Goal: Task Accomplishment & Management: Complete application form

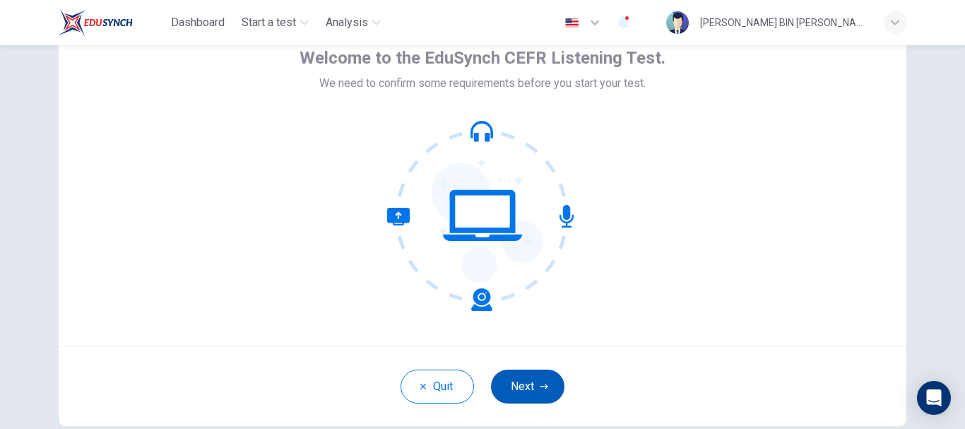
scroll to position [78, 0]
click at [526, 386] on button "Next" at bounding box center [527, 386] width 73 height 34
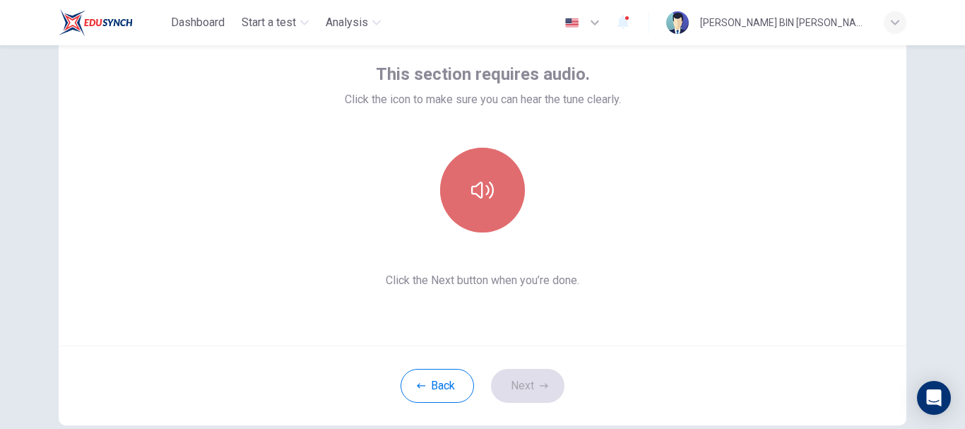
click at [501, 170] on button "button" at bounding box center [482, 190] width 85 height 85
click at [487, 192] on icon "button" at bounding box center [482, 190] width 23 height 23
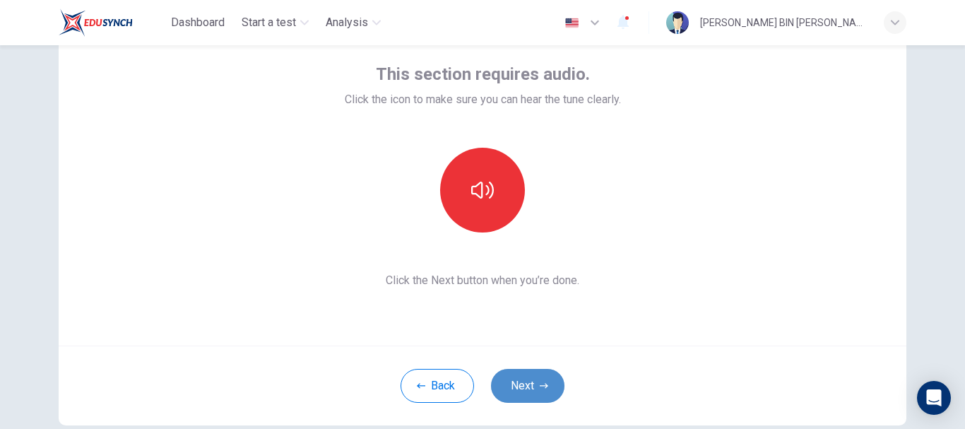
click at [551, 390] on button "Next" at bounding box center [527, 386] width 73 height 34
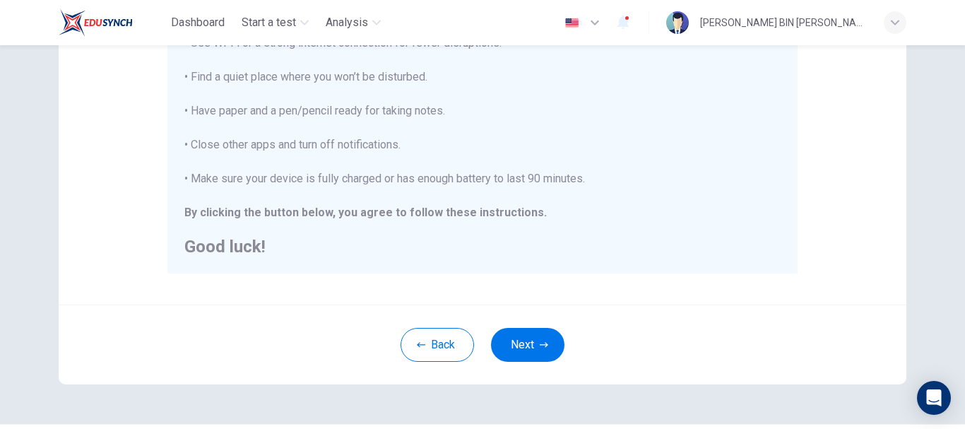
scroll to position [318, 0]
click at [543, 348] on button "Next" at bounding box center [527, 344] width 73 height 34
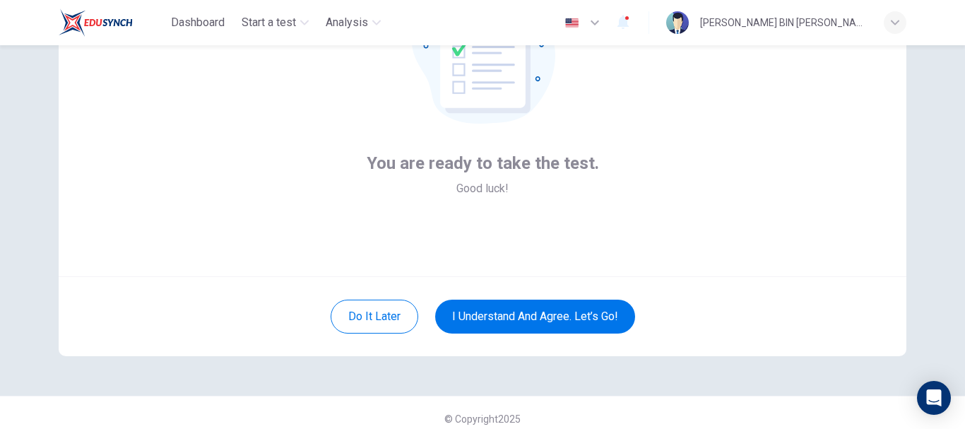
scroll to position [160, 0]
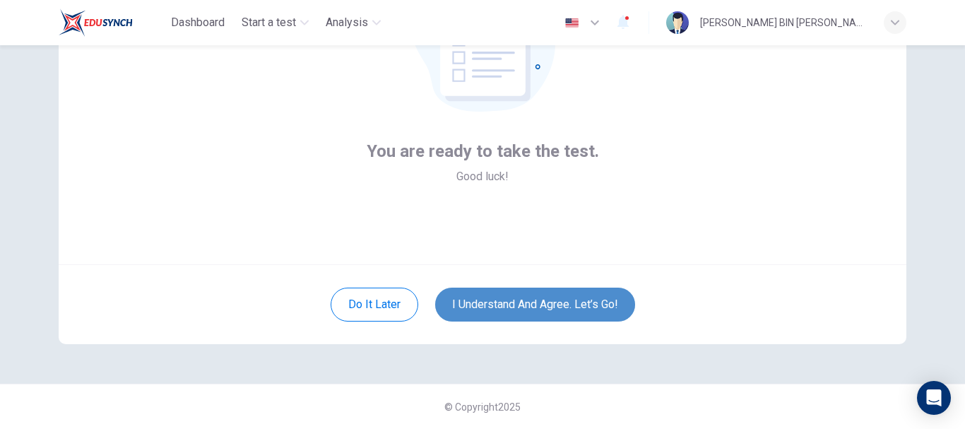
click at [615, 307] on button "I understand and agree. Let’s go!" at bounding box center [535, 305] width 200 height 34
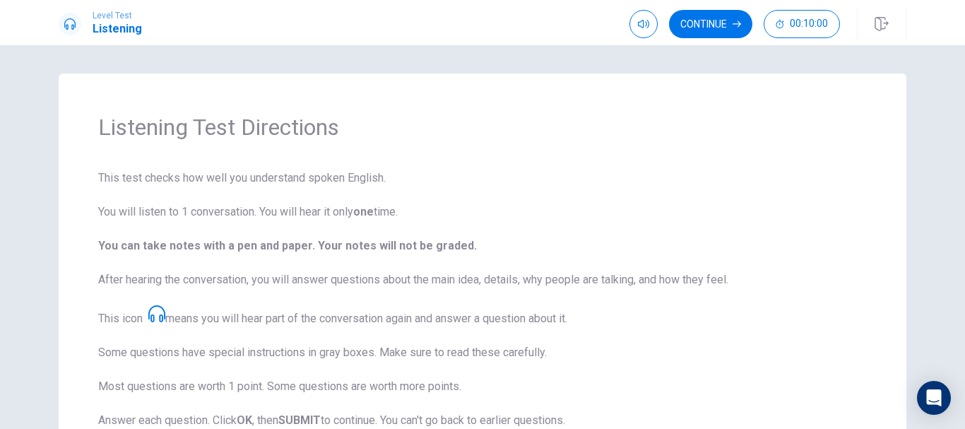
scroll to position [249, 0]
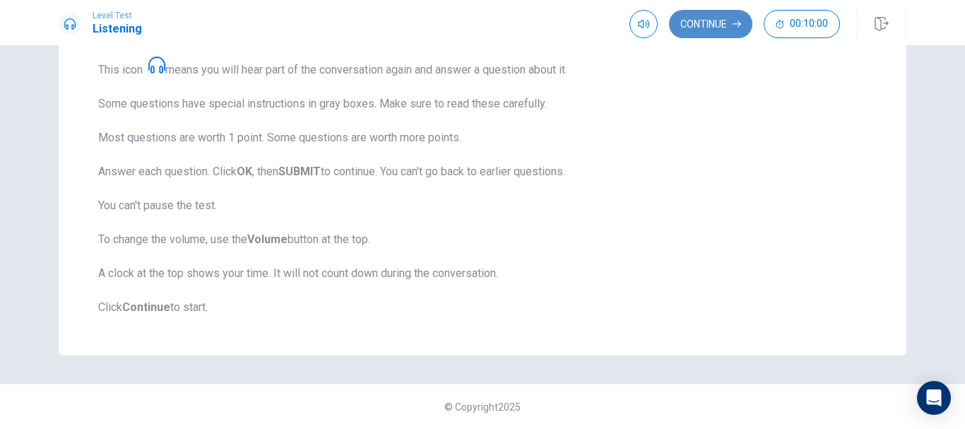
click at [717, 28] on button "Continue" at bounding box center [710, 24] width 83 height 28
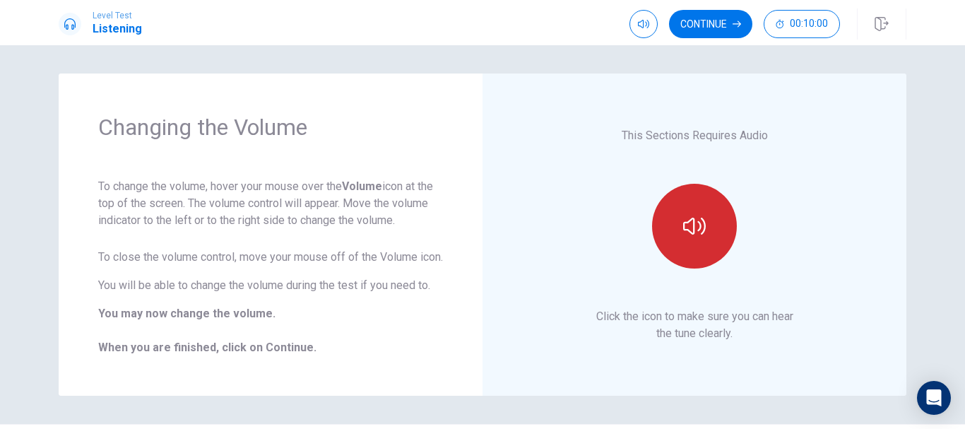
scroll to position [57, 0]
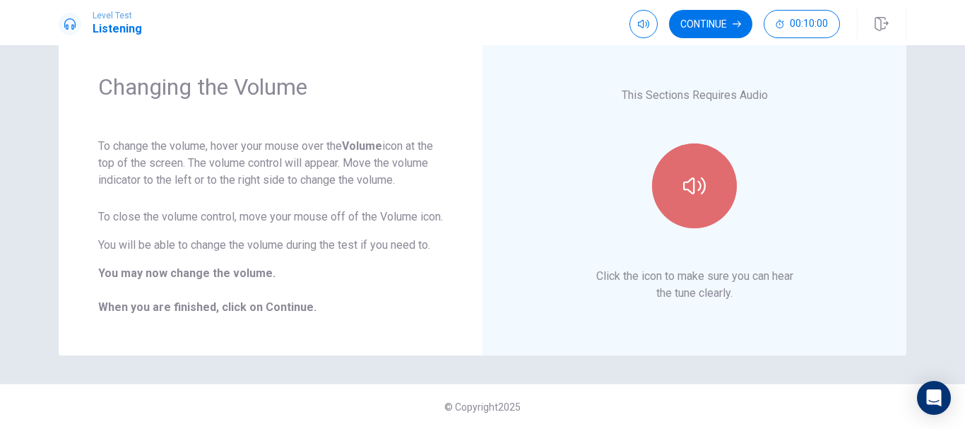
click at [688, 204] on button "button" at bounding box center [694, 185] width 85 height 85
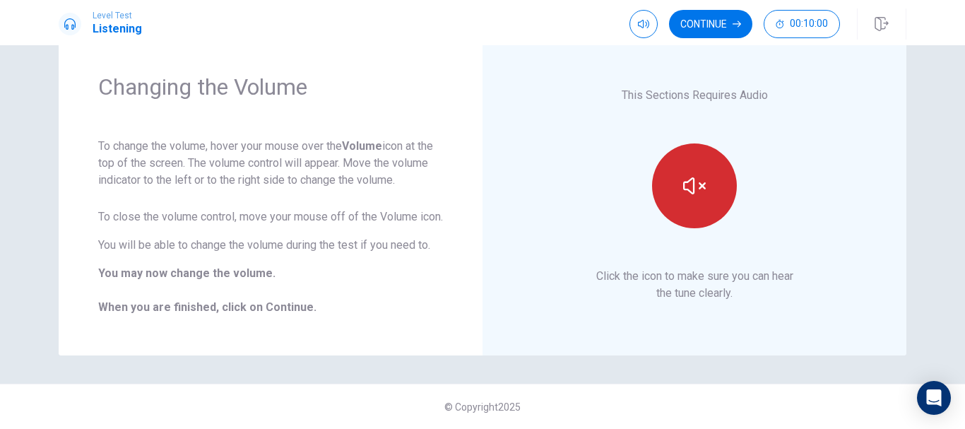
scroll to position [0, 0]
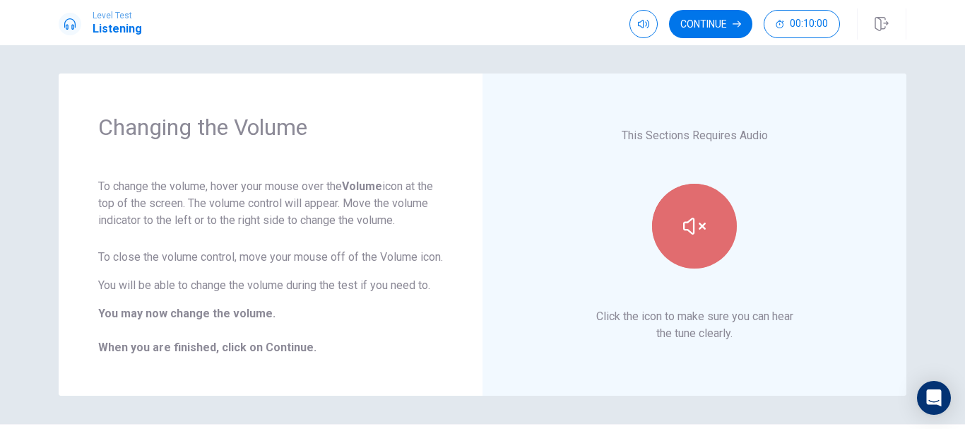
click at [700, 232] on icon "button" at bounding box center [694, 226] width 23 height 23
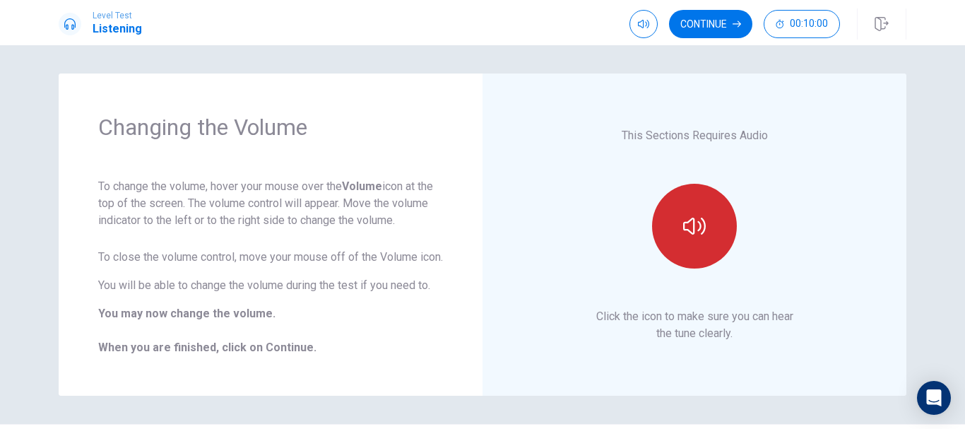
click at [700, 232] on icon "button" at bounding box center [694, 226] width 23 height 23
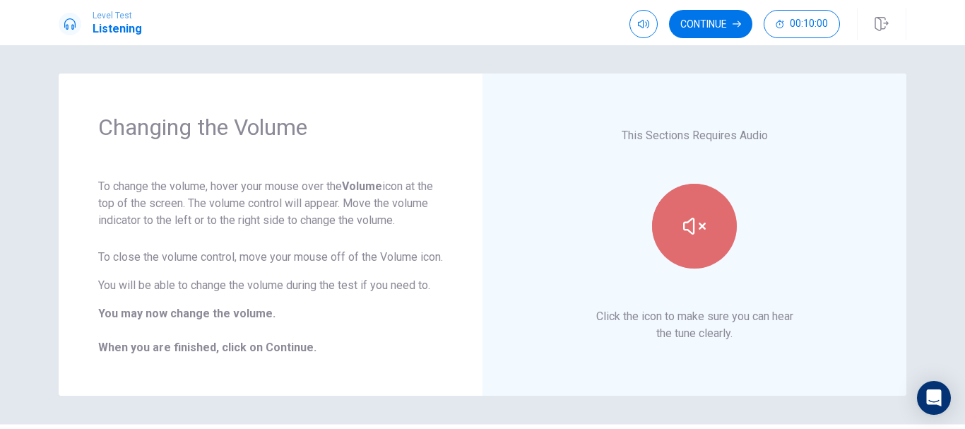
click at [690, 237] on icon "button" at bounding box center [694, 226] width 23 height 23
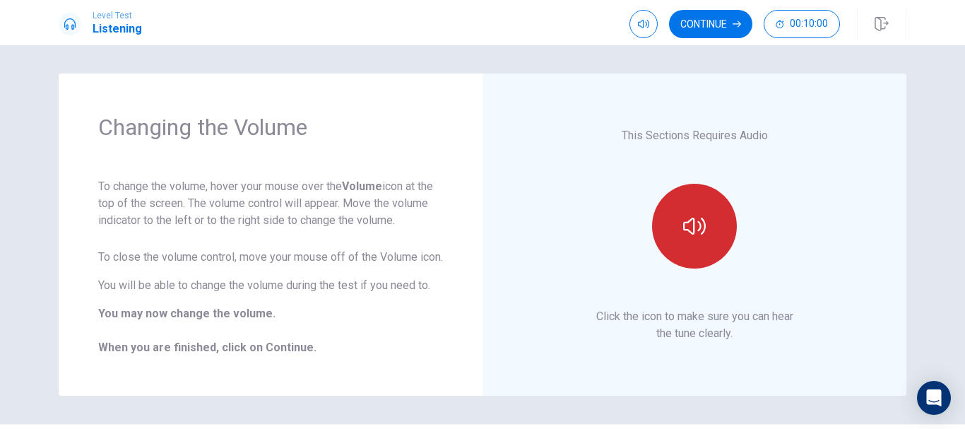
scroll to position [57, 0]
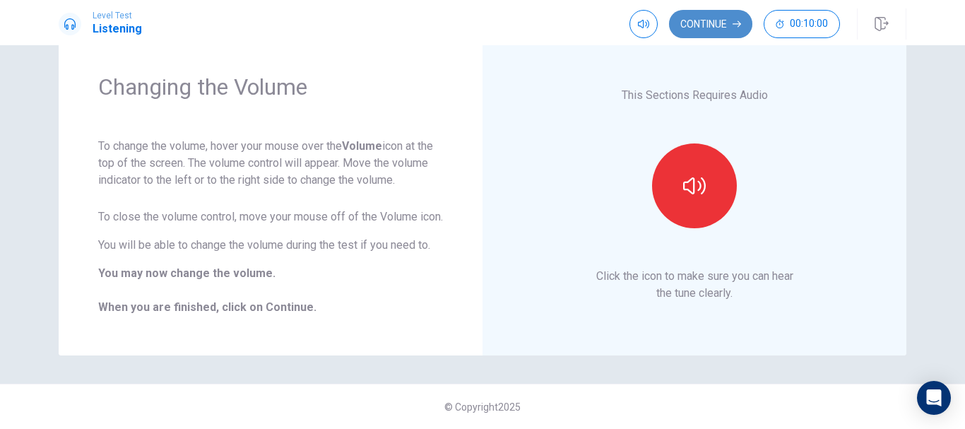
click at [700, 30] on button "Continue" at bounding box center [710, 24] width 83 height 28
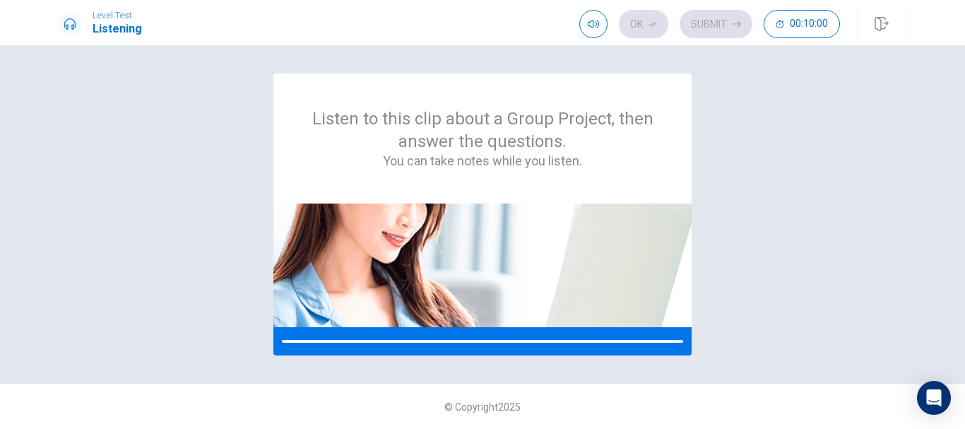
scroll to position [0, 0]
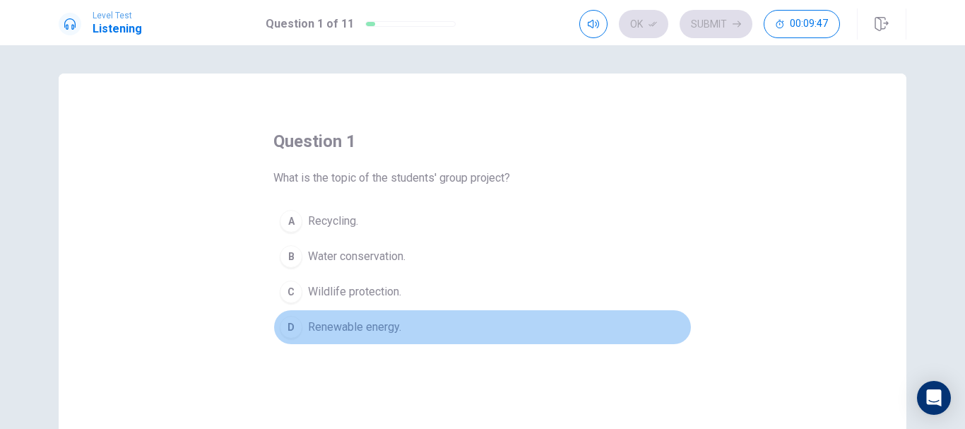
click at [370, 330] on span "Renewable energy." at bounding box center [354, 327] width 93 height 17
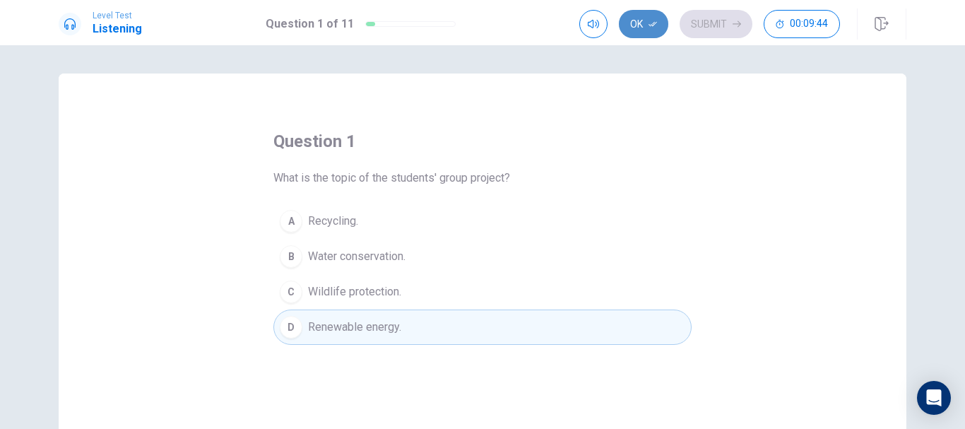
click at [637, 28] on button "Ok" at bounding box center [643, 24] width 49 height 28
click at [722, 30] on button "Submit" at bounding box center [716, 24] width 73 height 28
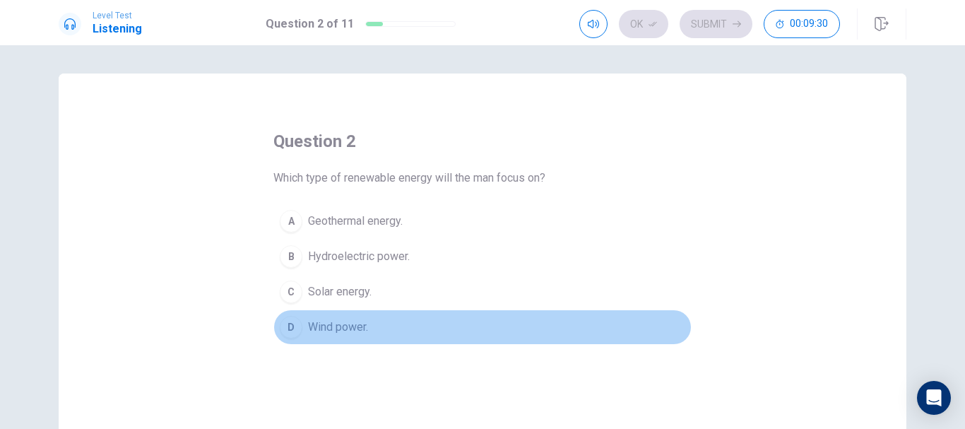
click at [346, 326] on span "Wind power." at bounding box center [338, 327] width 60 height 17
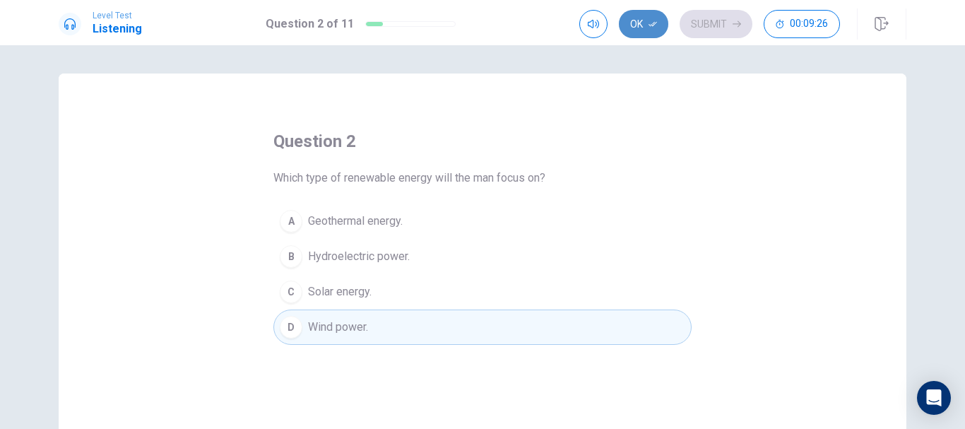
click at [646, 21] on button "Ok" at bounding box center [643, 24] width 49 height 28
click at [706, 25] on button "Submit" at bounding box center [716, 24] width 73 height 28
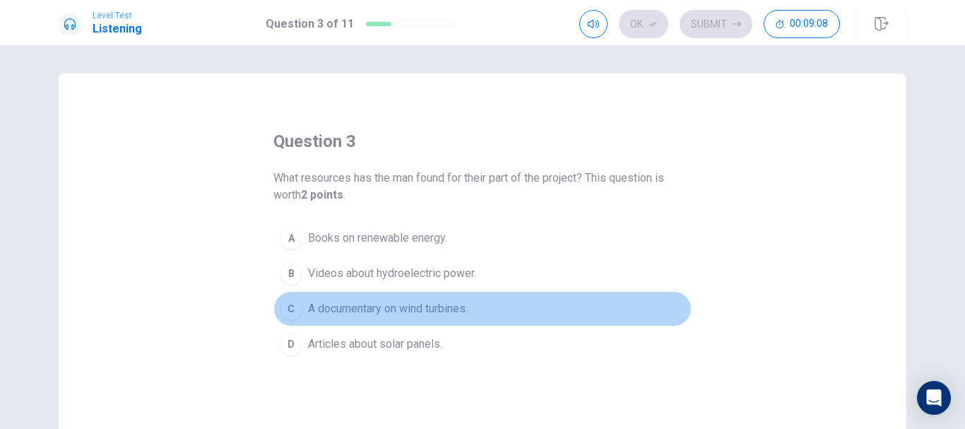
click at [293, 306] on div "C" at bounding box center [291, 309] width 23 height 23
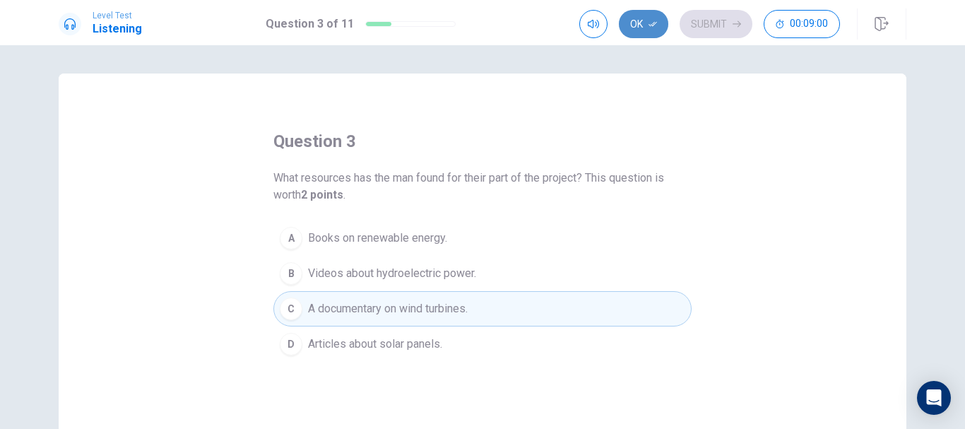
click at [642, 28] on button "Ok" at bounding box center [643, 24] width 49 height 28
click at [728, 25] on button "Submit" at bounding box center [716, 24] width 73 height 28
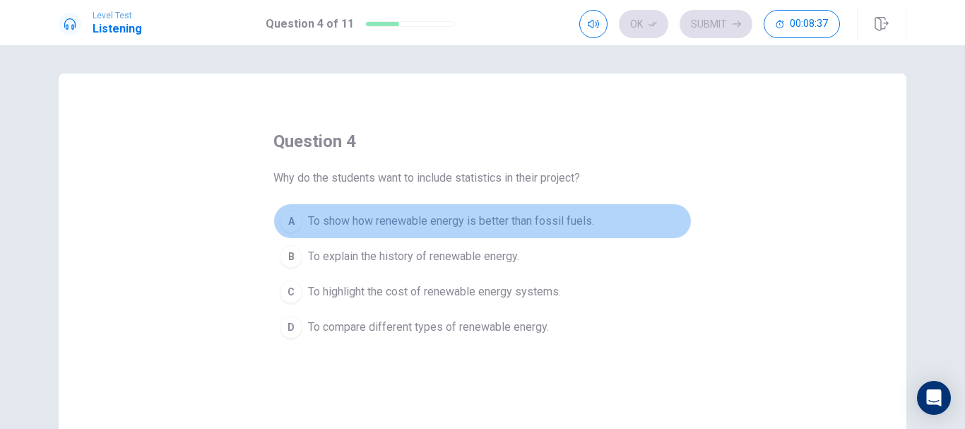
click at [542, 220] on span "To show how renewable energy is better than fossil fuels." at bounding box center [451, 221] width 286 height 17
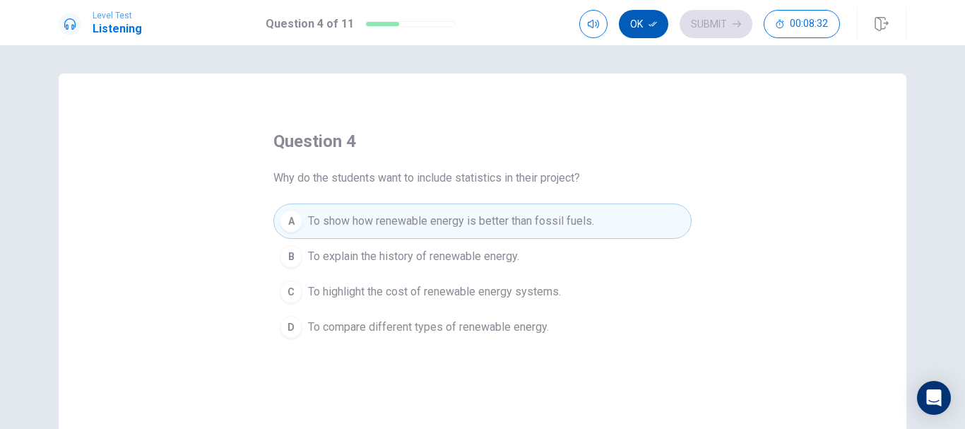
click at [654, 24] on icon "button" at bounding box center [653, 24] width 8 height 8
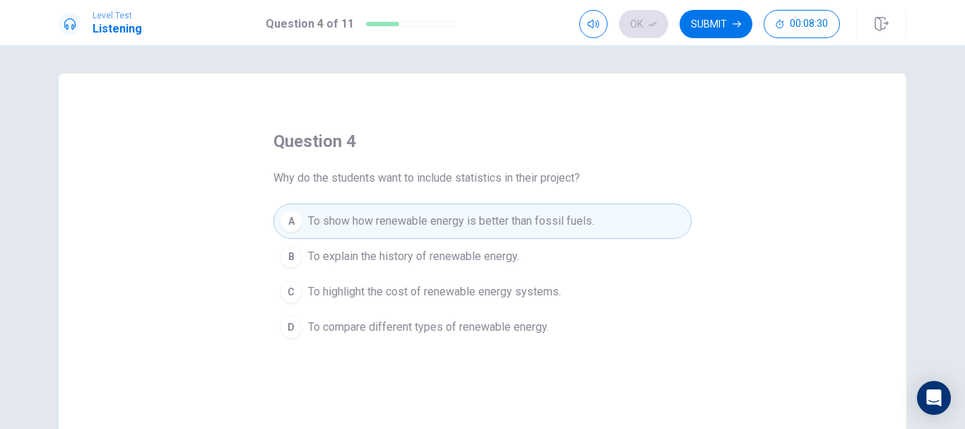
click at [727, 8] on div "Ok Submit 00:08:30" at bounding box center [743, 23] width 327 height 31
click at [726, 25] on button "Submit" at bounding box center [716, 24] width 73 height 28
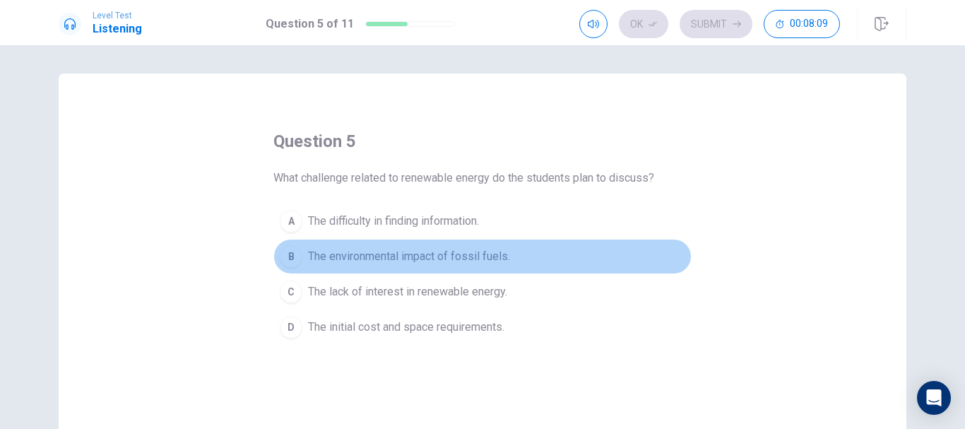
click at [456, 250] on span "The environmental impact of fossil fuels." at bounding box center [409, 256] width 202 height 17
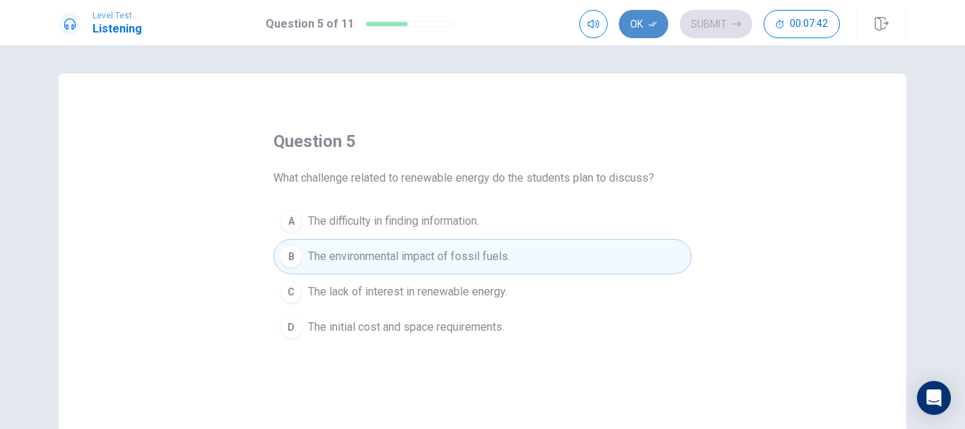
click at [647, 24] on button "Ok" at bounding box center [643, 24] width 49 height 28
click at [710, 26] on button "Submit" at bounding box center [716, 24] width 73 height 28
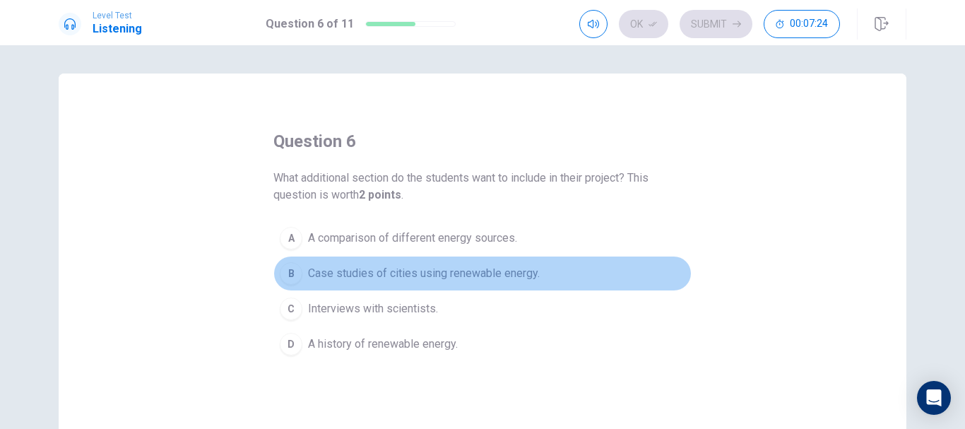
click at [393, 275] on span "Case studies of cities using renewable energy." at bounding box center [424, 273] width 232 height 17
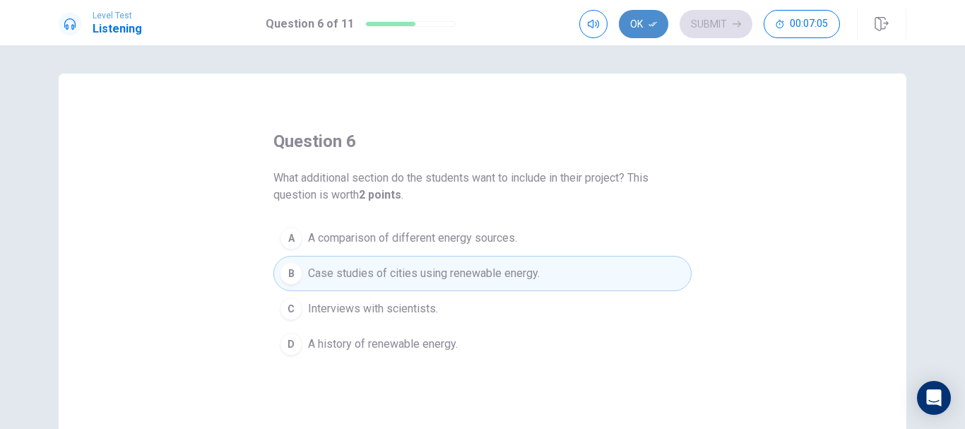
click at [654, 30] on button "Ok" at bounding box center [643, 24] width 49 height 28
click at [709, 28] on button "Submit" at bounding box center [716, 24] width 73 height 28
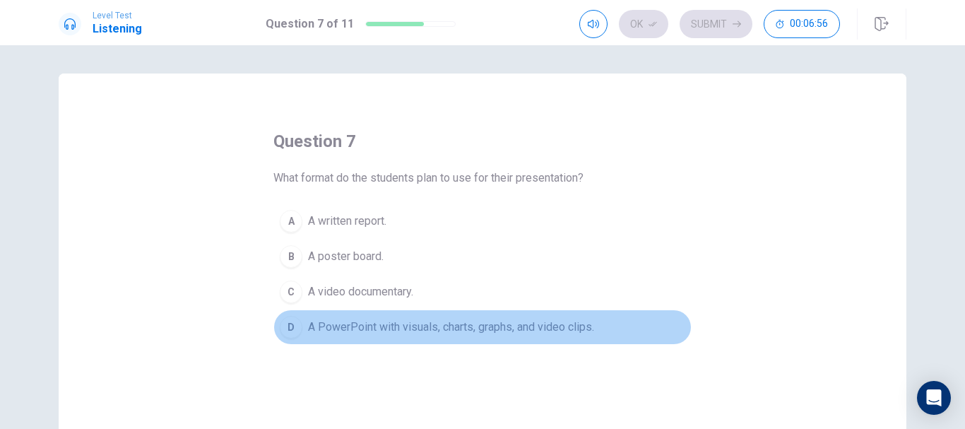
click at [377, 327] on span "A PowerPoint with visuals, charts, graphs, and video clips." at bounding box center [451, 327] width 286 height 17
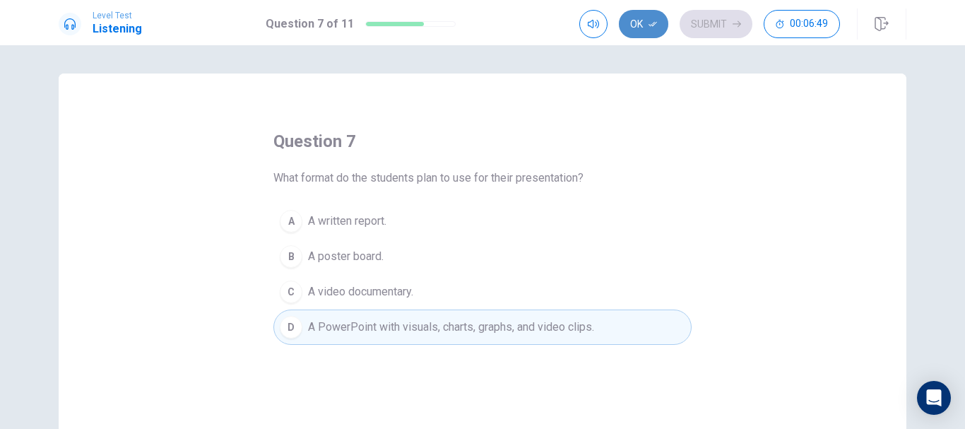
click at [659, 27] on button "Ok" at bounding box center [643, 24] width 49 height 28
click at [698, 20] on button "Submit" at bounding box center [716, 24] width 73 height 28
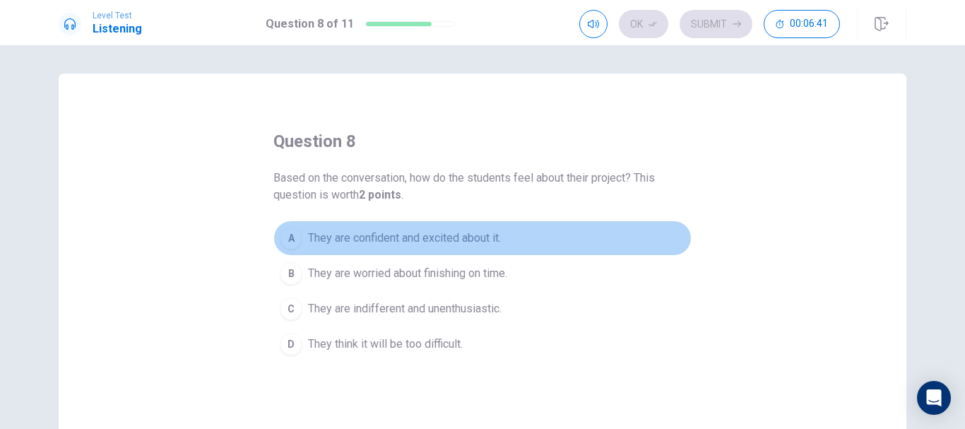
click at [421, 239] on span "They are confident and excited about it." at bounding box center [404, 238] width 193 height 17
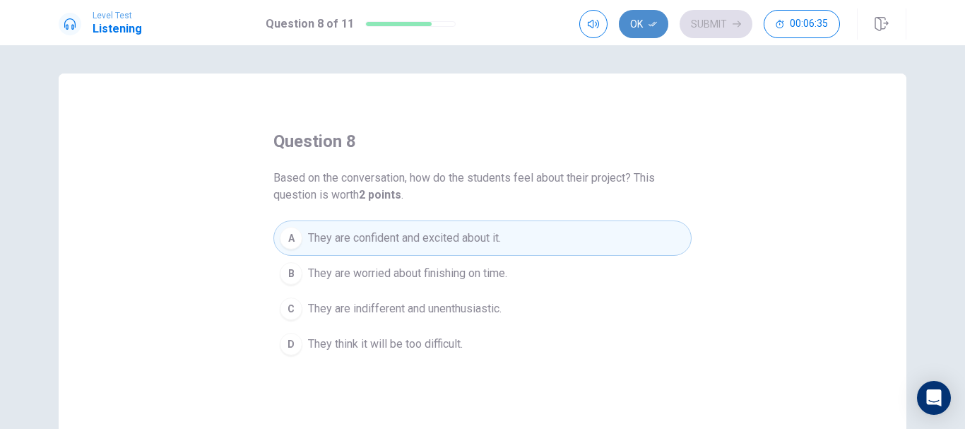
click at [647, 35] on button "Ok" at bounding box center [643, 24] width 49 height 28
click at [719, 23] on button "Submit" at bounding box center [716, 24] width 73 height 28
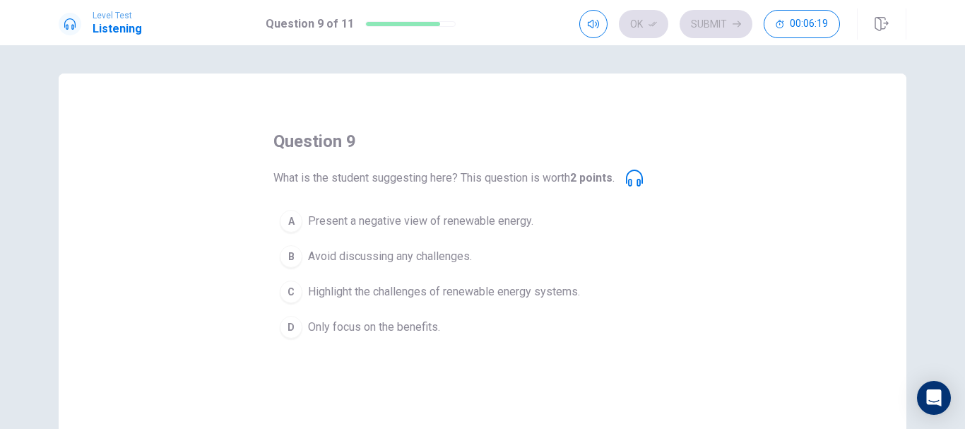
drag, startPoint x: 524, startPoint y: 179, endPoint x: 505, endPoint y: 185, distance: 20.1
click at [505, 185] on span "What is the student suggesting here? This question is worth 2 points ." at bounding box center [444, 178] width 341 height 17
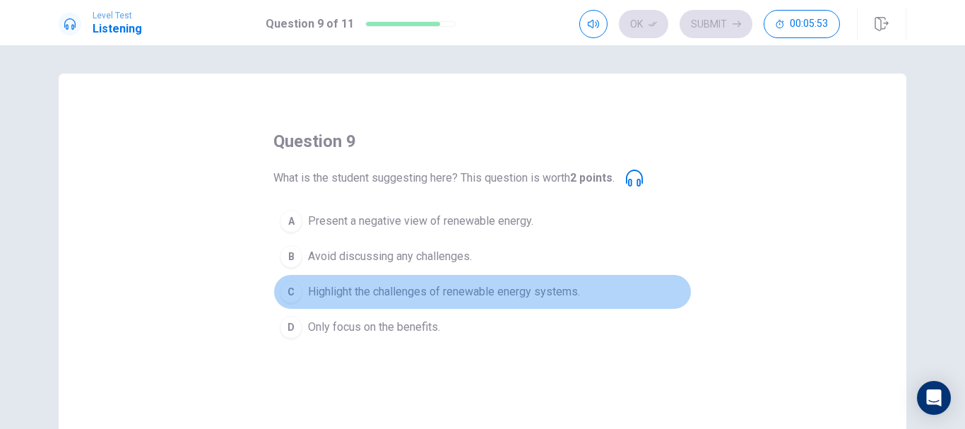
click at [401, 291] on span "Highlight the challenges of renewable energy systems." at bounding box center [444, 291] width 272 height 17
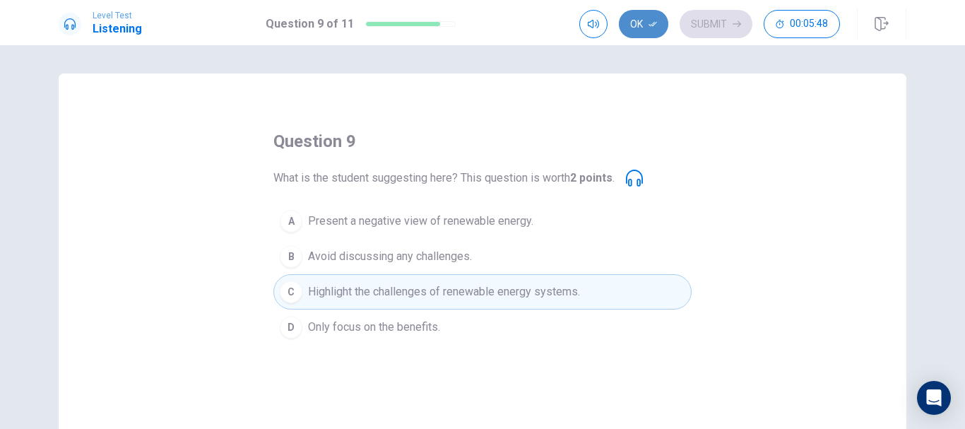
click at [642, 20] on button "Ok" at bounding box center [643, 24] width 49 height 28
click at [712, 23] on button "Submit" at bounding box center [716, 24] width 73 height 28
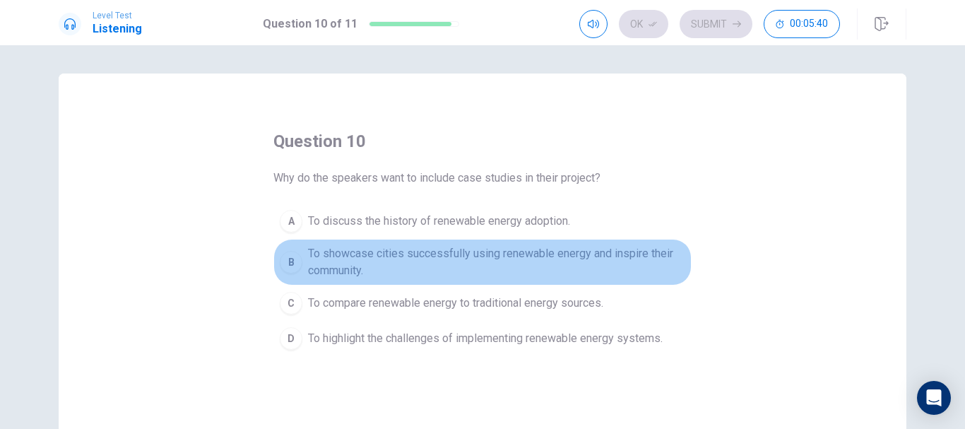
click at [337, 259] on span "To showcase cities successfully using renewable energy and inspire their commun…" at bounding box center [496, 262] width 377 height 34
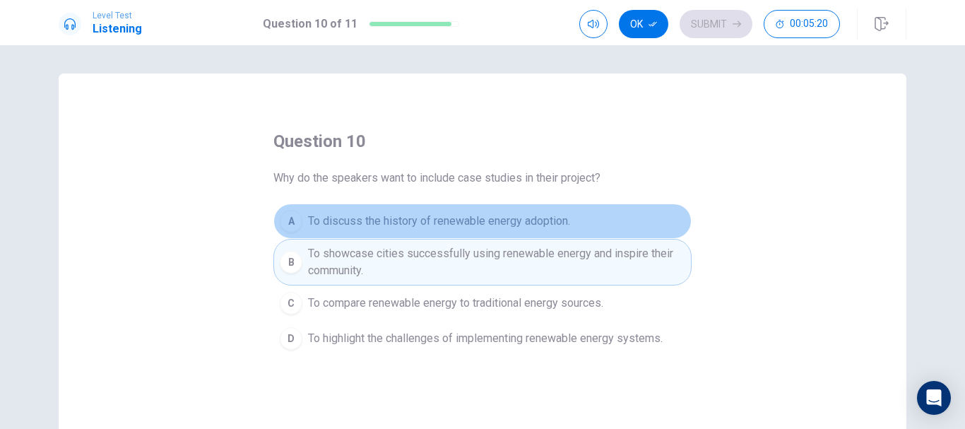
click at [530, 224] on span "To discuss the history of renewable energy adoption." at bounding box center [439, 221] width 262 height 17
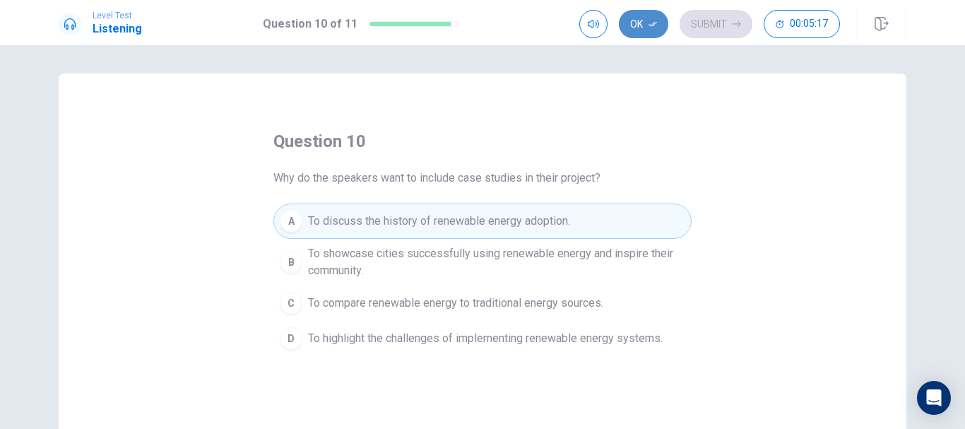
click at [656, 20] on icon "button" at bounding box center [653, 24] width 8 height 8
click at [727, 28] on button "Submit" at bounding box center [716, 24] width 73 height 28
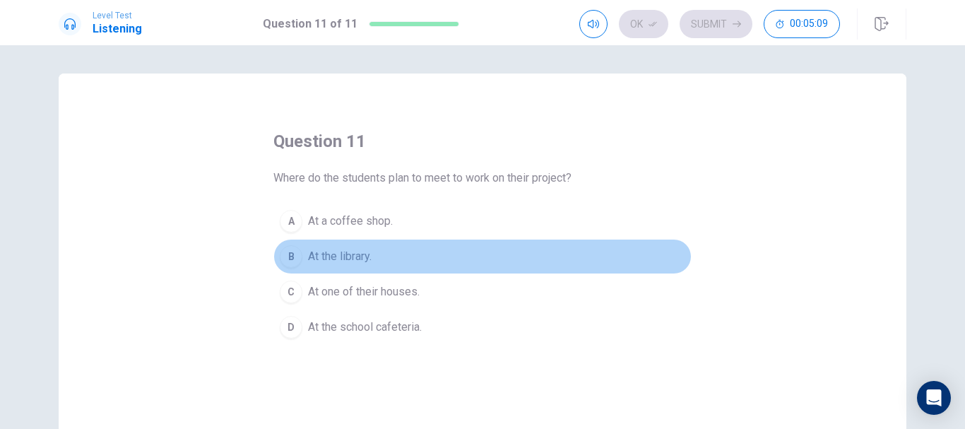
click at [337, 254] on span "At the library." at bounding box center [340, 256] width 64 height 17
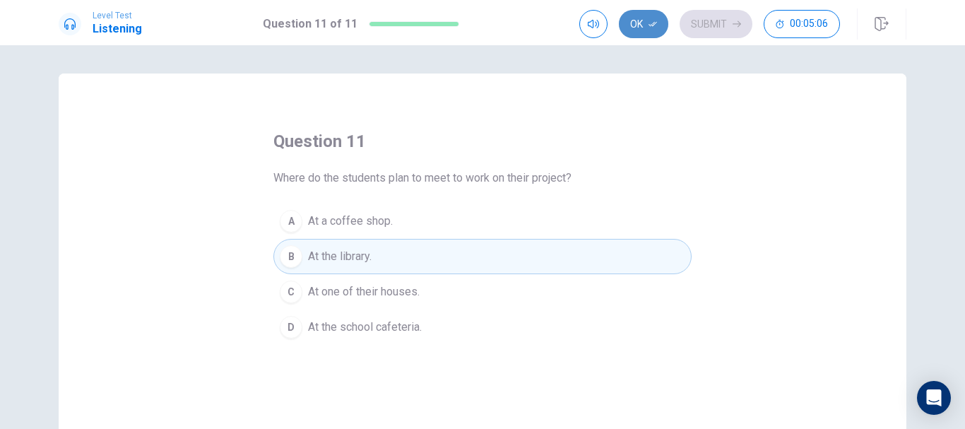
click at [645, 30] on button "Ok" at bounding box center [643, 24] width 49 height 28
click at [702, 23] on button "Submit" at bounding box center [716, 24] width 73 height 28
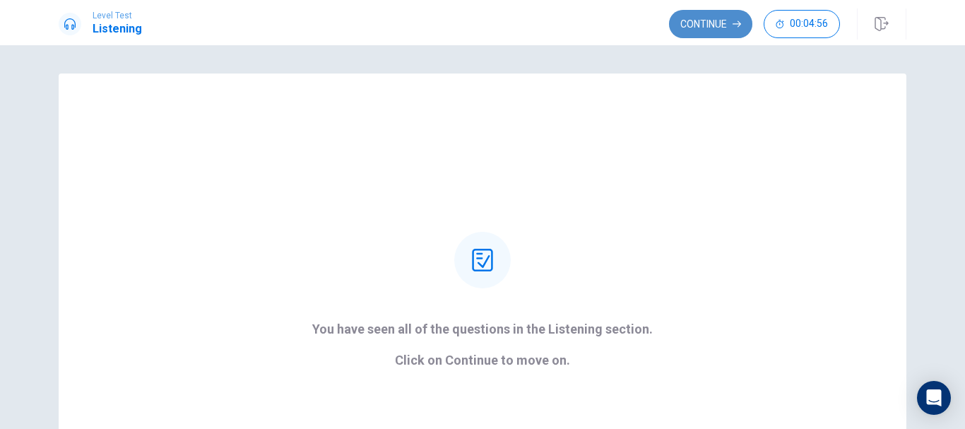
click at [702, 25] on button "Continue" at bounding box center [710, 24] width 83 height 28
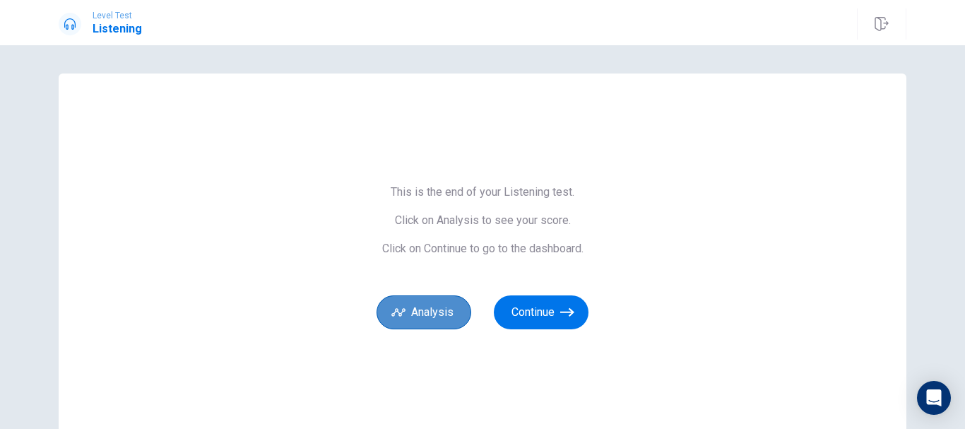
click at [441, 323] on button "Analysis" at bounding box center [424, 312] width 95 height 34
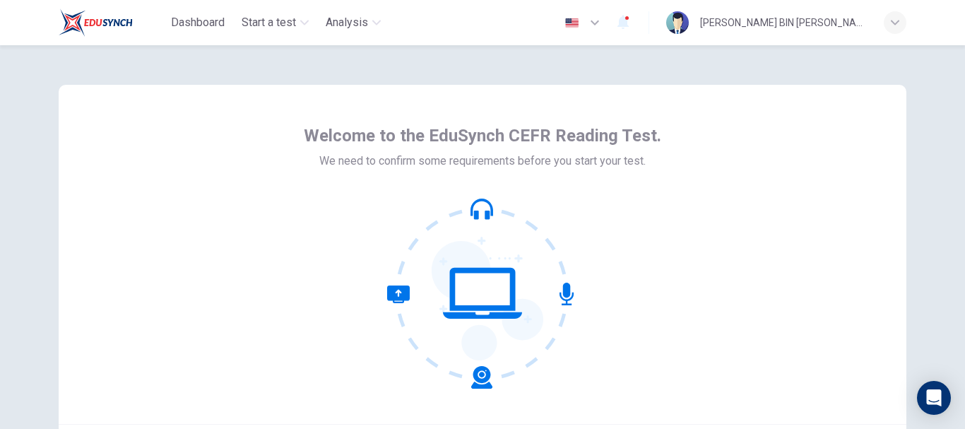
scroll to position [160, 0]
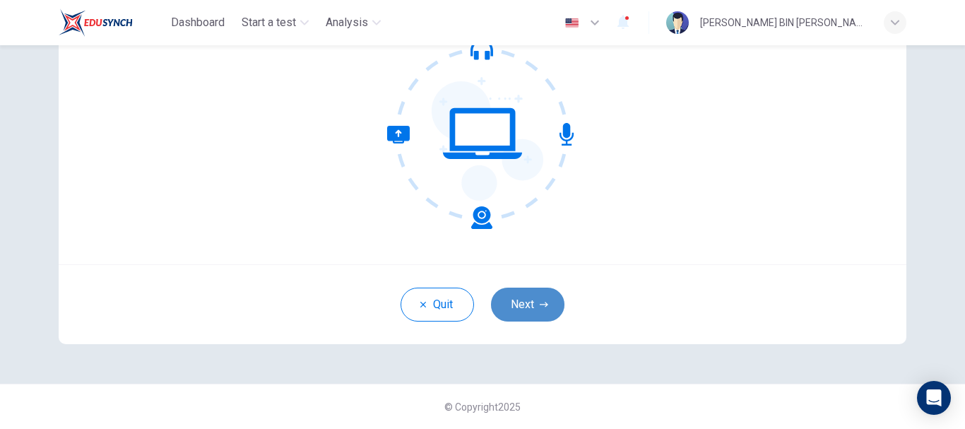
click at [555, 303] on button "Next" at bounding box center [527, 305] width 73 height 34
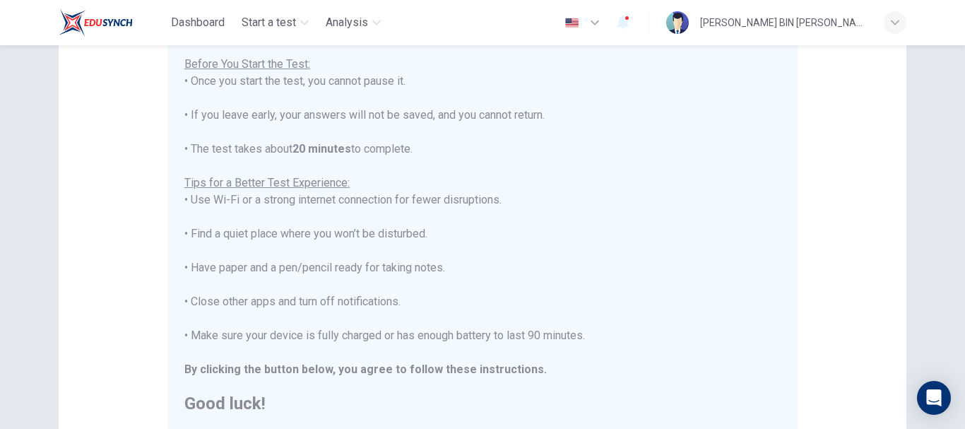
scroll to position [357, 0]
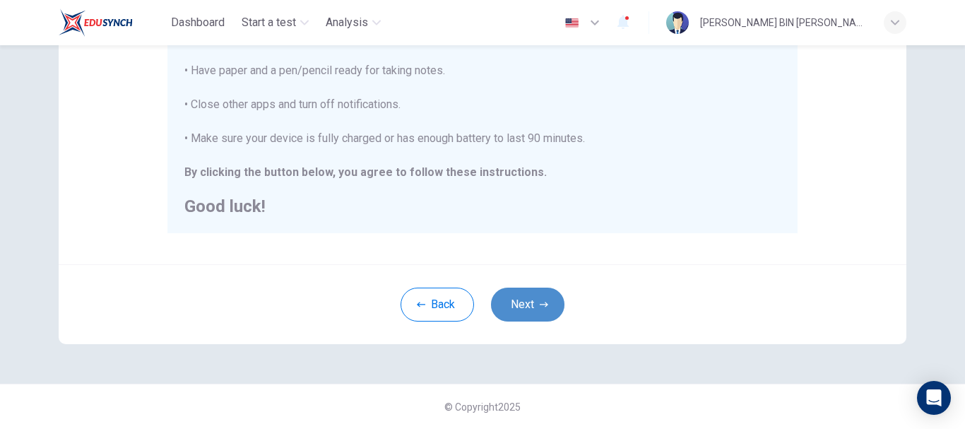
click at [537, 297] on button "Next" at bounding box center [527, 305] width 73 height 34
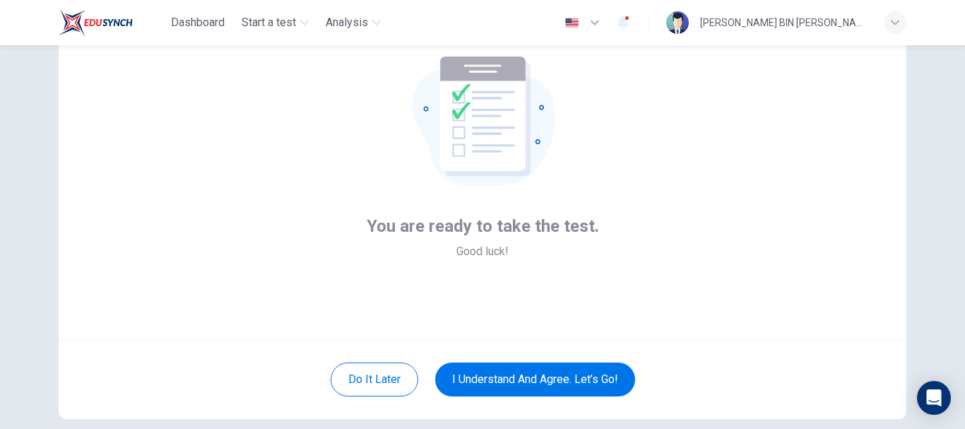
scroll to position [76, 0]
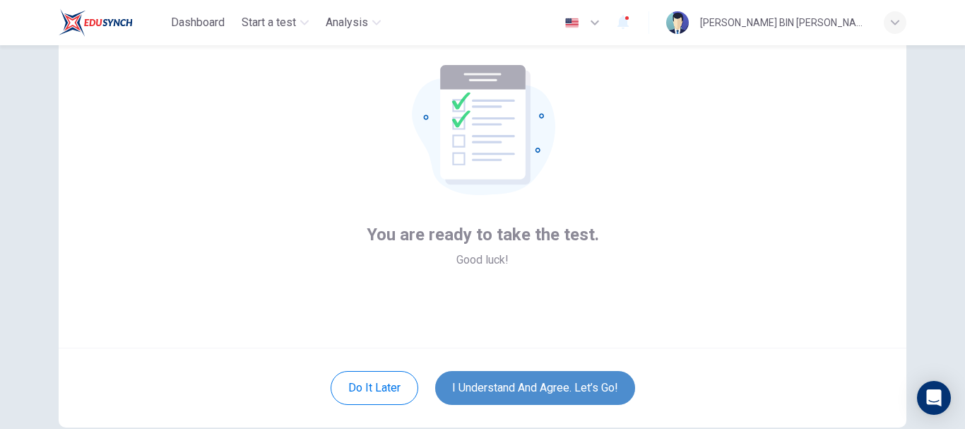
click at [529, 371] on button "I understand and agree. Let’s go!" at bounding box center [535, 388] width 200 height 34
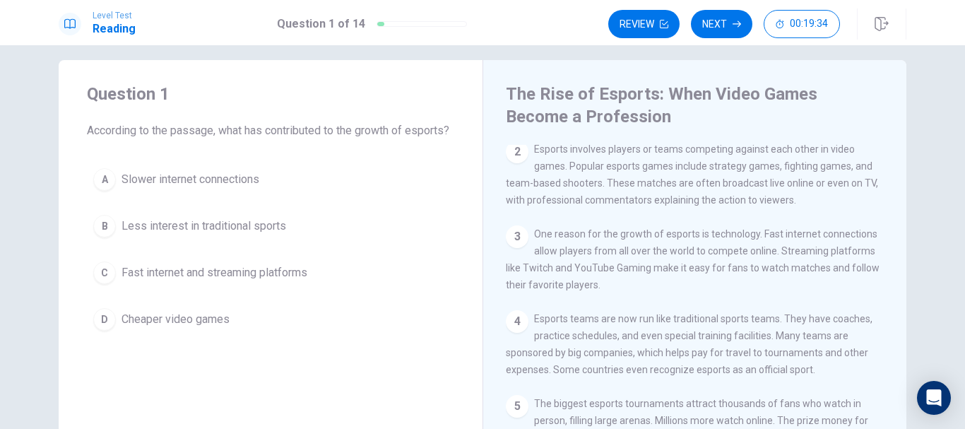
scroll to position [107, 0]
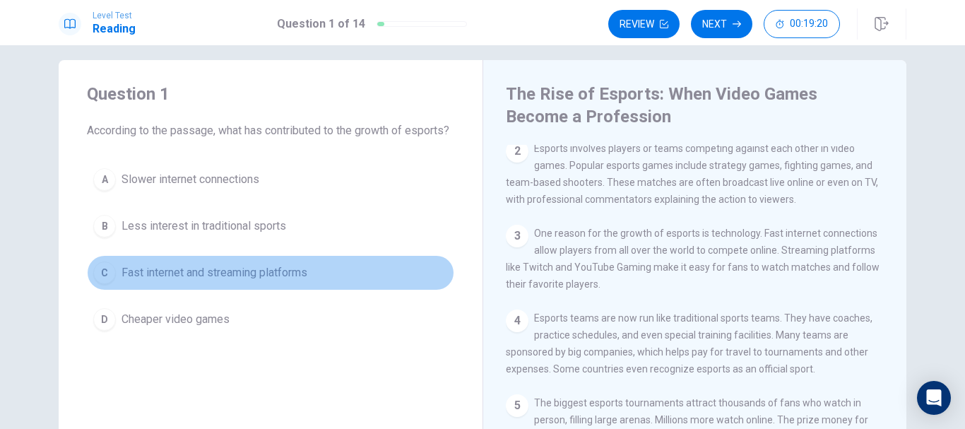
click at [165, 280] on button "C Fast internet and streaming platforms" at bounding box center [270, 272] width 367 height 35
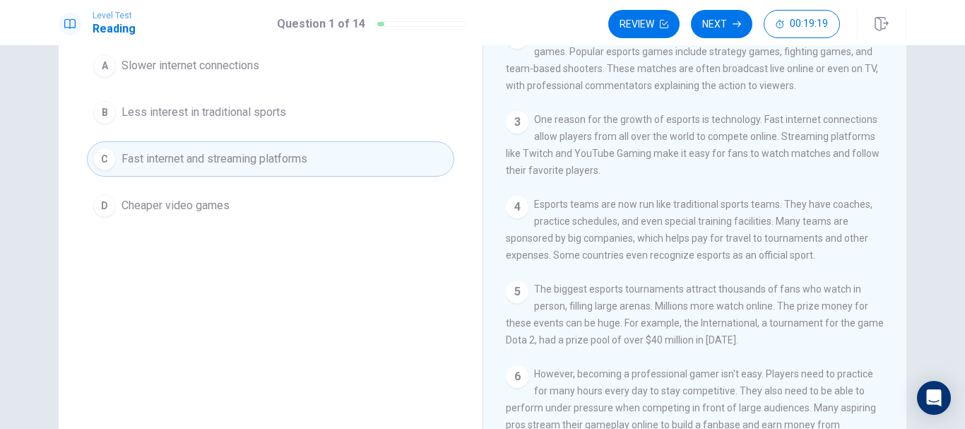
scroll to position [0, 0]
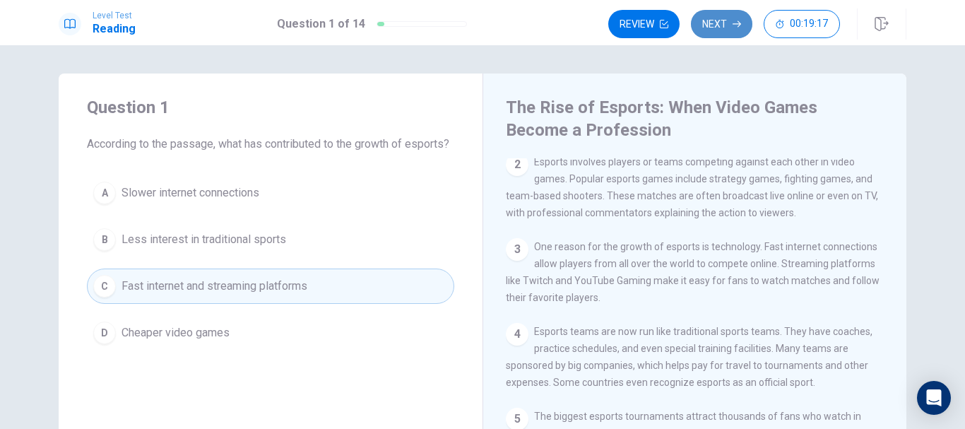
click at [710, 16] on button "Next" at bounding box center [721, 24] width 61 height 28
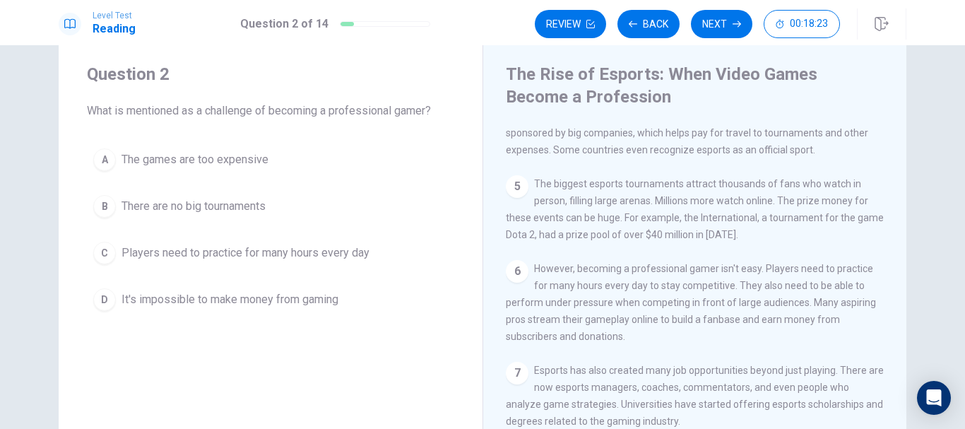
scroll to position [32, 0]
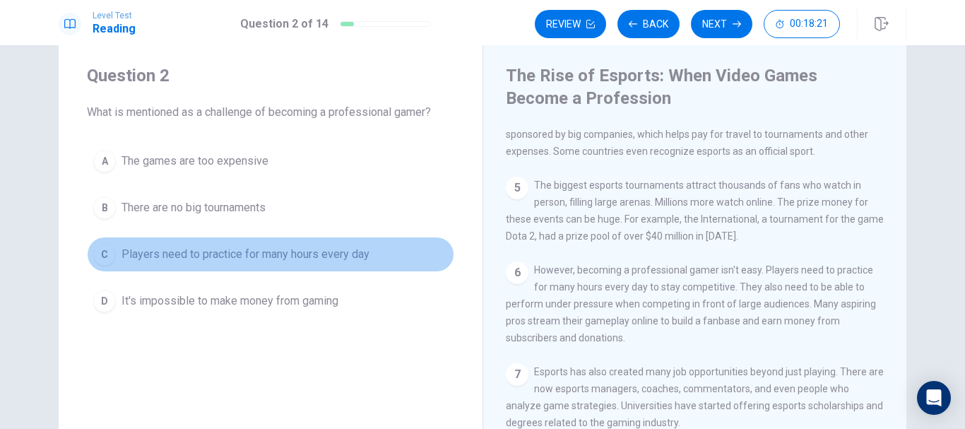
click at [284, 259] on span "Players need to practice for many hours every day" at bounding box center [246, 254] width 248 height 17
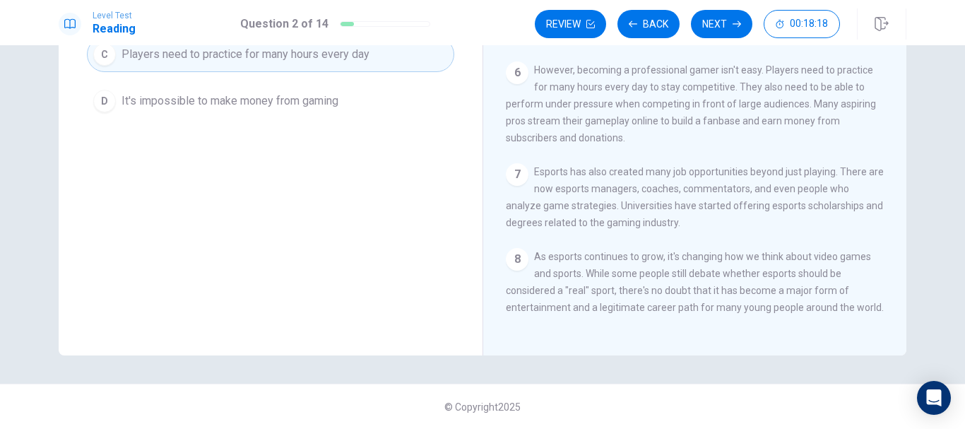
scroll to position [0, 0]
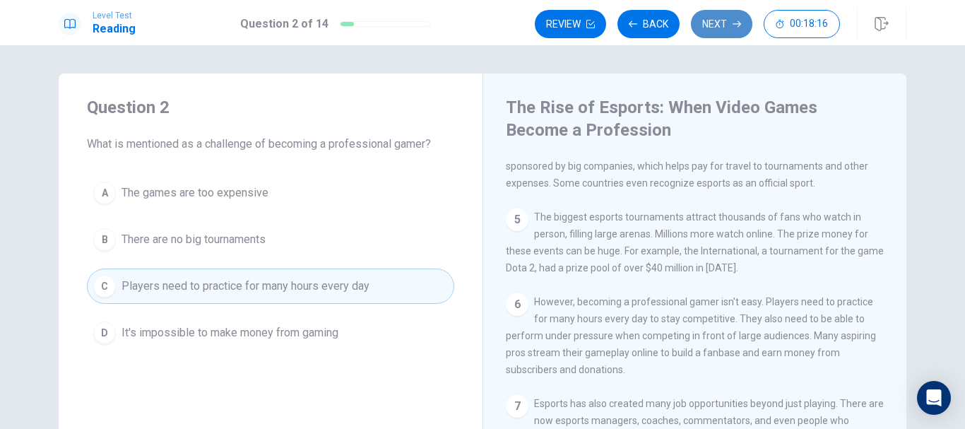
click at [744, 23] on button "Next" at bounding box center [721, 24] width 61 height 28
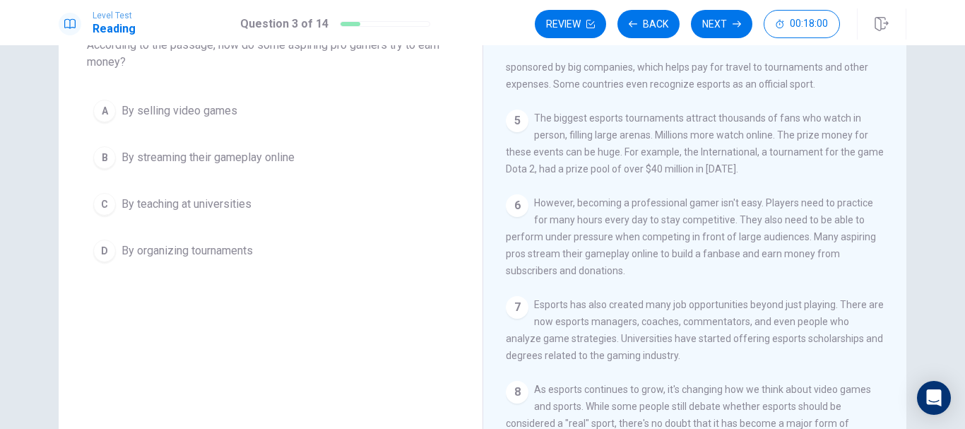
scroll to position [314, 0]
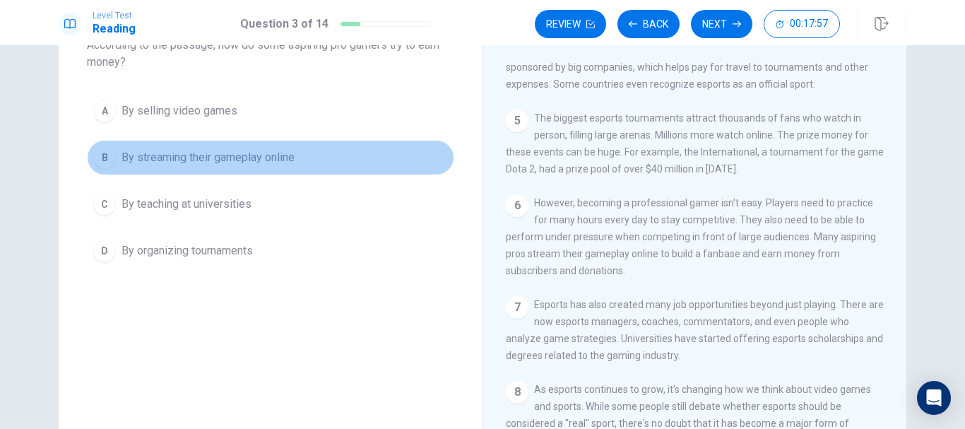
click at [273, 157] on span "By streaming their gameplay online" at bounding box center [208, 157] width 173 height 17
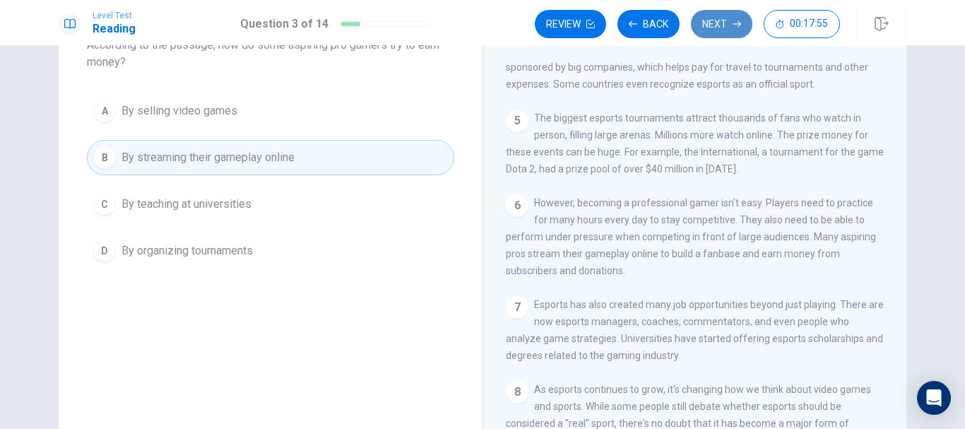
click at [732, 28] on button "Next" at bounding box center [721, 24] width 61 height 28
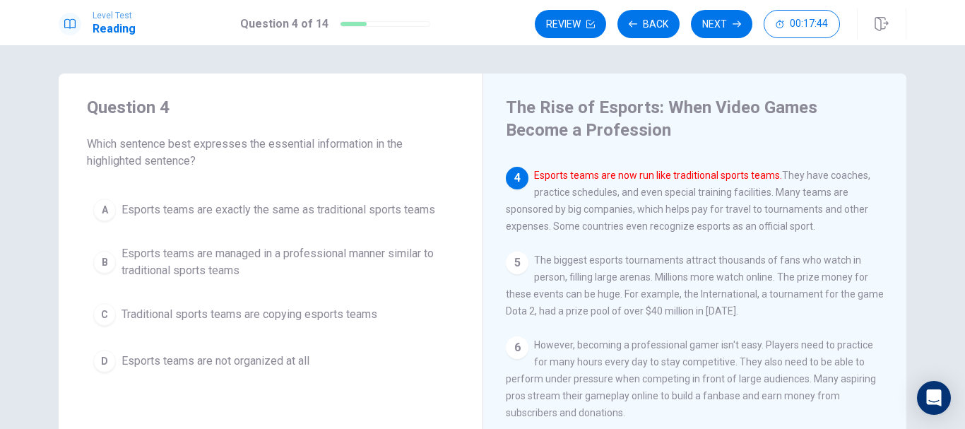
scroll to position [264, 0]
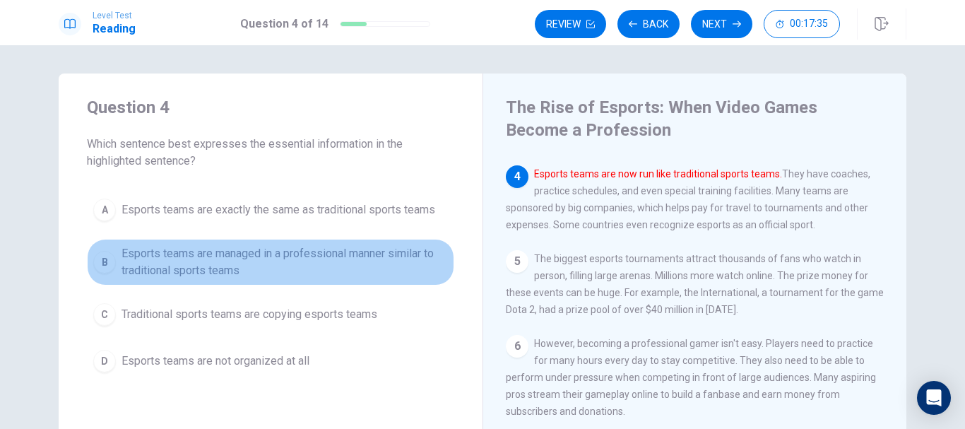
click at [304, 263] on span "Esports teams are managed in a professional manner similar to traditional sport…" at bounding box center [285, 262] width 327 height 34
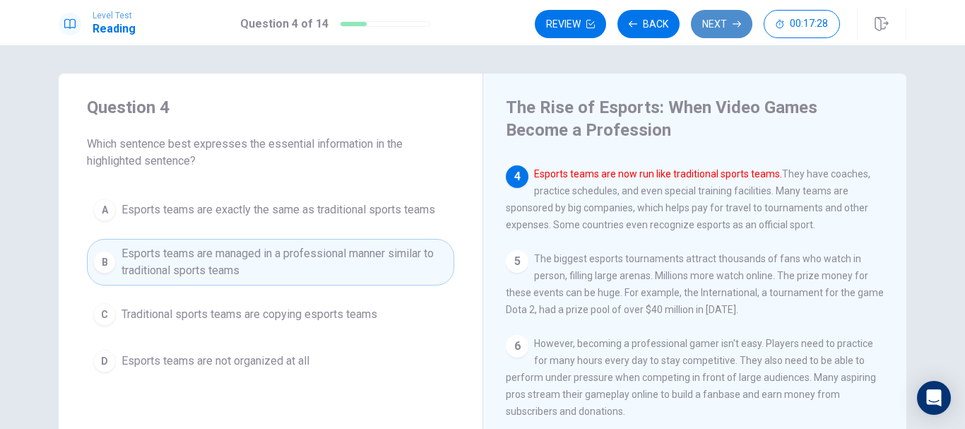
click at [720, 25] on button "Next" at bounding box center [721, 24] width 61 height 28
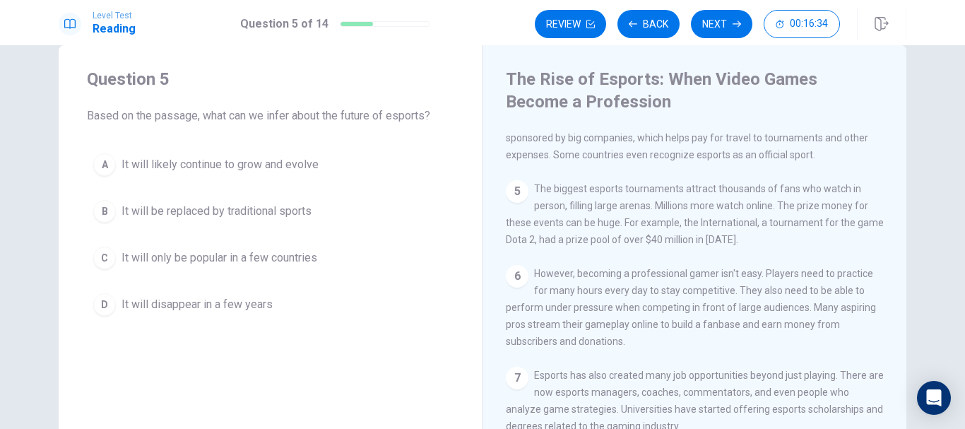
scroll to position [28, 0]
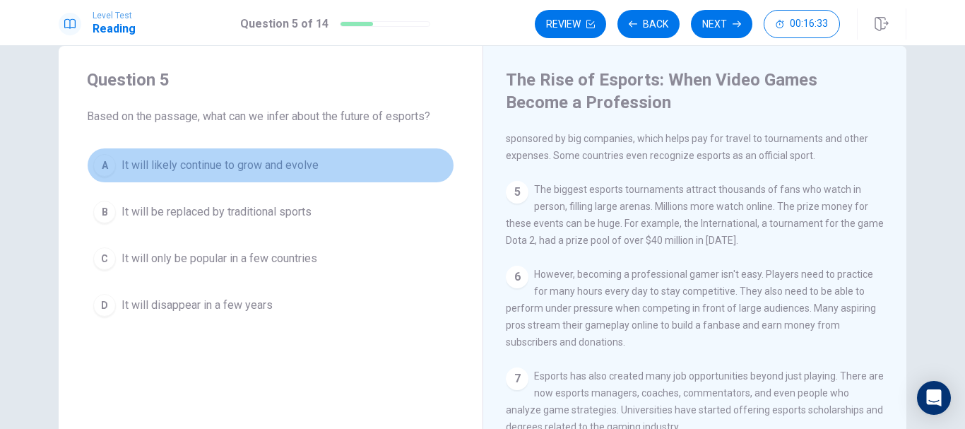
click at [297, 167] on span "It will likely continue to grow and evolve" at bounding box center [220, 165] width 197 height 17
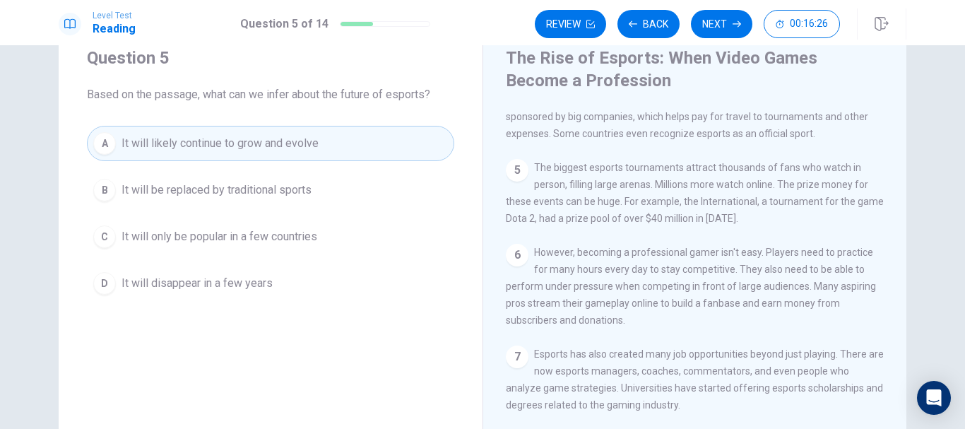
scroll to position [0, 0]
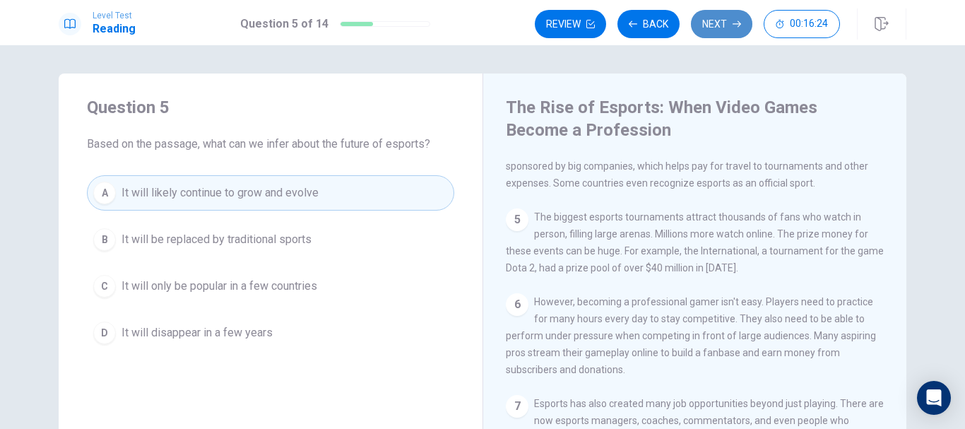
click at [722, 25] on button "Next" at bounding box center [721, 24] width 61 height 28
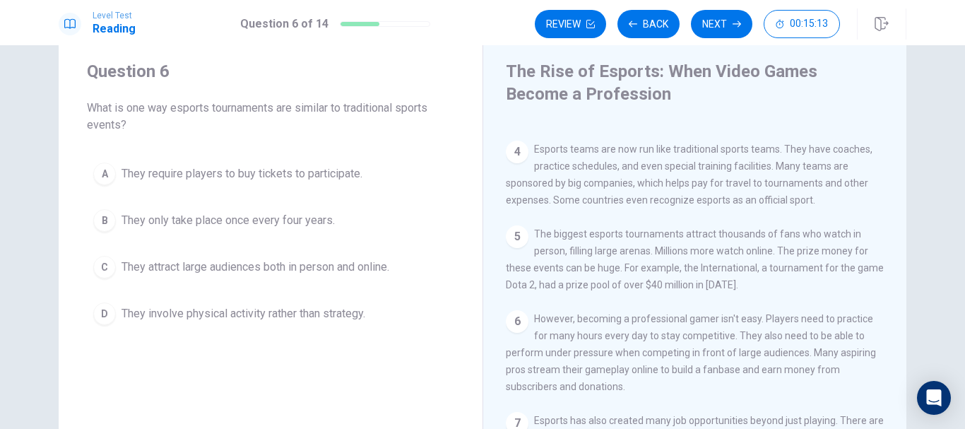
scroll to position [252, 0]
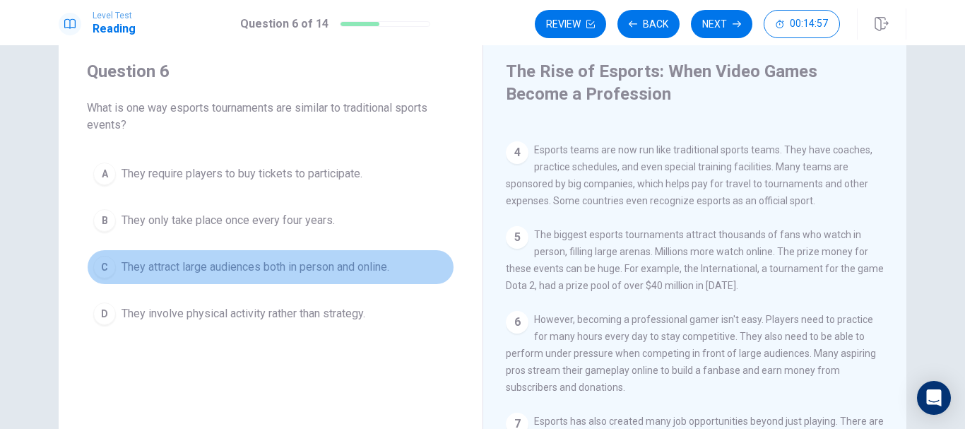
click at [300, 271] on span "They attract large audiences both in person and online." at bounding box center [256, 267] width 268 height 17
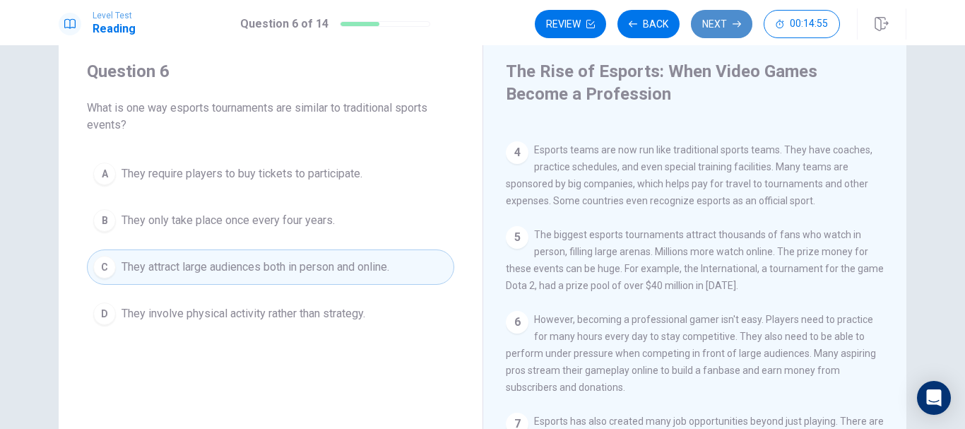
click at [717, 30] on button "Next" at bounding box center [721, 24] width 61 height 28
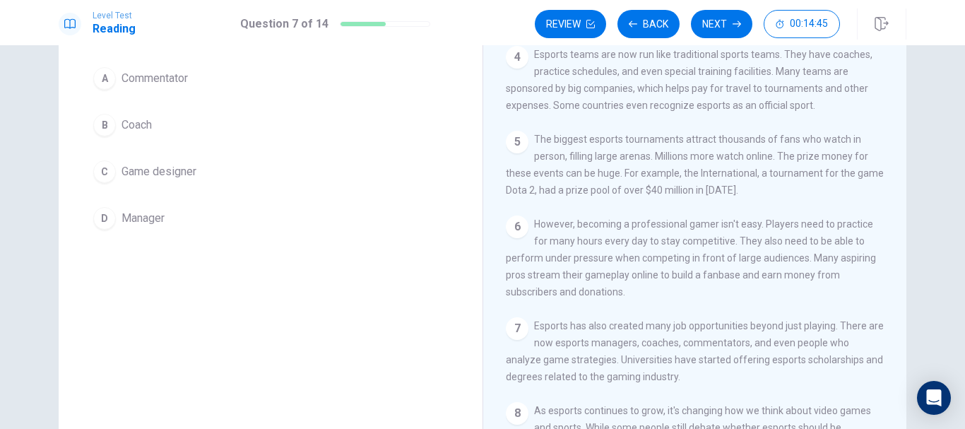
scroll to position [135, 0]
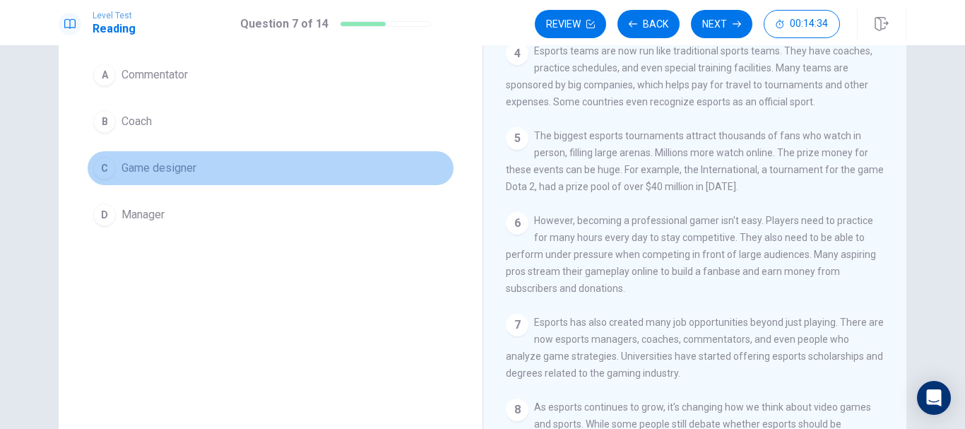
click at [156, 162] on span "Game designer" at bounding box center [159, 168] width 75 height 17
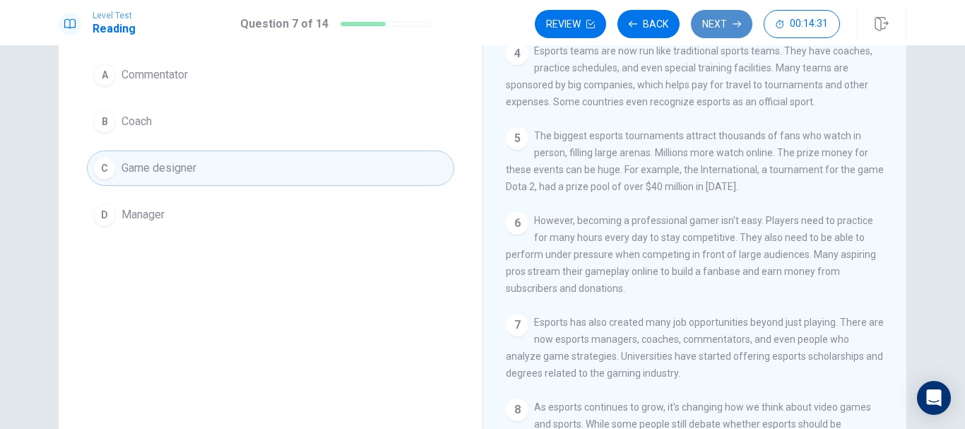
click at [733, 19] on button "Next" at bounding box center [721, 24] width 61 height 28
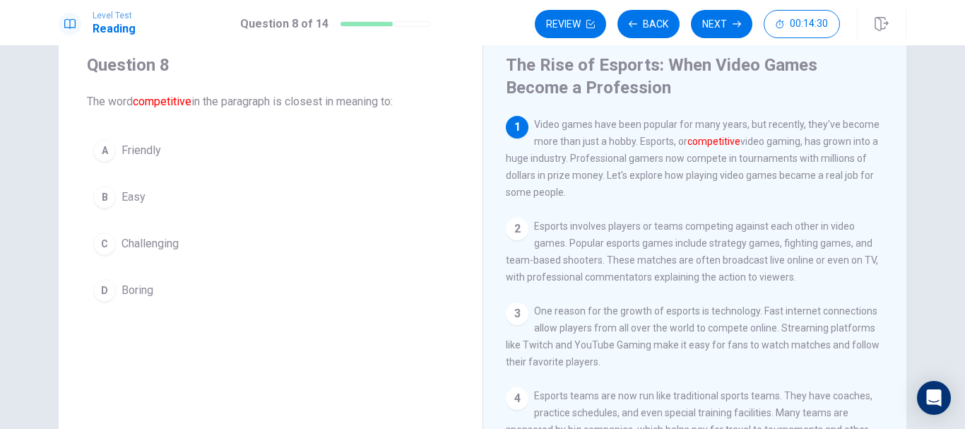
scroll to position [11, 0]
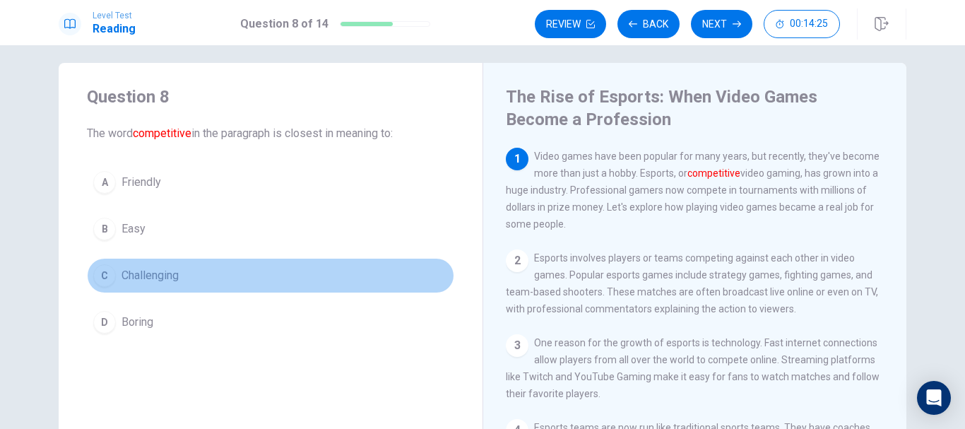
click at [158, 271] on span "Challenging" at bounding box center [150, 275] width 57 height 17
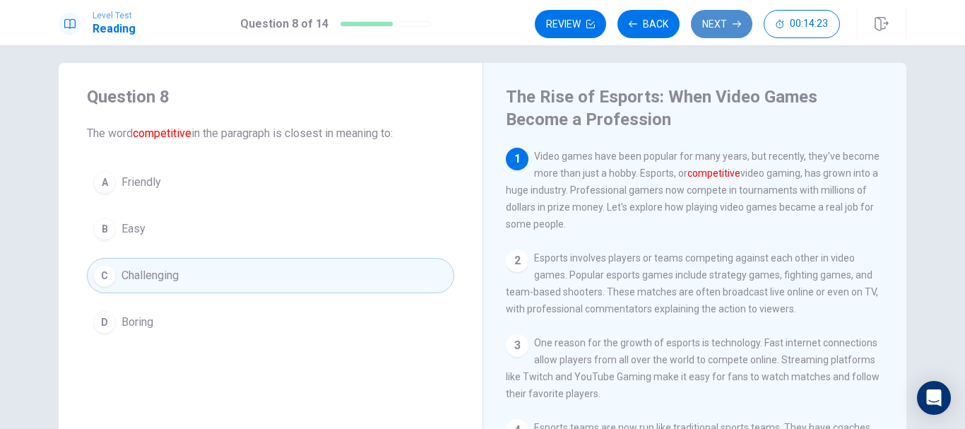
click at [740, 17] on button "Next" at bounding box center [721, 24] width 61 height 28
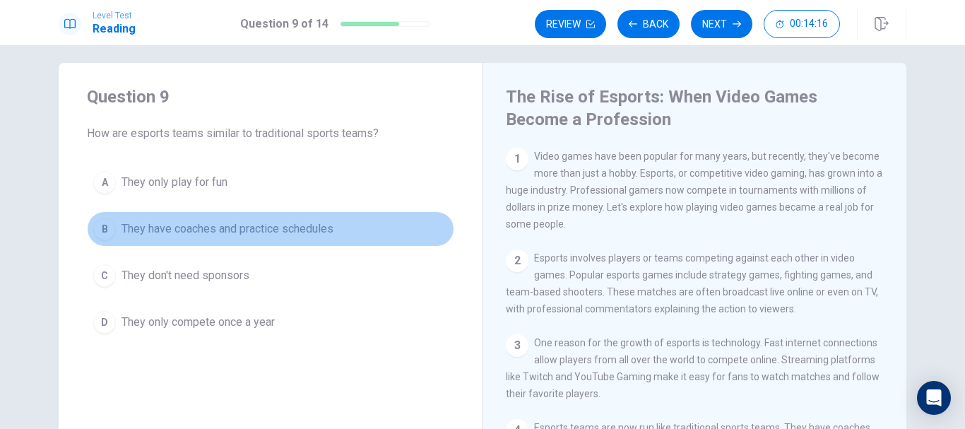
click at [307, 226] on span "They have coaches and practice schedules" at bounding box center [228, 228] width 212 height 17
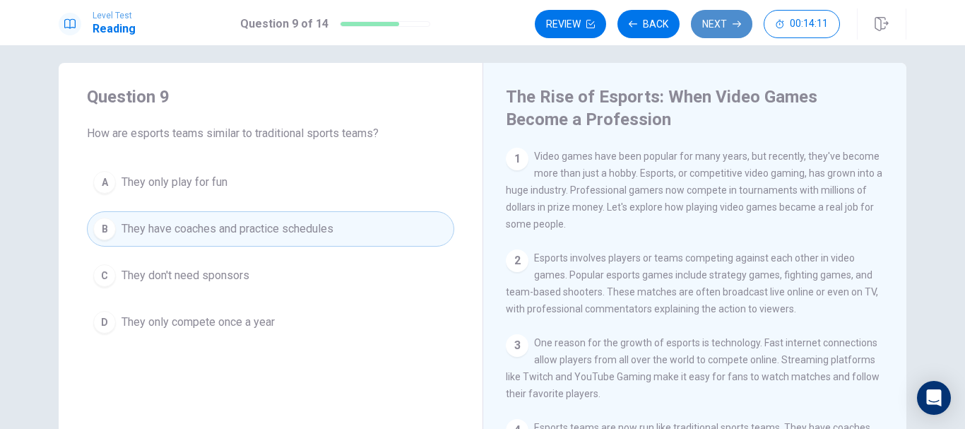
click at [739, 28] on button "Next" at bounding box center [721, 24] width 61 height 28
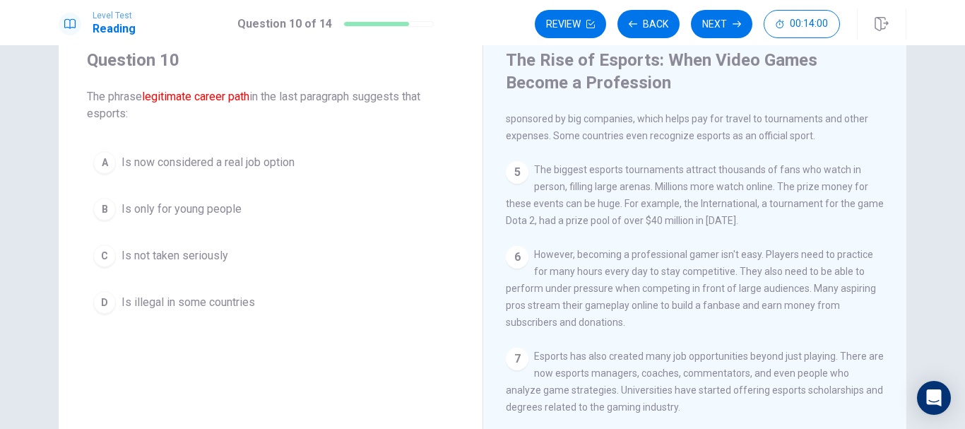
scroll to position [47, 0]
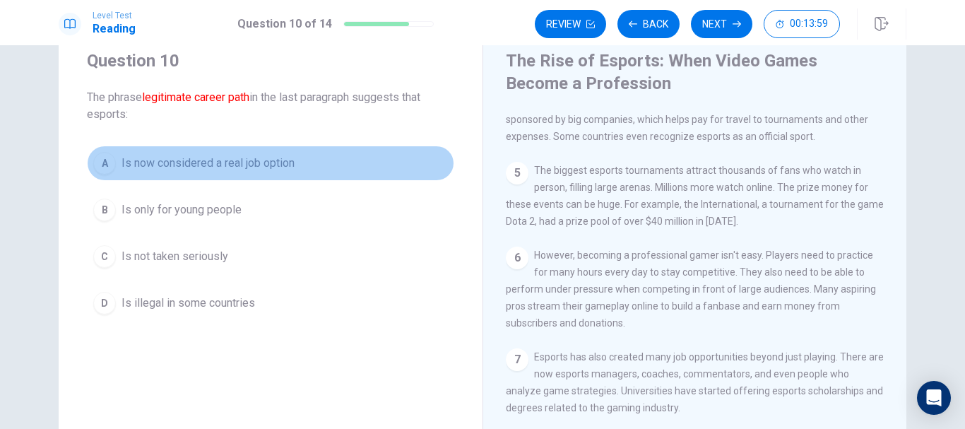
click at [278, 166] on span "Is now considered a real job option" at bounding box center [208, 163] width 173 height 17
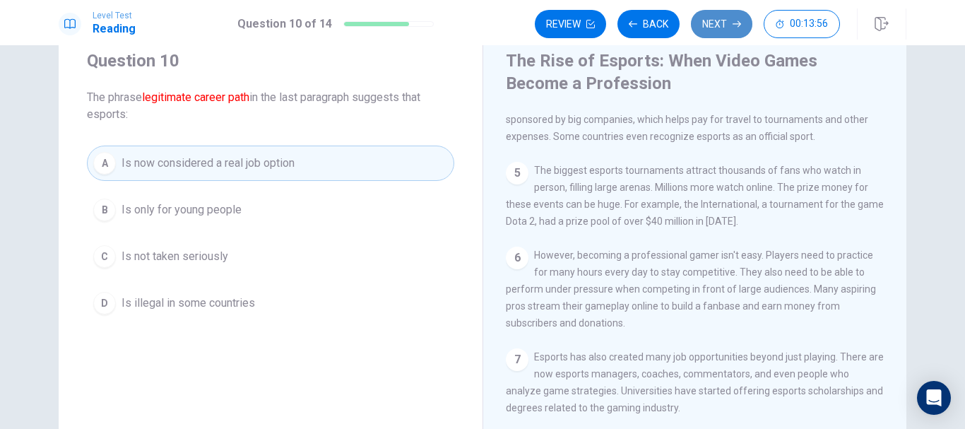
click at [724, 25] on button "Next" at bounding box center [721, 24] width 61 height 28
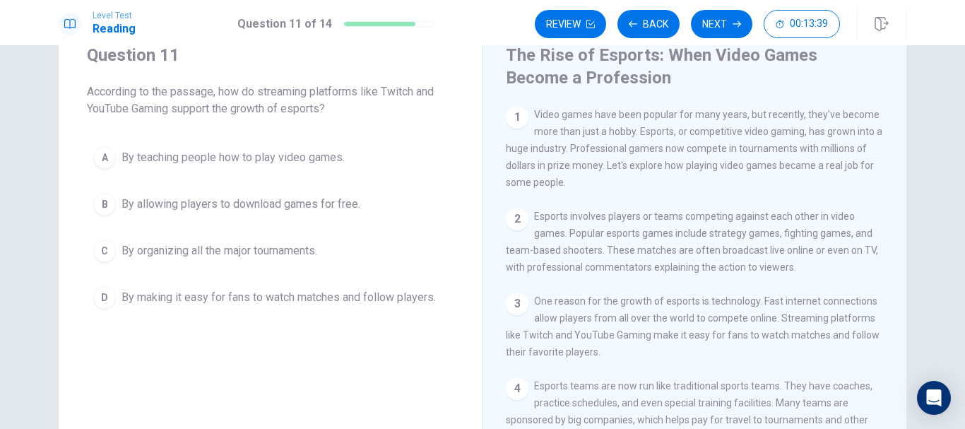
scroll to position [3, 0]
click at [308, 303] on span "By making it easy for fans to watch matches and follow players." at bounding box center [279, 297] width 314 height 17
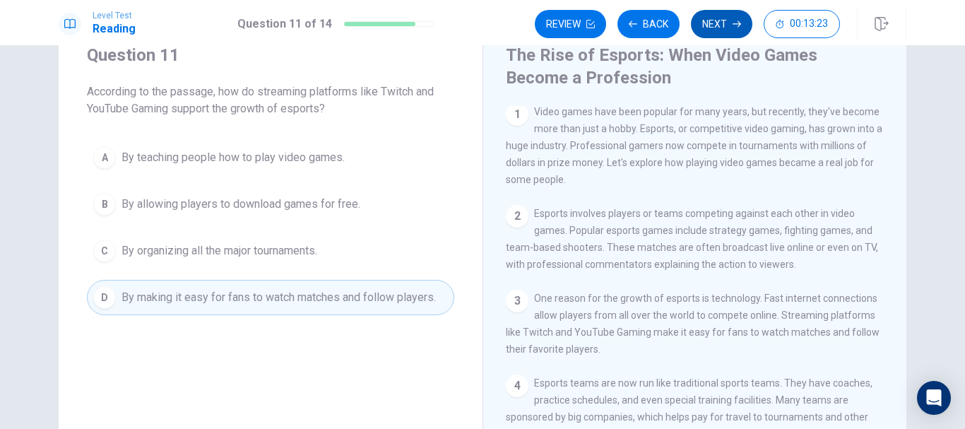
click at [737, 13] on button "Next" at bounding box center [721, 24] width 61 height 28
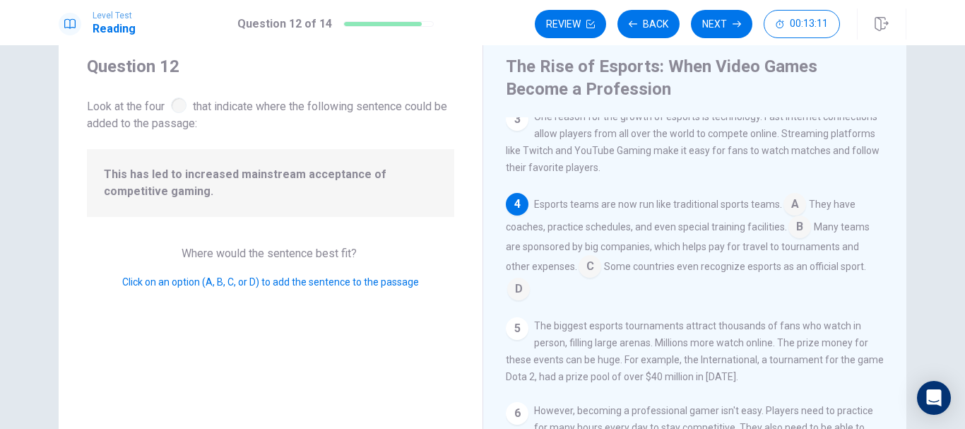
scroll to position [184, 0]
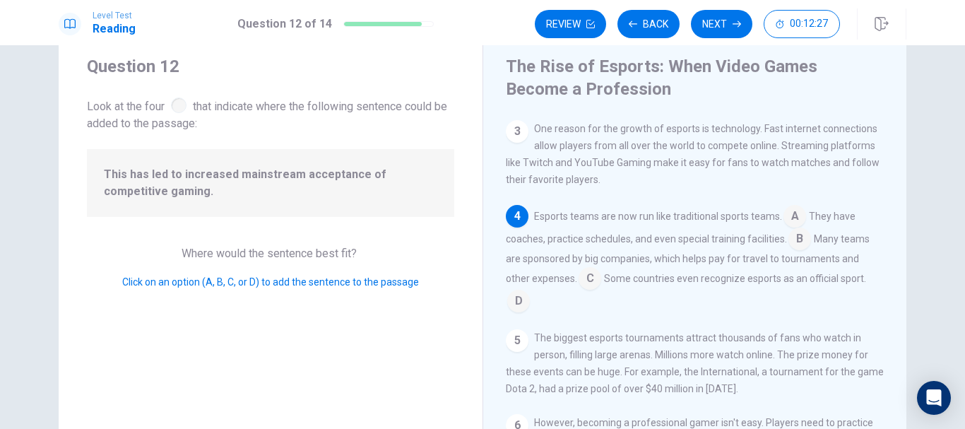
click at [517, 314] on input at bounding box center [518, 302] width 23 height 23
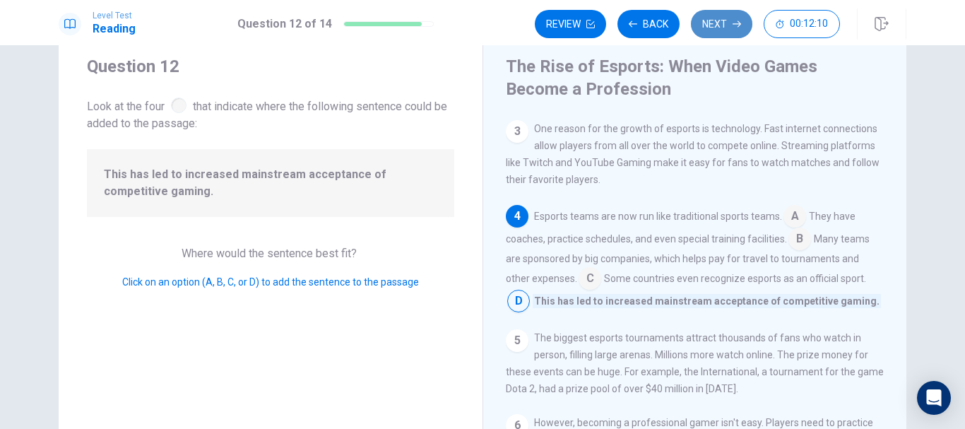
click at [725, 26] on button "Next" at bounding box center [721, 24] width 61 height 28
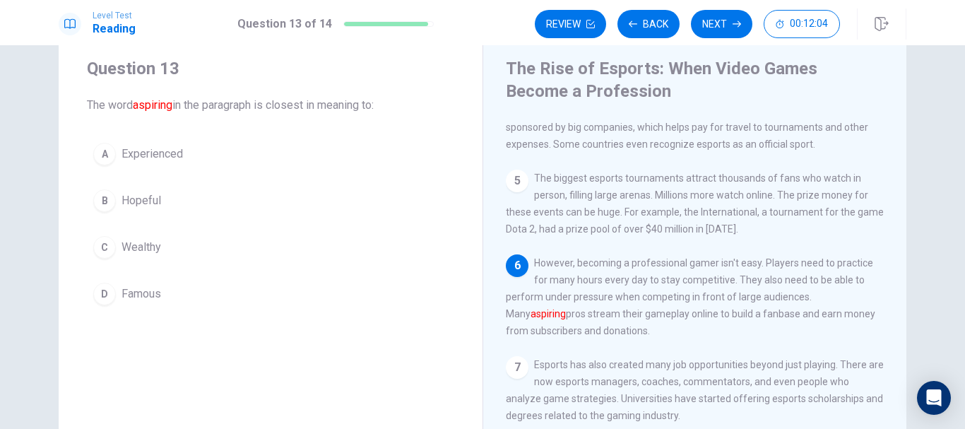
scroll to position [37, 0]
click at [155, 290] on span "Famous" at bounding box center [142, 295] width 40 height 17
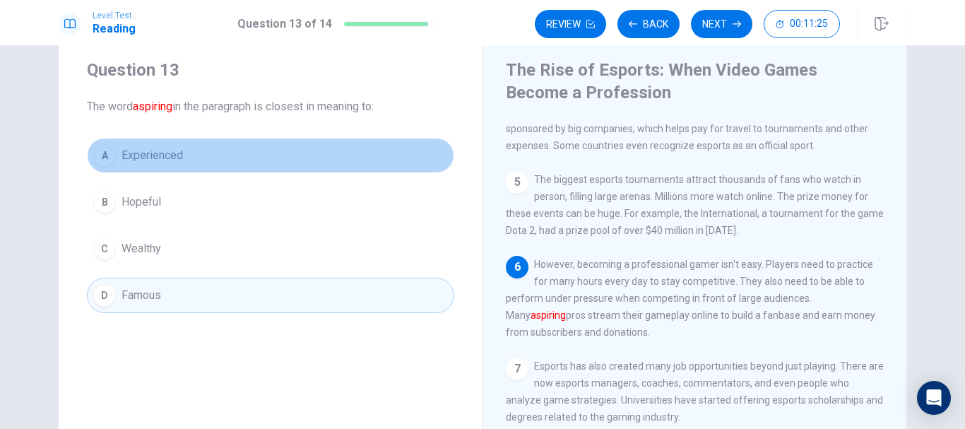
click at [178, 158] on span "Experienced" at bounding box center [152, 155] width 61 height 17
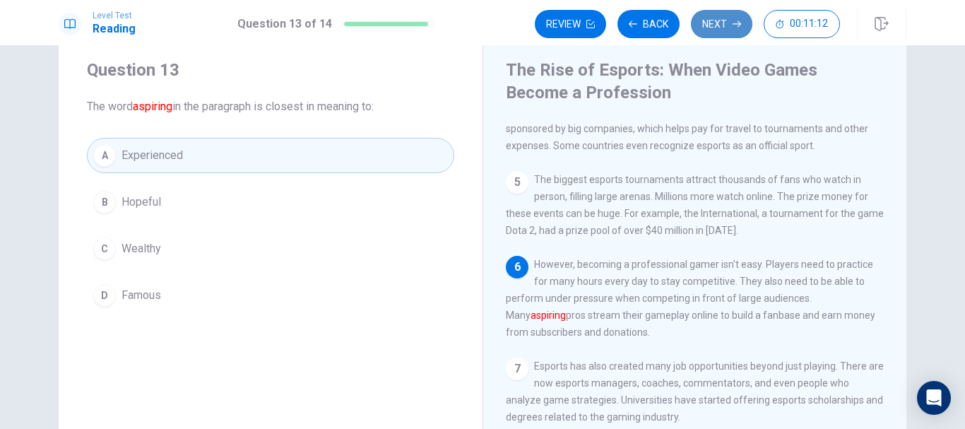
click at [731, 31] on button "Next" at bounding box center [721, 24] width 61 height 28
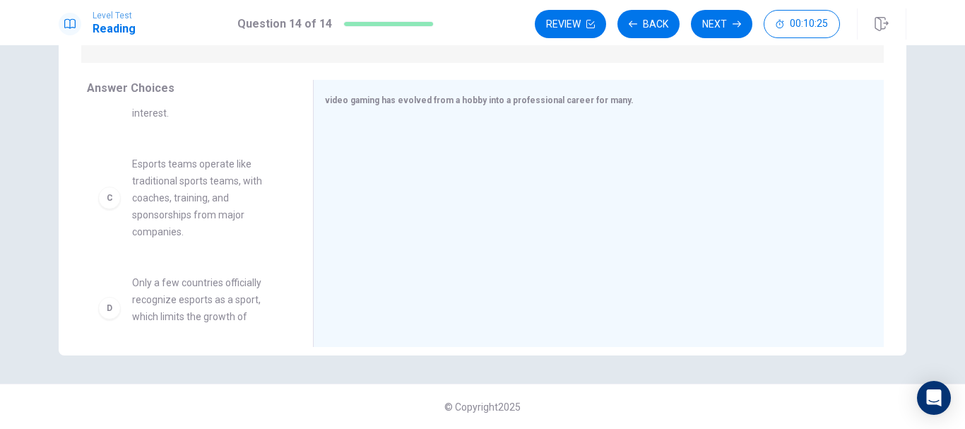
scroll to position [168, 0]
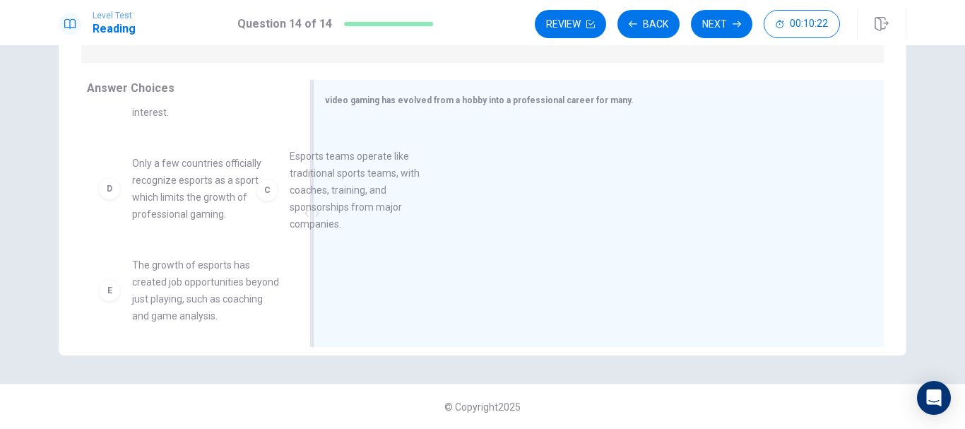
drag, startPoint x: 174, startPoint y: 235, endPoint x: 478, endPoint y: 220, distance: 304.3
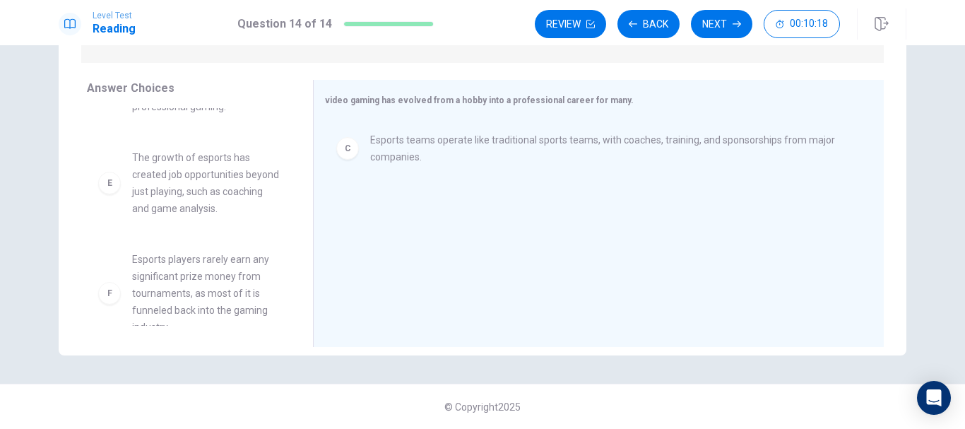
scroll to position [276, 0]
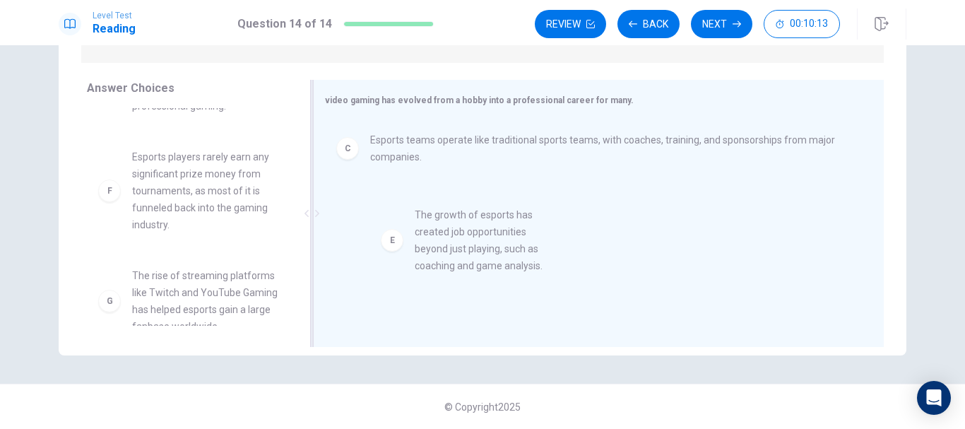
drag, startPoint x: 189, startPoint y: 211, endPoint x: 488, endPoint y: 256, distance: 301.5
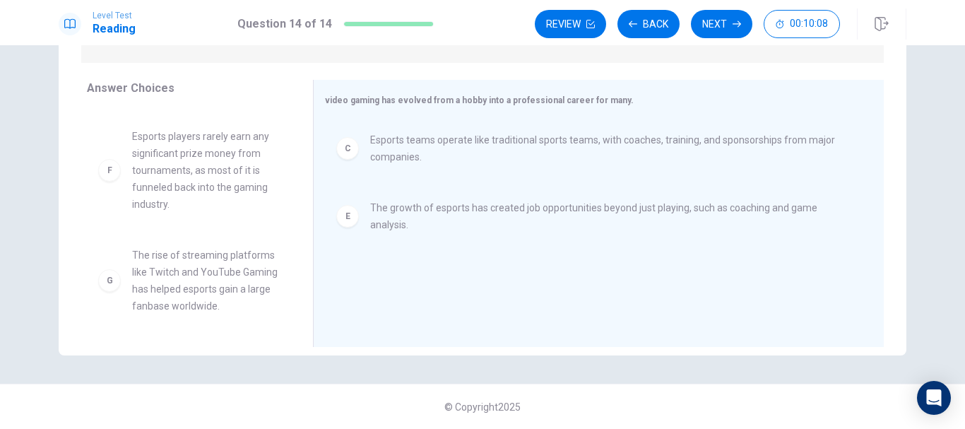
scroll to position [314, 0]
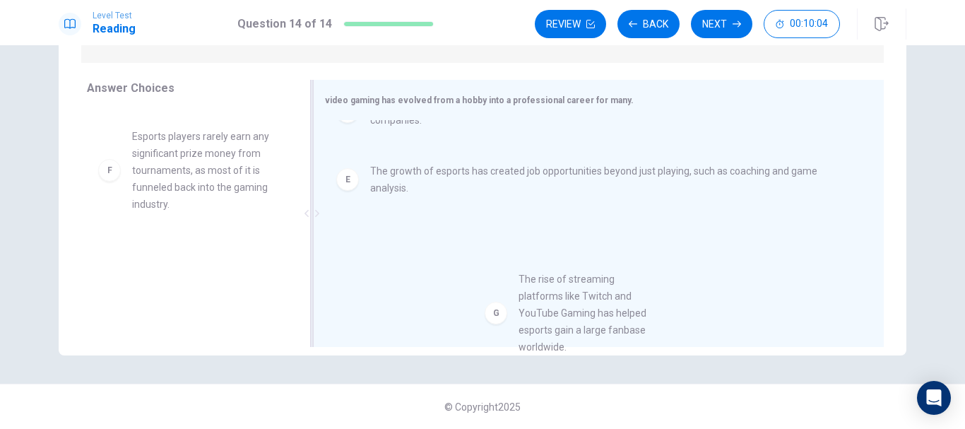
drag, startPoint x: 191, startPoint y: 281, endPoint x: 587, endPoint y: 305, distance: 396.5
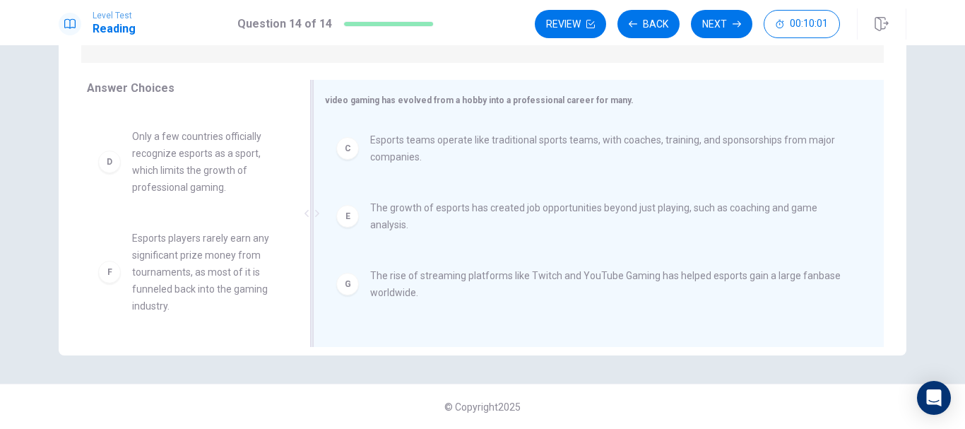
scroll to position [3, 0]
click at [739, 30] on button "Next" at bounding box center [721, 24] width 61 height 28
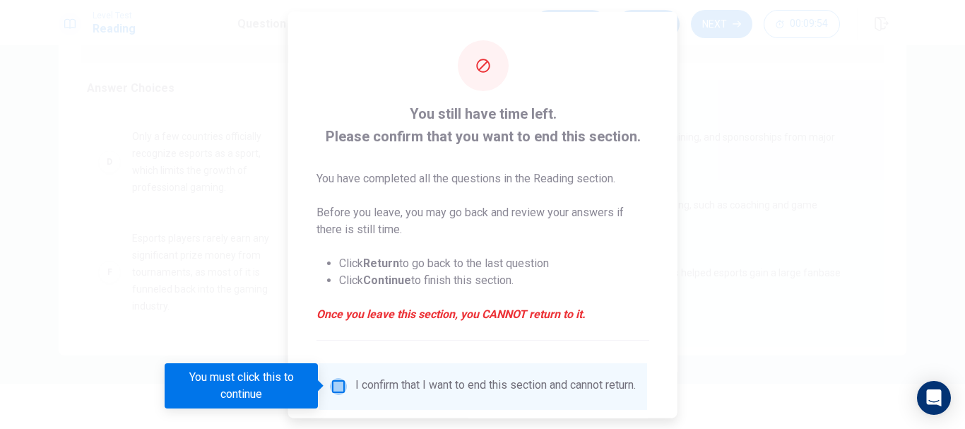
click at [332, 388] on input "You must click this to continue" at bounding box center [338, 385] width 17 height 17
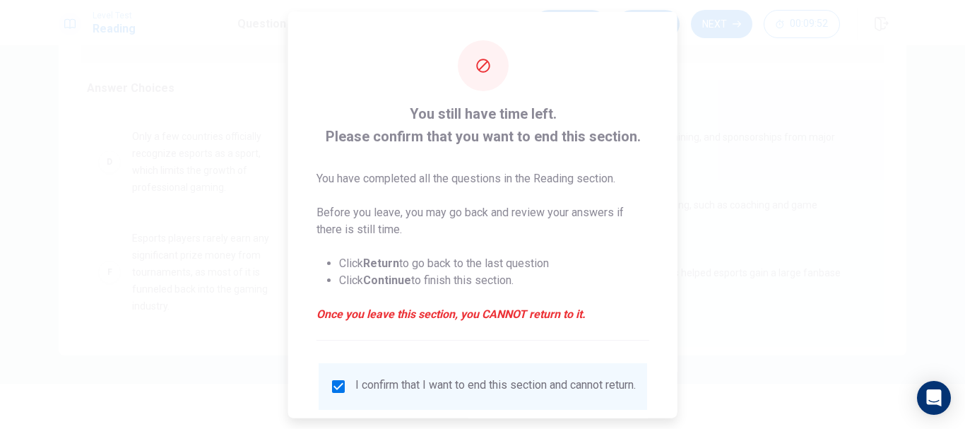
scroll to position [98, 0]
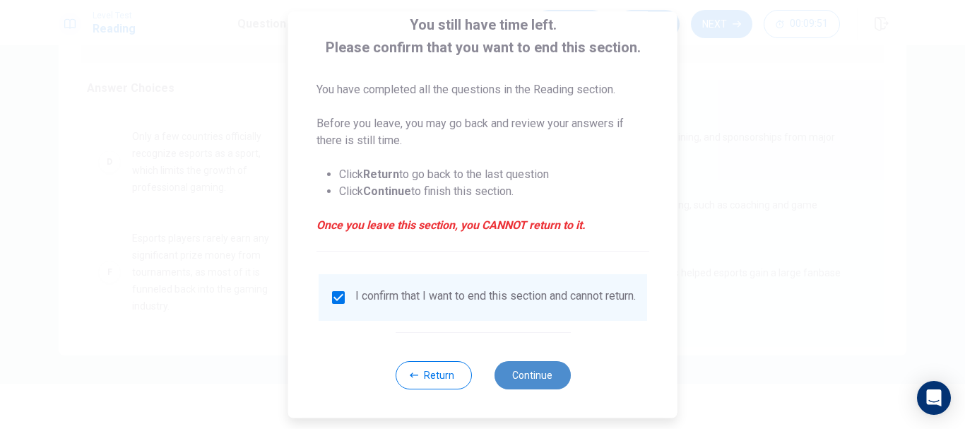
click at [535, 376] on button "Continue" at bounding box center [532, 375] width 76 height 28
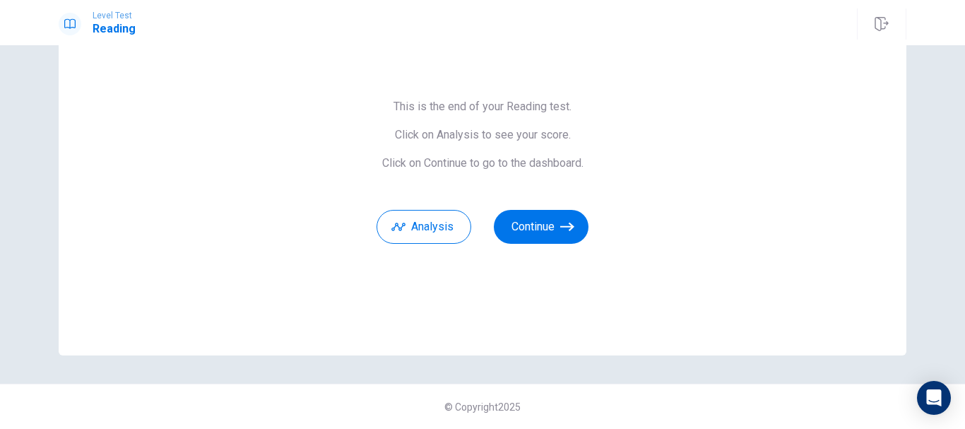
scroll to position [86, 0]
click at [428, 220] on button "Analysis" at bounding box center [424, 227] width 95 height 34
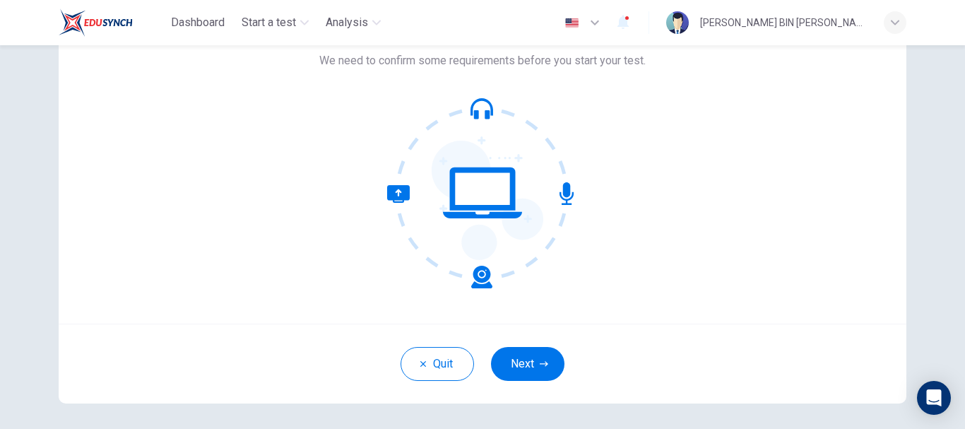
scroll to position [101, 0]
click at [551, 362] on button "Next" at bounding box center [527, 363] width 73 height 34
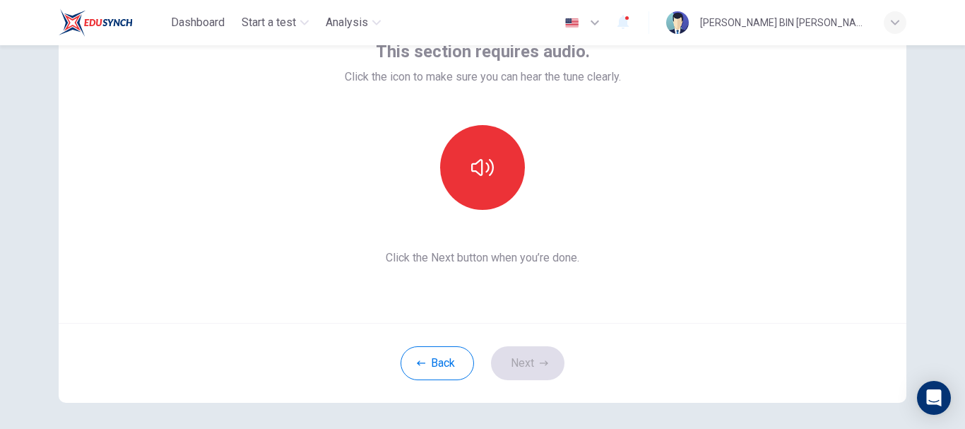
scroll to position [26, 0]
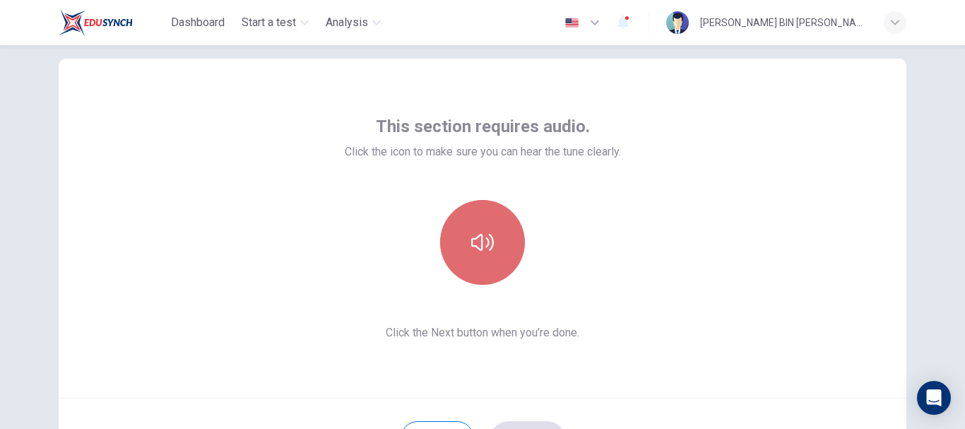
click at [500, 240] on button "button" at bounding box center [482, 242] width 85 height 85
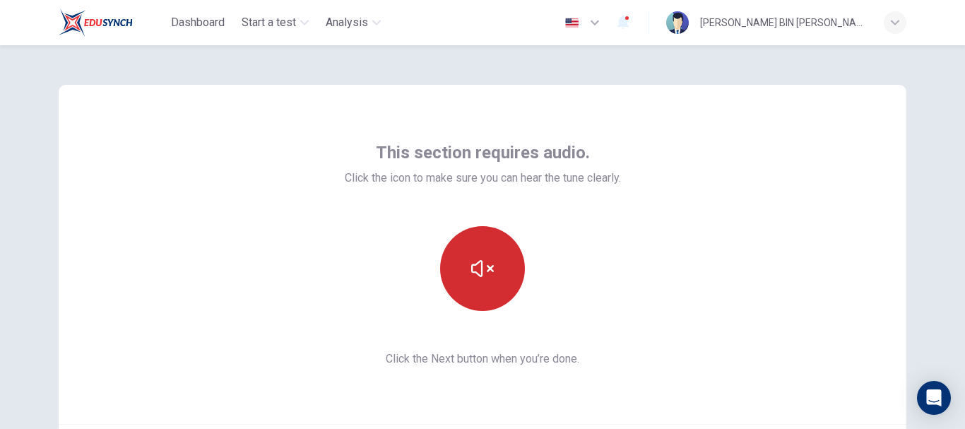
scroll to position [160, 0]
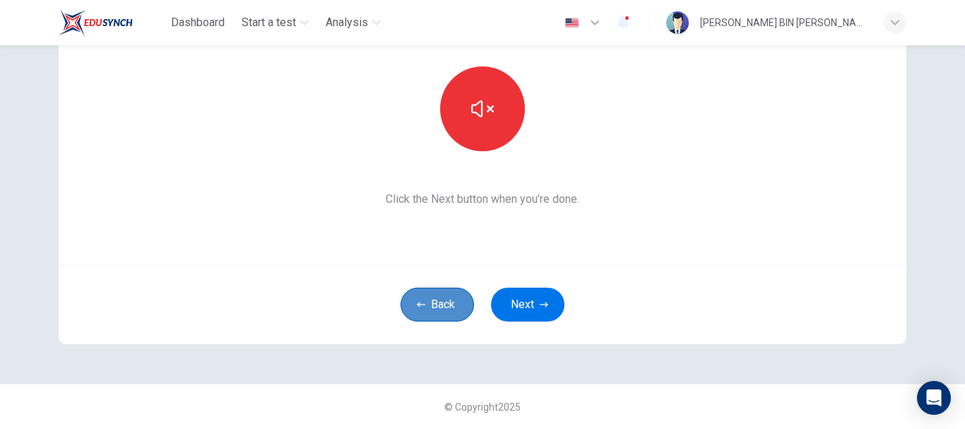
click at [442, 293] on button "Back" at bounding box center [437, 305] width 73 height 34
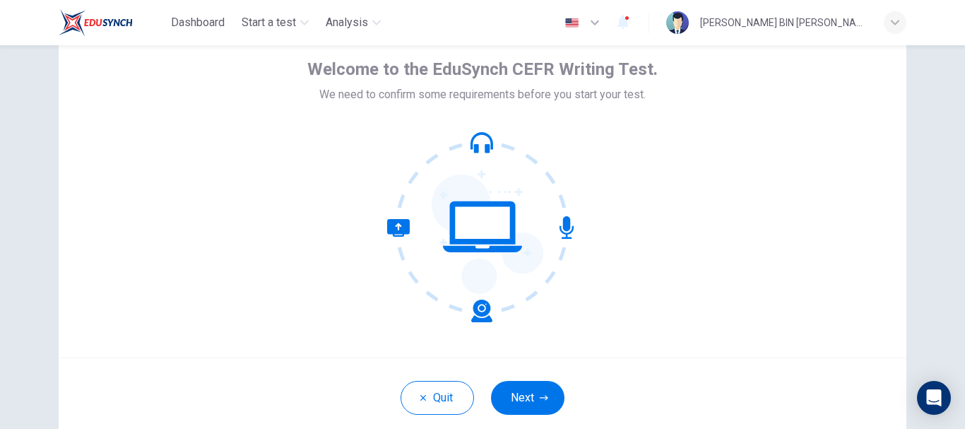
scroll to position [66, 0]
click at [533, 402] on button "Next" at bounding box center [527, 399] width 73 height 34
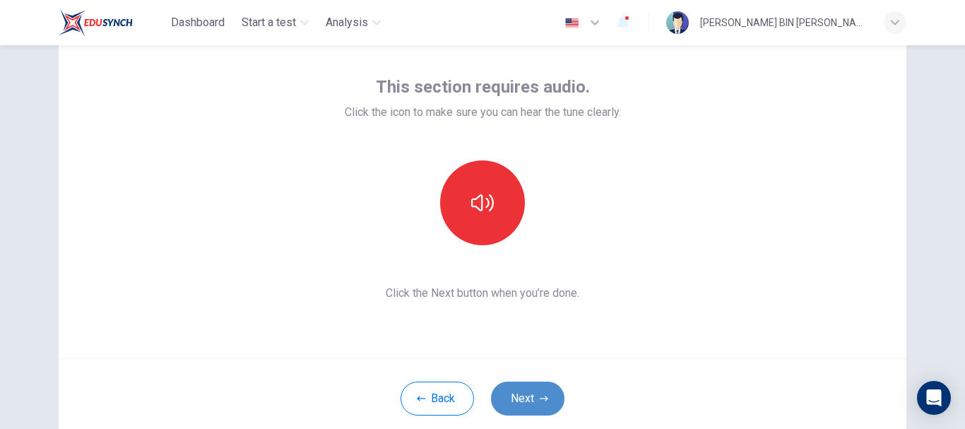
click at [533, 402] on button "Next" at bounding box center [527, 399] width 73 height 34
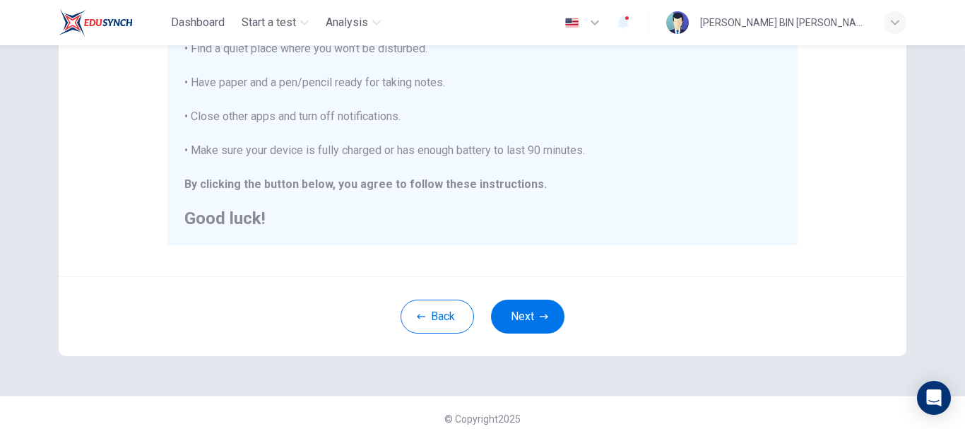
scroll to position [346, 0]
click at [546, 319] on button "Next" at bounding box center [527, 316] width 73 height 34
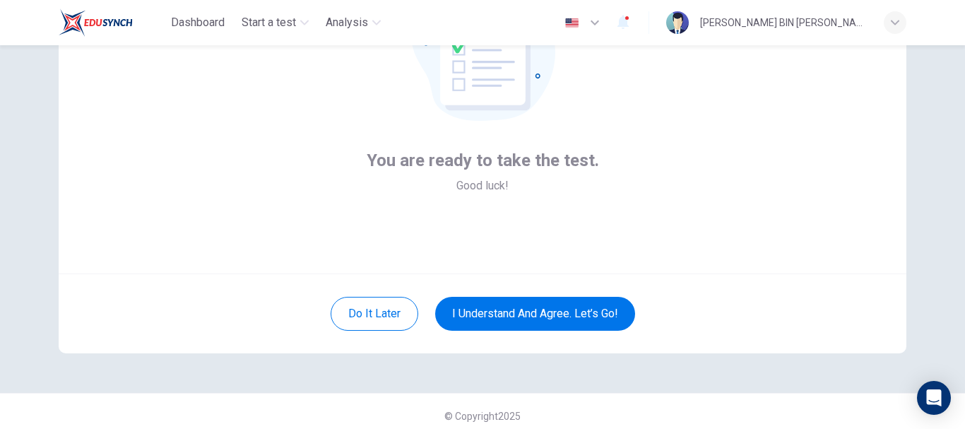
scroll to position [153, 0]
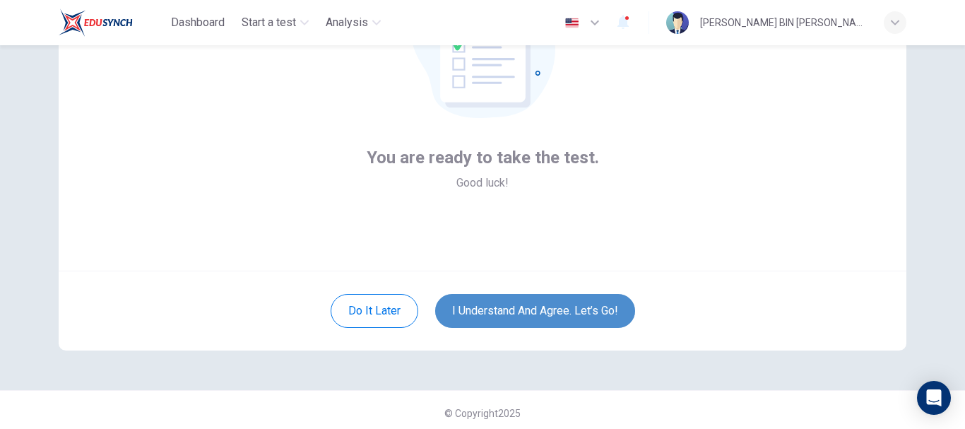
click at [554, 317] on button "I understand and agree. Let’s go!" at bounding box center [535, 311] width 200 height 34
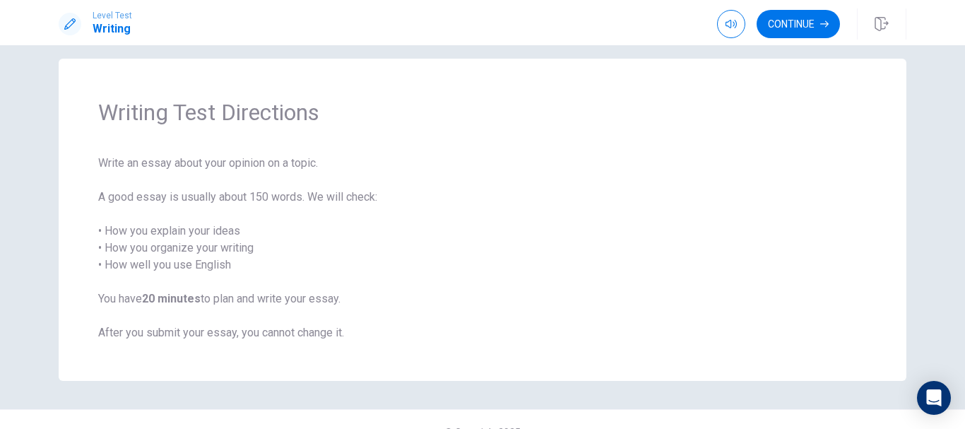
scroll to position [40, 0]
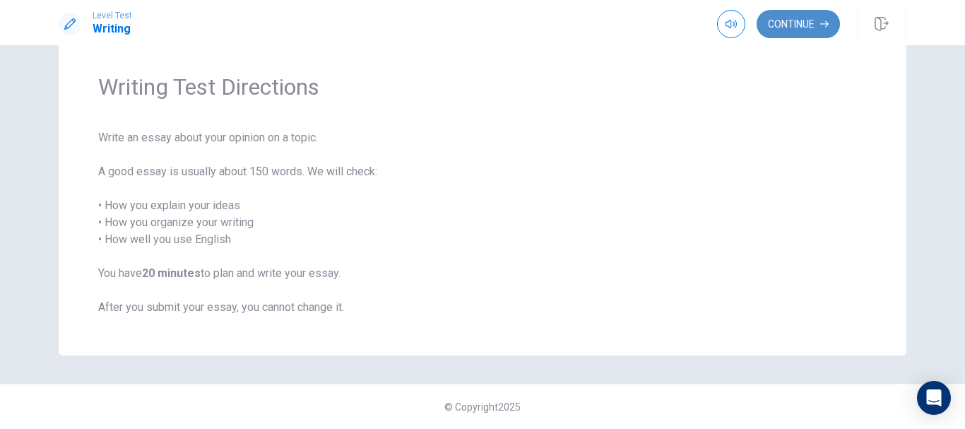
click at [812, 22] on button "Continue" at bounding box center [798, 24] width 83 height 28
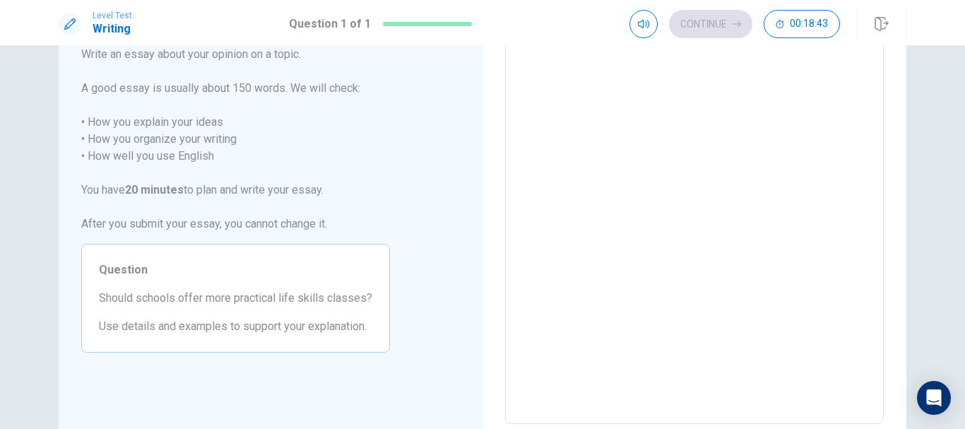
scroll to position [0, 0]
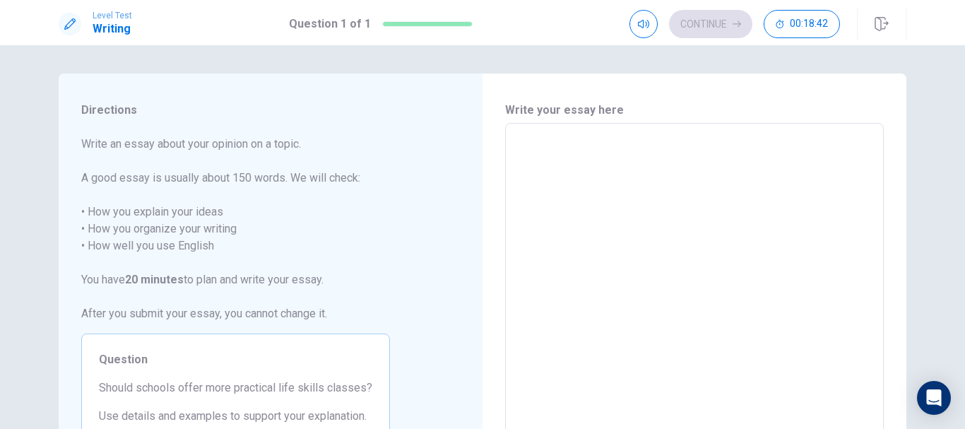
click at [747, 194] on textarea at bounding box center [694, 318] width 359 height 367
type textarea "i"
type textarea "x"
type textarea "i"
type textarea "x"
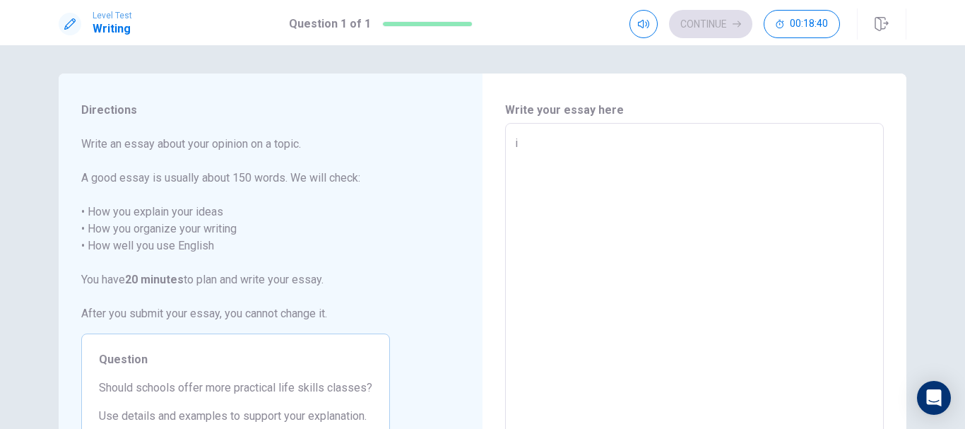
type textarea "i"
type textarea "x"
type textarea "I"
type textarea "x"
type textarea "I"
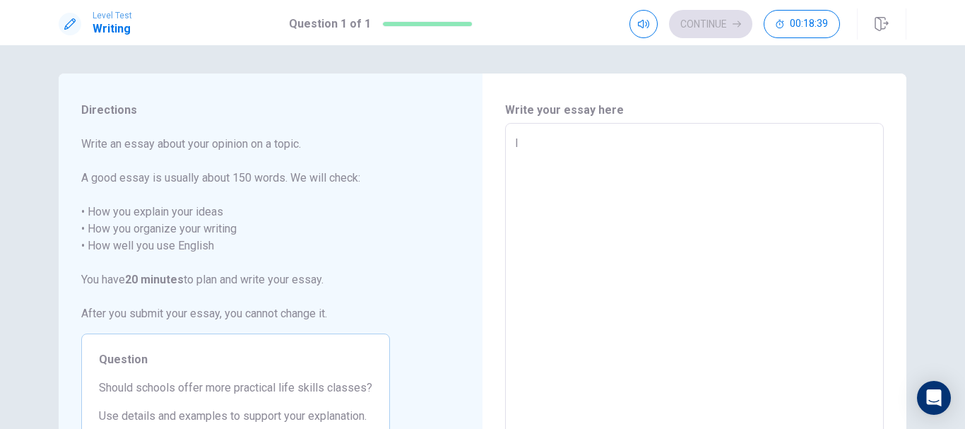
type textarea "x"
type textarea "I s"
type textarea "x"
type textarea "I st"
type textarea "x"
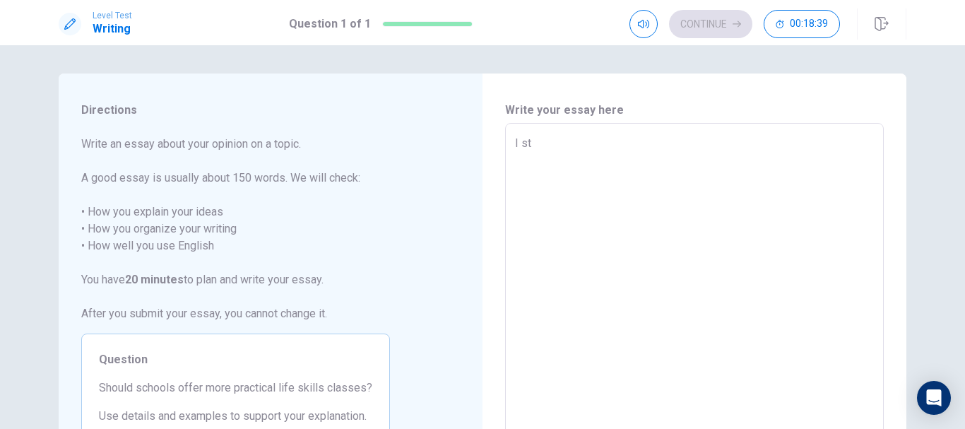
type textarea "I str"
type textarea "x"
type textarea "I stro"
type textarea "x"
type textarea "I stron"
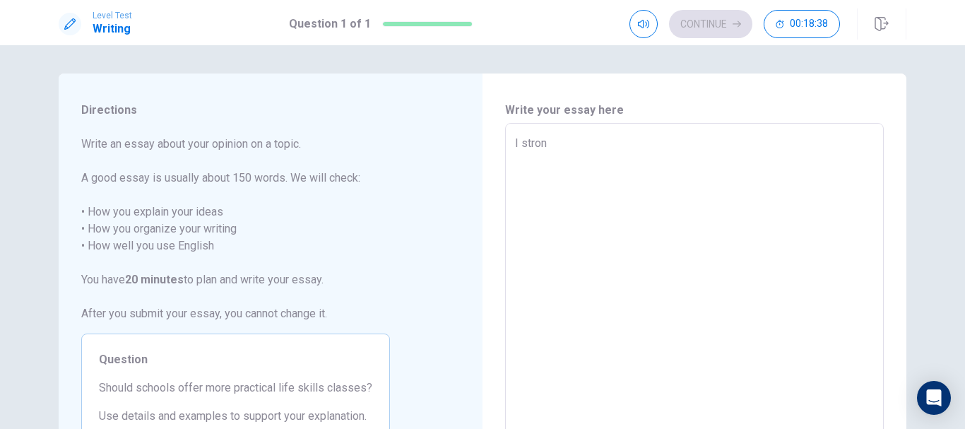
type textarea "x"
type textarea "I strong"
type textarea "x"
type textarea "I strongl"
type textarea "x"
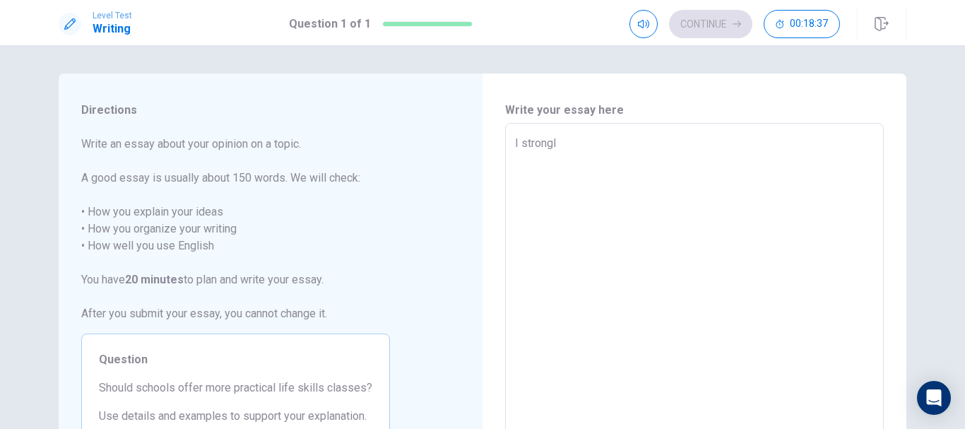
type textarea "I strongly"
type textarea "x"
type textarea "I strongly"
type textarea "x"
type textarea "I strongly b"
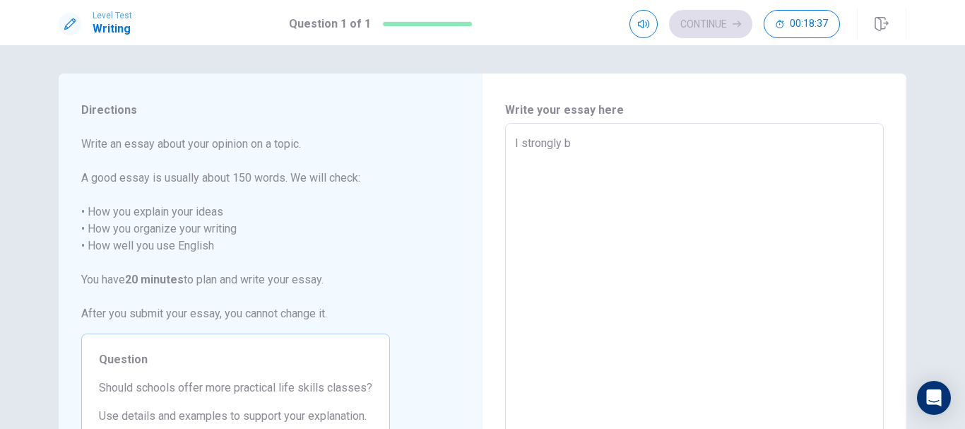
type textarea "x"
type textarea "I strongly be"
type textarea "x"
type textarea "I strongly bel"
type textarea "x"
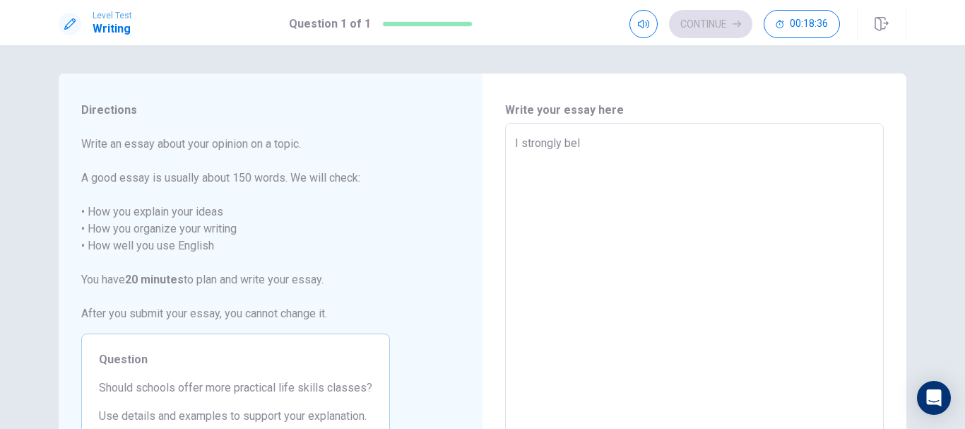
type textarea "I strongly beli"
type textarea "x"
type textarea "I strongly belie"
type textarea "x"
type textarea "I strongly believ"
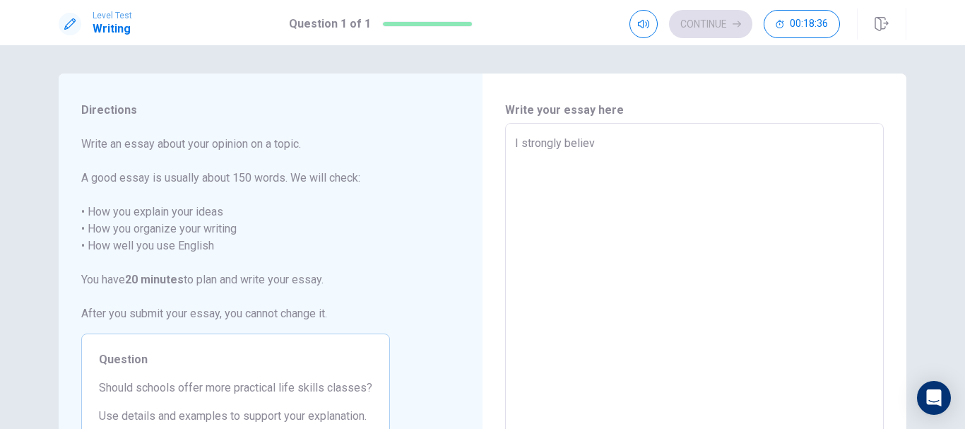
type textarea "x"
type textarea "I strongly believe"
type textarea "x"
type textarea "I strongly believe"
type textarea "x"
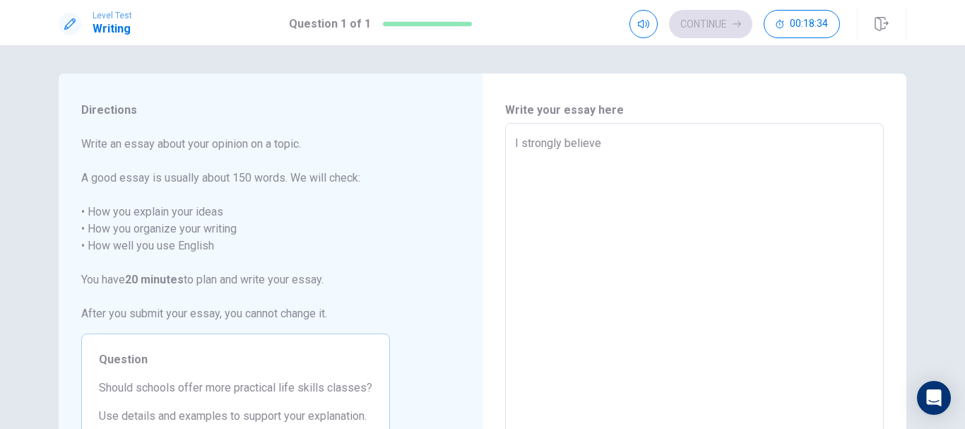
type textarea "I strongly believe t"
type textarea "x"
type textarea "I strongly believe th"
type textarea "x"
type textarea "I strongly believe tha"
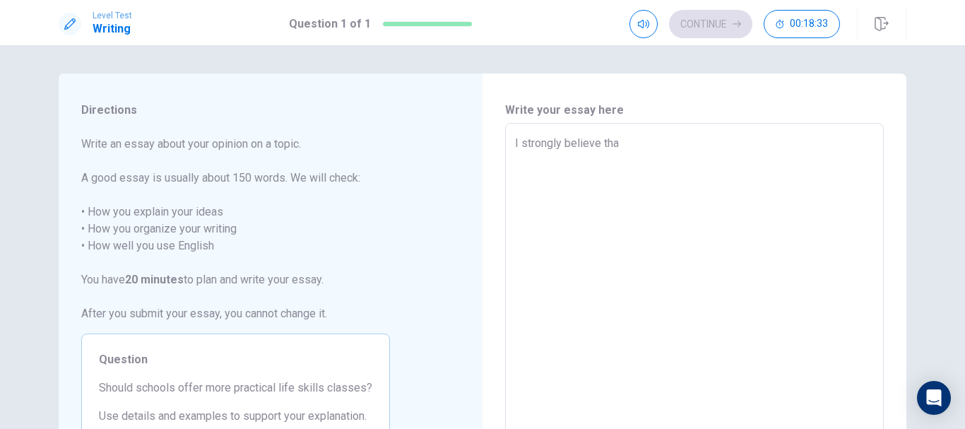
type textarea "x"
type textarea "I strongly believe that"
type textarea "x"
type textarea "I strongly believe that"
type textarea "x"
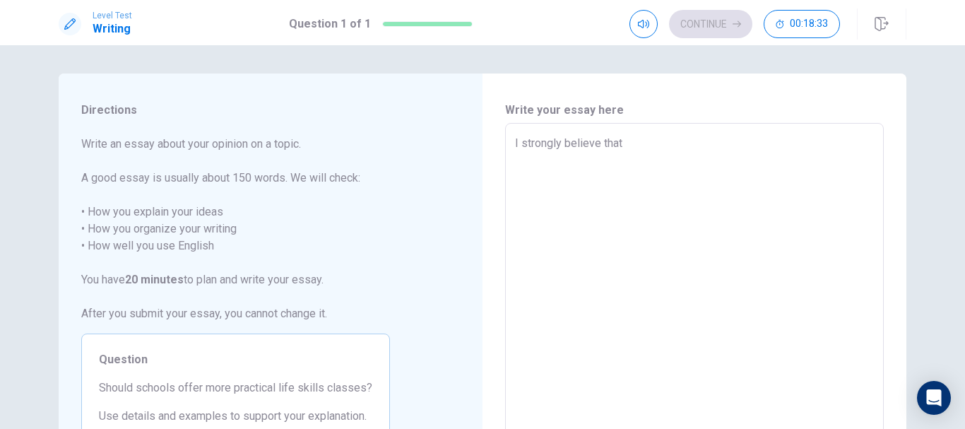
type textarea "I strongly believe that s"
type textarea "x"
type textarea "I strongly believe that sc"
type textarea "x"
type textarea "I strongly believe that sch"
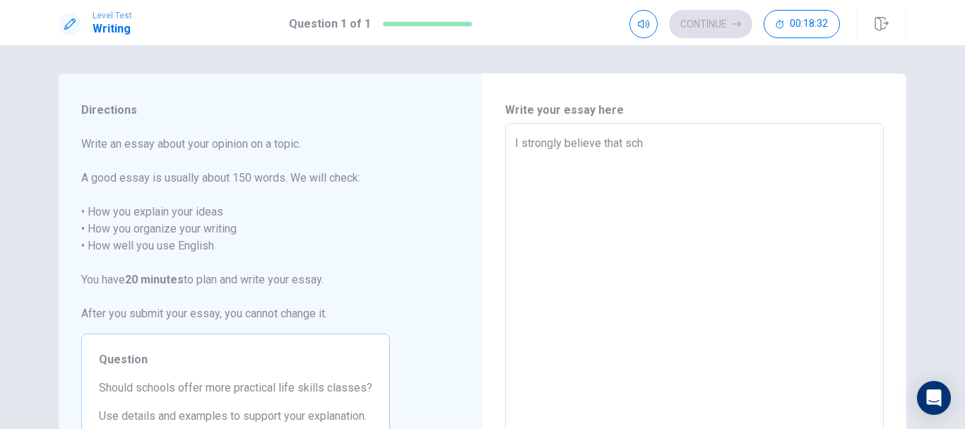
type textarea "x"
type textarea "I strongly believe that scho"
type textarea "x"
type textarea "I strongly believe that schoo"
type textarea "x"
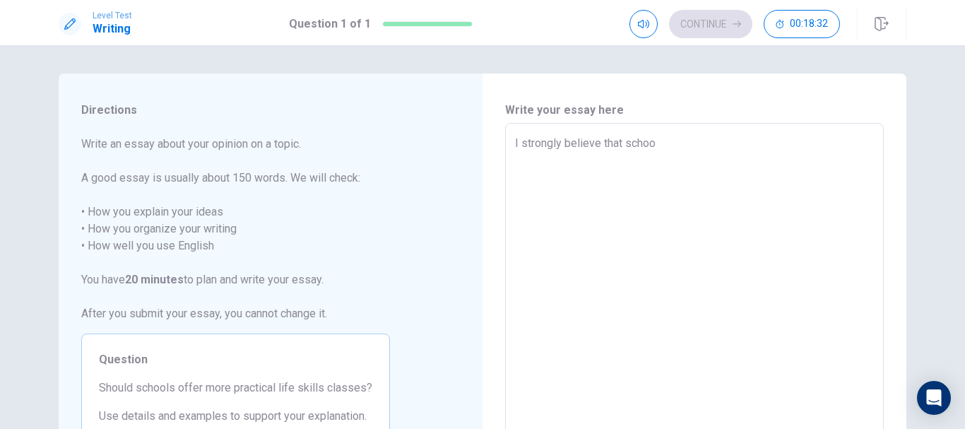
type textarea "I strongly believe that school"
type textarea "x"
type textarea "I strongly believe that schools"
type textarea "x"
type textarea "I strongly believe that schools"
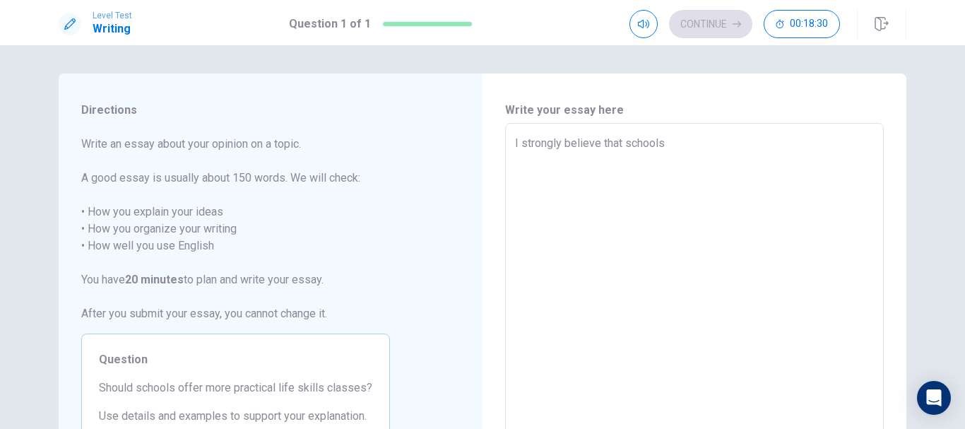
type textarea "x"
type textarea "I strongly believe that schools s"
type textarea "x"
type textarea "I strongly believe that schools sh"
type textarea "x"
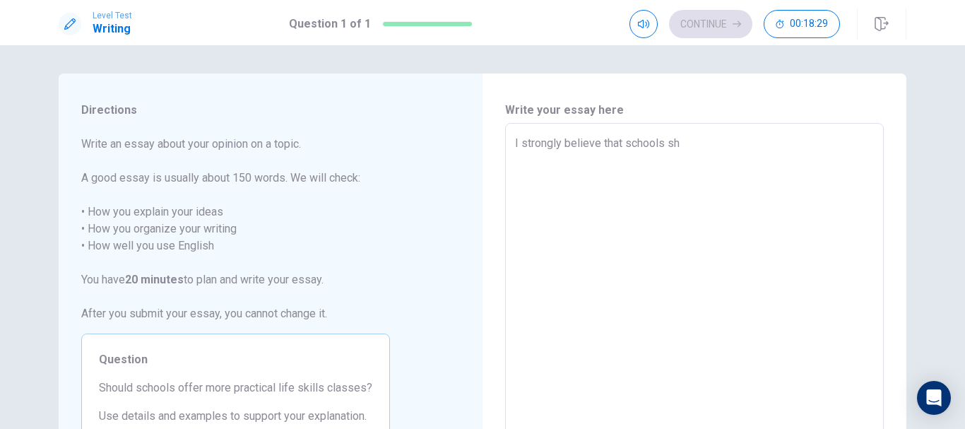
type textarea "I strongly believe that schools sho"
type textarea "x"
type textarea "I strongly believe that schools shou"
type textarea "x"
type textarea "I strongly believe that schools shoul"
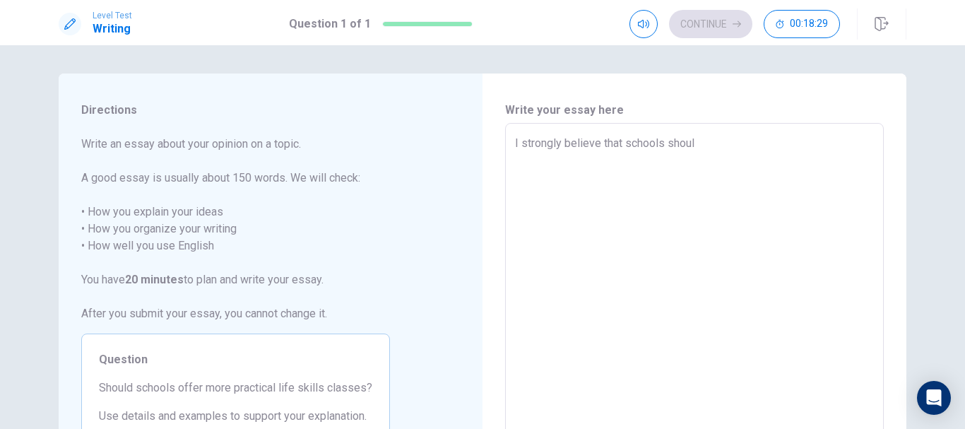
type textarea "x"
type textarea "I strongly believe that schools should"
type textarea "x"
type textarea "I strongly believe that schools should"
type textarea "x"
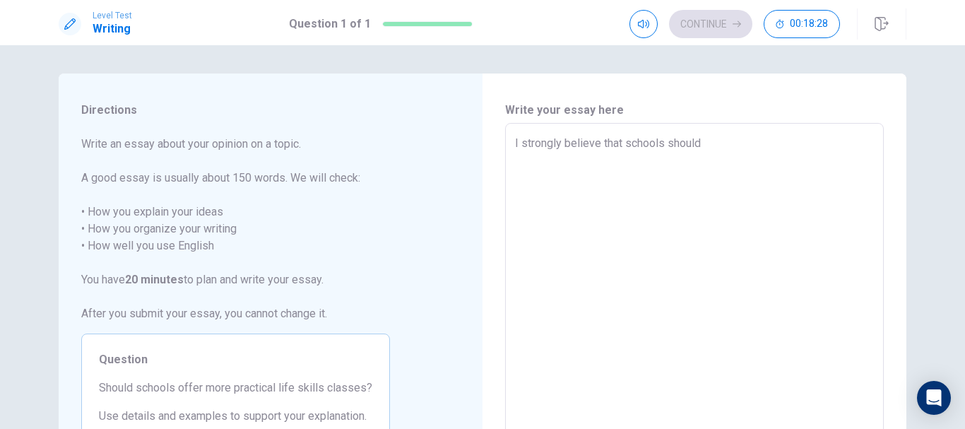
type textarea "I strongly believe that schools should d"
type textarea "x"
type textarea "I strongly believe that schools should de"
type textarea "x"
type textarea "I strongly believe that schools should ded"
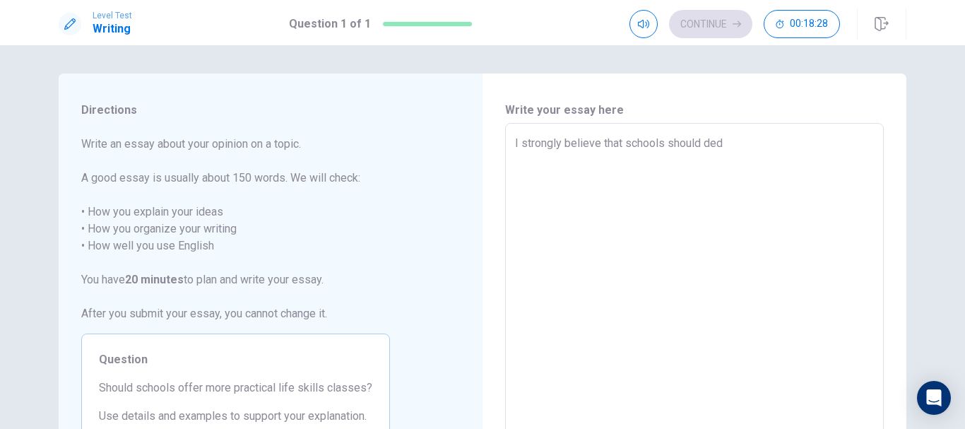
type textarea "x"
type textarea "I strongly believe that schools should dedi"
type textarea "x"
type textarea "I strongly believe that schools should [PERSON_NAME]"
type textarea "x"
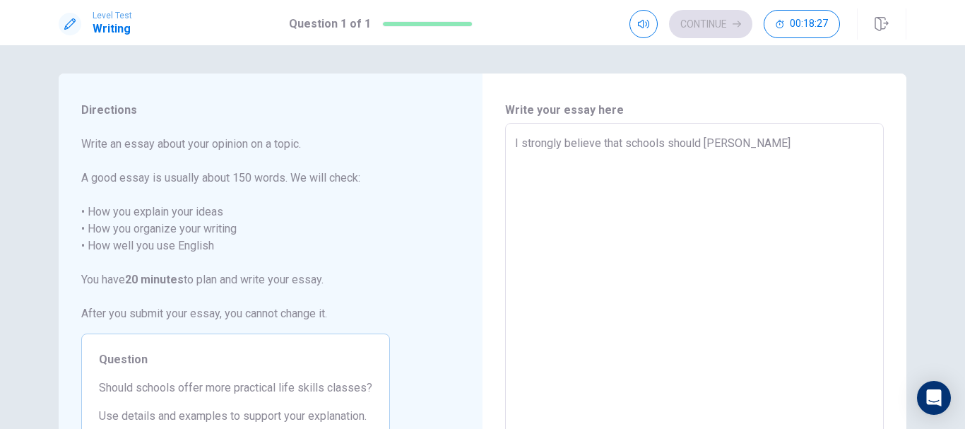
type textarea "I strongly believe that schools should dedica"
type textarea "x"
type textarea "I strongly believe that schools should dedicat"
type textarea "x"
type textarea "I strongly believe that schools should dedicate"
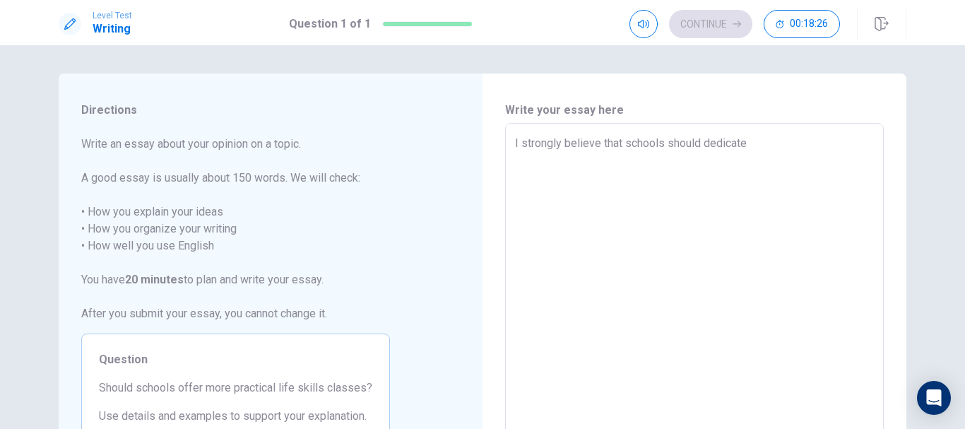
type textarea "x"
type textarea "I strongly believe that schools should dedicate"
type textarea "x"
type textarea "I strongly believe that schools should dedicate m"
type textarea "x"
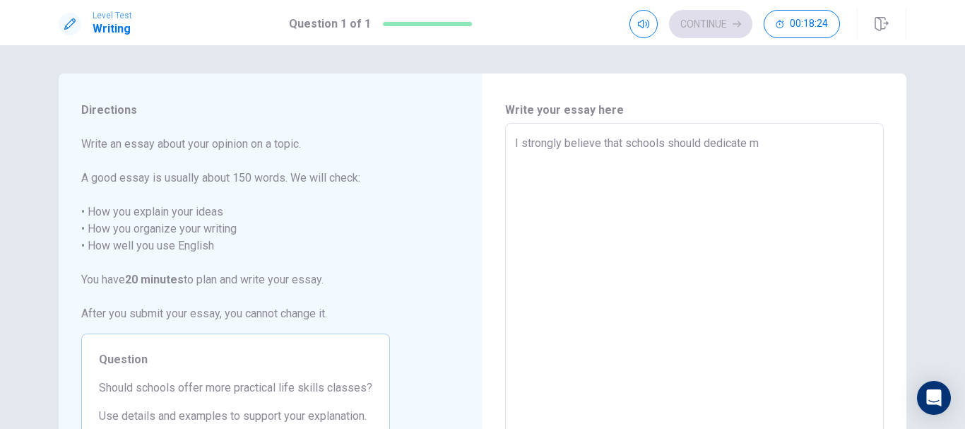
type textarea "I strongly believe that schools should dedicate mo"
type textarea "x"
type textarea "I strongly believe that schools should dedicate mor"
type textarea "x"
type textarea "I strongly believe that schools should dedicate more"
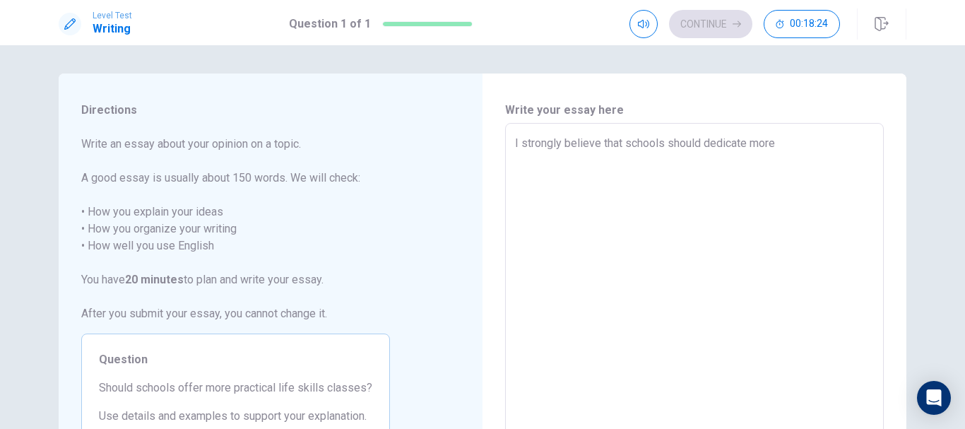
type textarea "x"
type textarea "I strongly believe that schools should dedicate more"
type textarea "x"
type textarea "I strongly believe that schools should dedicate more t"
type textarea "x"
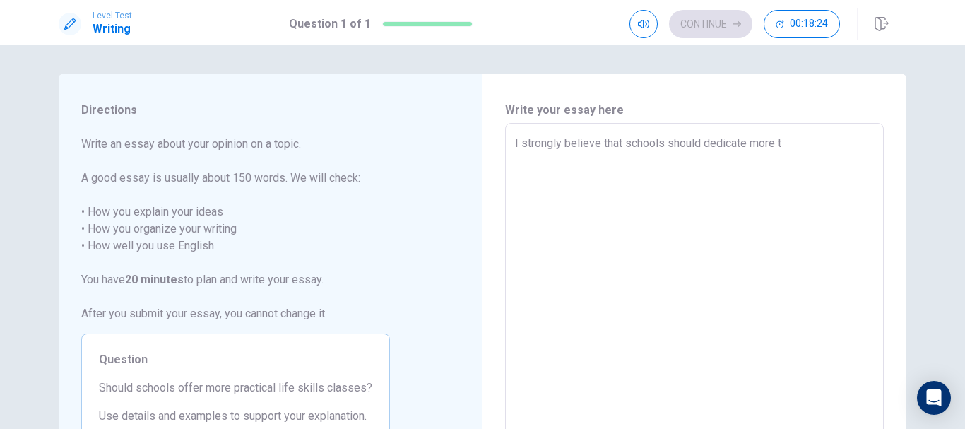
type textarea "I strongly believe that schools should dedicate more ti"
type textarea "x"
type textarea "I strongly believe that schools should dedicate more [PERSON_NAME]"
type textarea "x"
type textarea "I strongly believe that schools should dedicate more time"
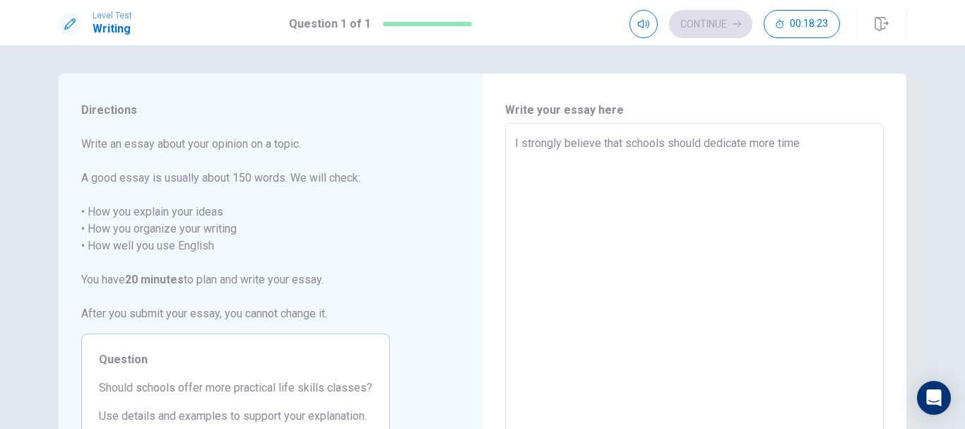
type textarea "x"
type textarea "I strongly believe that schools should dedicate more time"
type textarea "x"
type textarea "I strongly believe that schools should dedicate more time t"
type textarea "x"
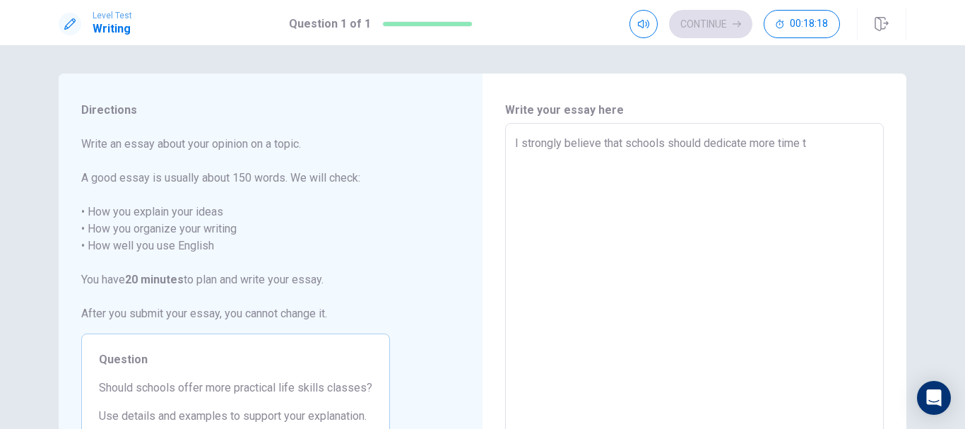
type textarea "I strongly believe that schools should dedicate more time to"
type textarea "x"
type textarea "I strongly believe that schools should dedicate more time to"
type textarea "x"
type textarea "I strongly believe that schools should dedicate more time to t"
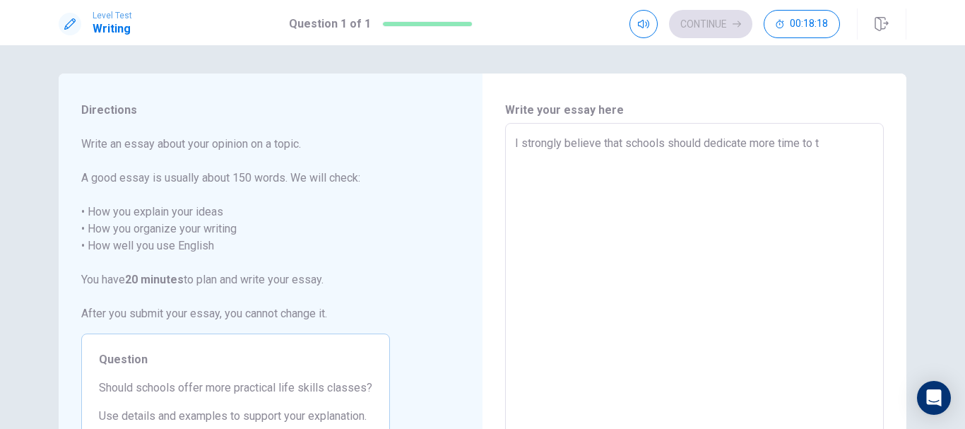
type textarea "x"
type textarea "I strongly believe that schools should dedicate more time to te"
type textarea "x"
type textarea "I strongly believe that schools should dedicate more time to tea"
type textarea "x"
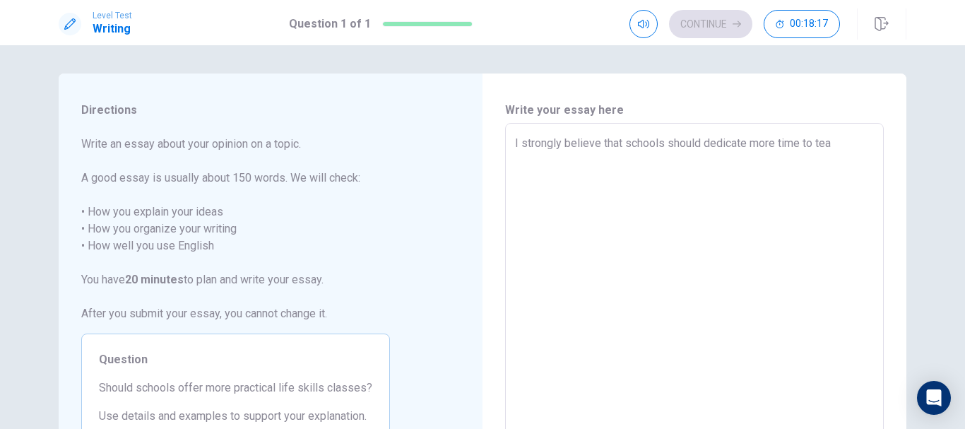
type textarea "I strongly believe that schools should dedicate more time to teac"
type textarea "x"
type textarea "I strongly believe that schools should dedicate more time to teach"
type textarea "x"
type textarea "I strongly believe that schools should dedicate more time to teachi"
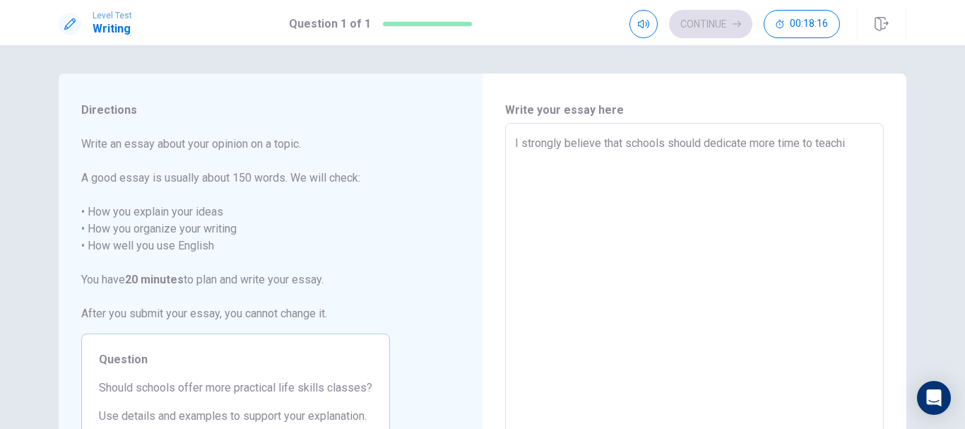
type textarea "x"
type textarea "I strongly believe that schools should dedicate more time to teachin"
type textarea "x"
type textarea "I strongly believe that schools should dedicate more time to teaching"
type textarea "x"
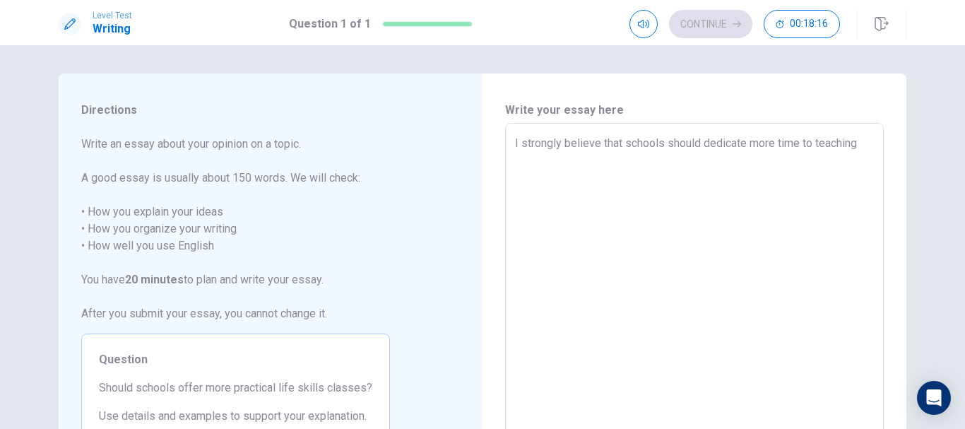
type textarea "I strongly believe that schools should dedicate more time to teaching"
type textarea "x"
type textarea "I strongly believe that schools should dedicate more time to teaching p"
type textarea "x"
type textarea "I strongly believe that schools should dedicate more time to teaching pr"
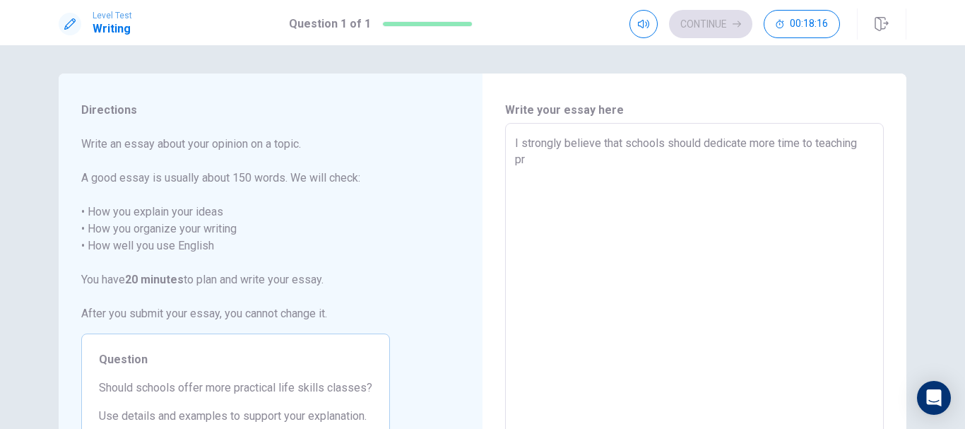
type textarea "x"
type textarea "I strongly believe that schools should dedicate more time to teaching pra"
type textarea "x"
type textarea "I strongly believe that schools should dedicate more time to teaching prac"
type textarea "x"
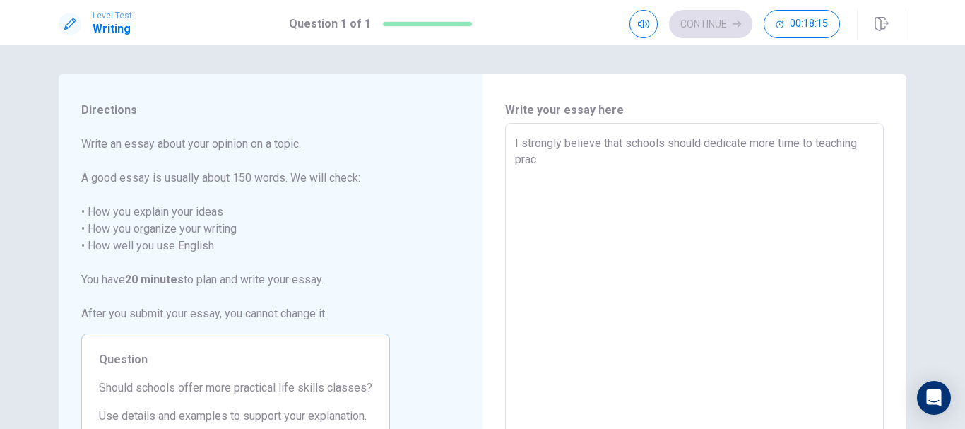
type textarea "I strongly believe that schools should dedicate more time to teaching pract"
type textarea "x"
type textarea "I strongly believe that schools should dedicate more time to teaching practi"
type textarea "x"
type textarea "I strongly believe that schools should dedicate more time to teaching practic"
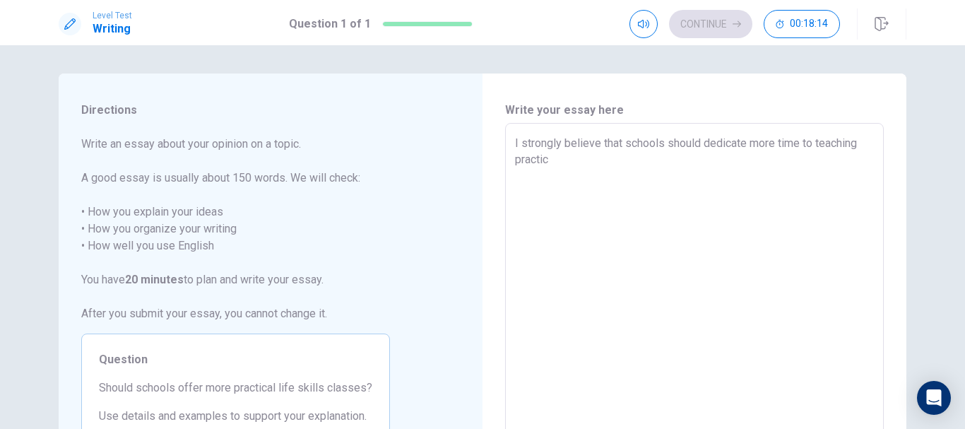
type textarea "x"
type textarea "I strongly believe that schools should dedicate more time to teaching practica"
type textarea "x"
type textarea "I strongly believe that schools should dedicate more time to teaching practical"
type textarea "x"
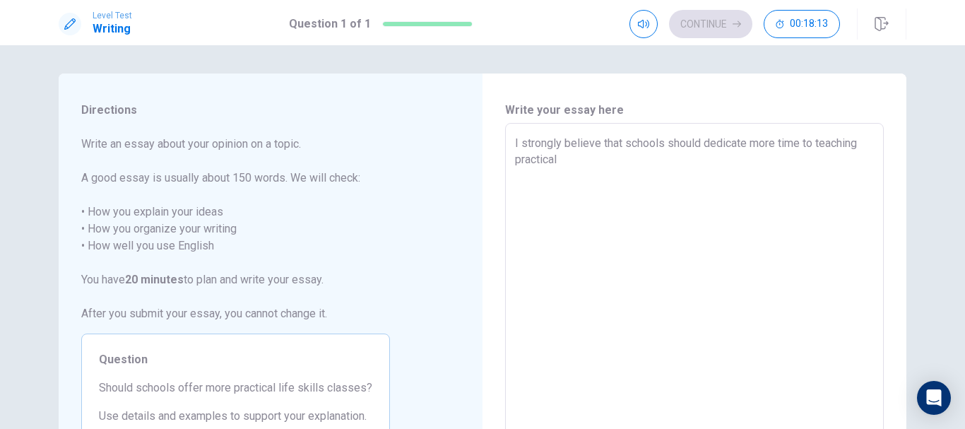
type textarea "I strongly believe that schools should dedicate more time to teaching practical"
type textarea "x"
type textarea "I strongly believe that schools should dedicate more time to teaching practical…"
type textarea "x"
type textarea "I strongly believe that schools should dedicate more time to teaching practical…"
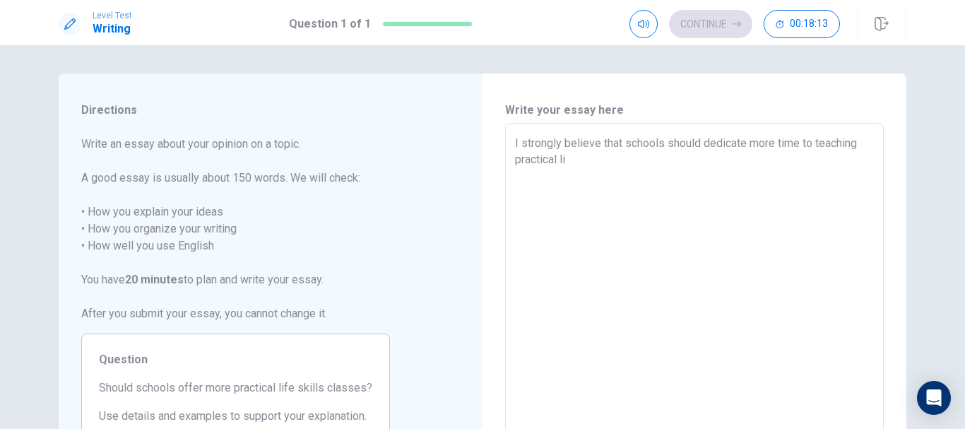
type textarea "x"
type textarea "I strongly believe that schools should dedicate more time to teaching practical…"
type textarea "x"
type textarea "I strongly believe that schools should dedicate more time to teaching practical…"
type textarea "x"
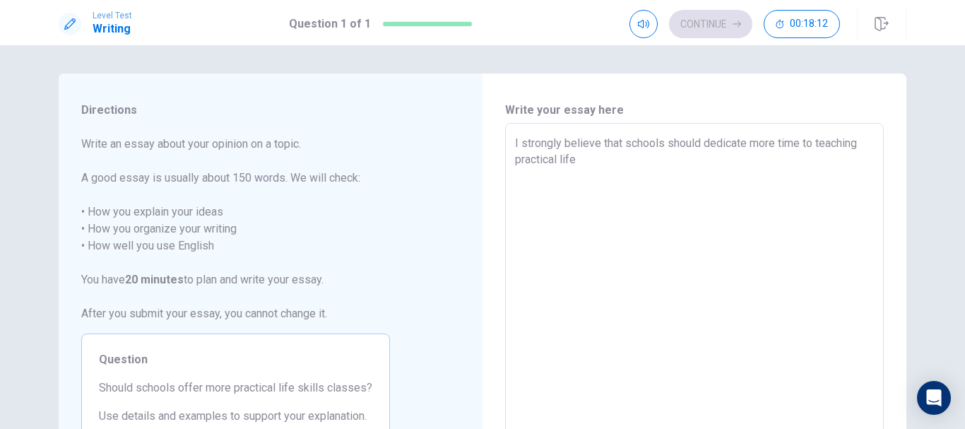
type textarea "I strongly believe that schools should dedicate more time to teaching practical…"
type textarea "x"
type textarea "I strongly believe that schools should dedicate more time to teaching practical…"
type textarea "x"
type textarea "I strongly believe that schools should dedicate more time to teaching practical…"
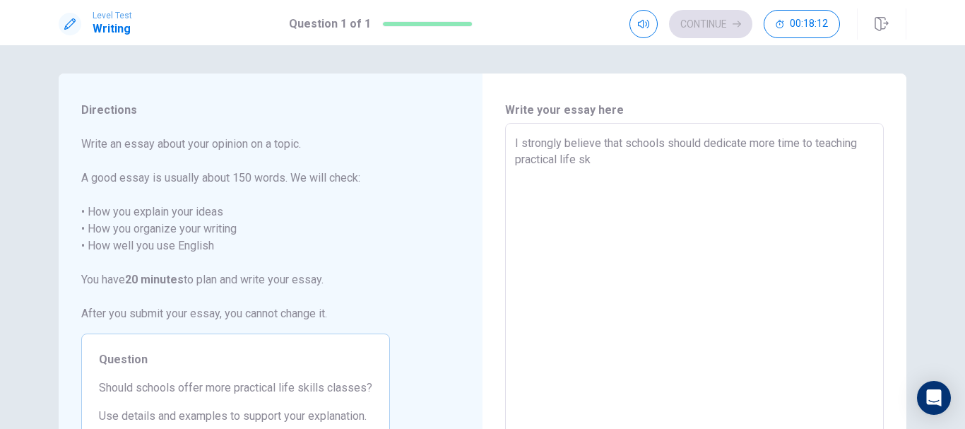
type textarea "x"
type textarea "I strongly believe that schools should dedicate more time to teaching practical…"
type textarea "x"
type textarea "I strongly believe that schools should dedicate more time to teaching practical…"
type textarea "x"
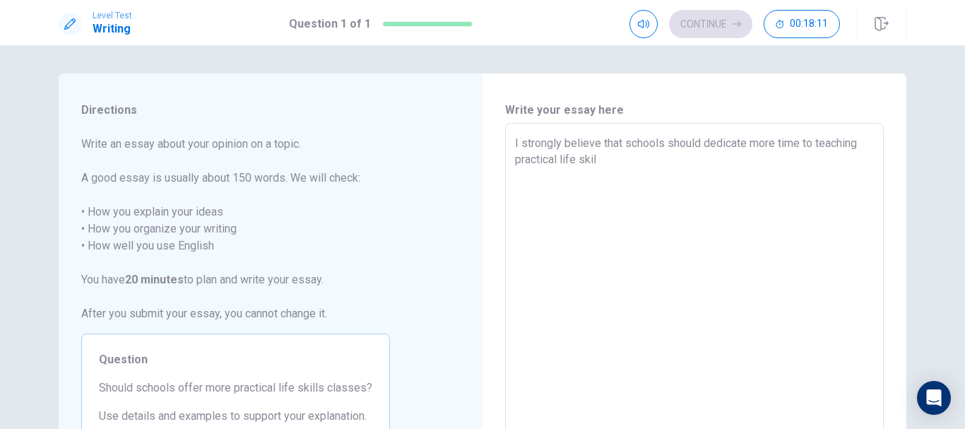
type textarea "I strongly believe that schools should dedicate more time to teaching practical…"
type textarea "x"
type textarea "I strongly believe that schools should dedicate more time to teaching practical…"
type textarea "x"
type textarea "I strongly believe that schools should dedicate more time to teaching practical…"
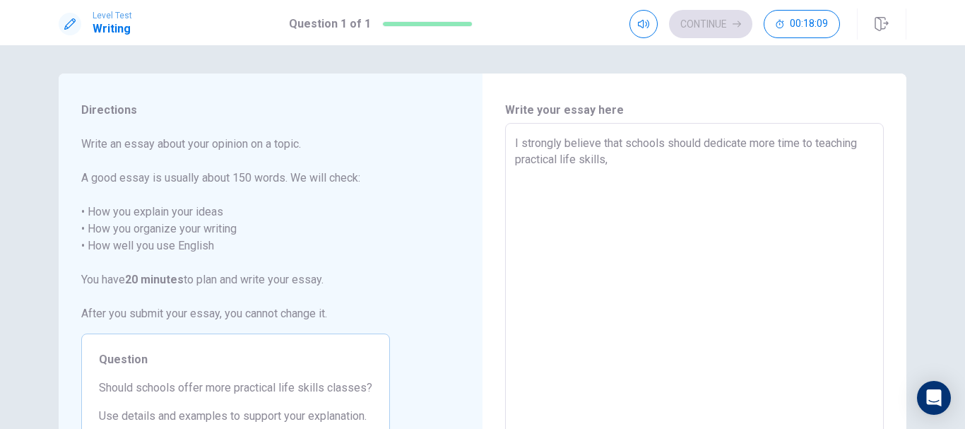
type textarea "x"
type textarea "I strongly believe that schools should dedicate more time to teaching practical…"
type textarea "x"
type textarea "I strongly believe that schools should dedicate more time to teaching practical…"
type textarea "x"
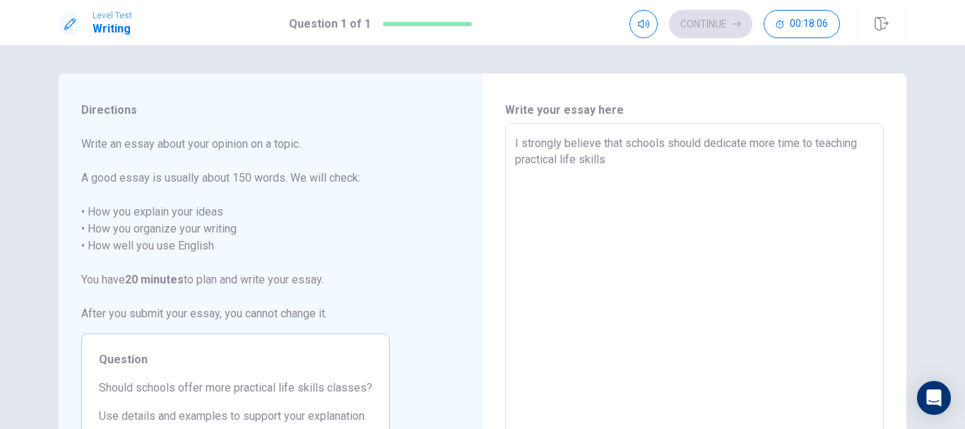
type textarea "I strongly believe that schools should dedicate more time to teaching practical…"
type textarea "x"
type textarea "I strongly believe that schools should dedicate more time to teaching practical…"
type textarea "x"
type textarea "I strongly believe that schools should dedicate more time to teaching practical…"
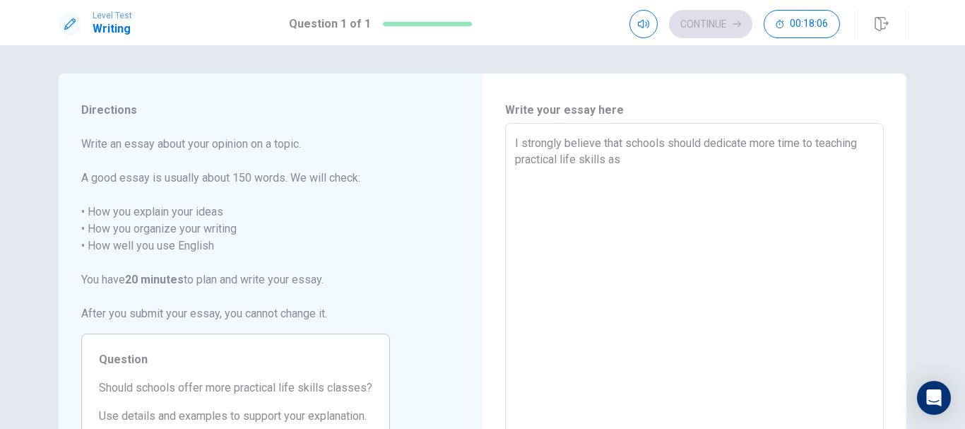
type textarea "x"
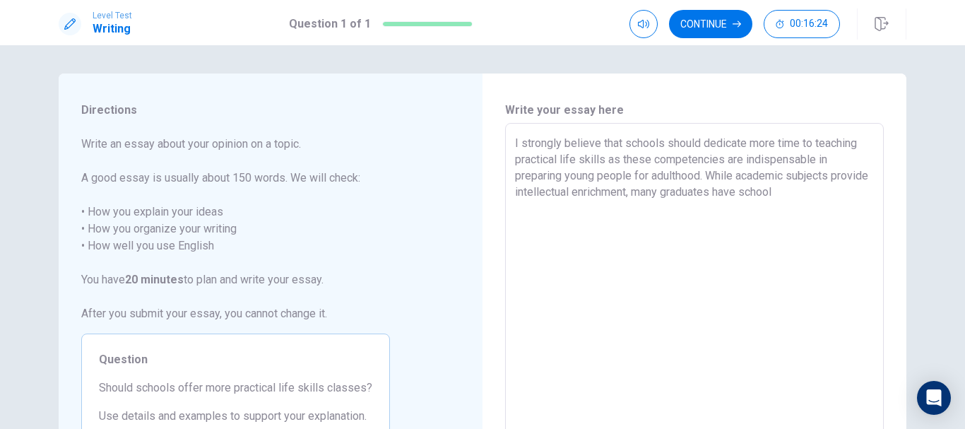
click at [760, 192] on textarea "I strongly believe that schools should dedicate more time to teaching practical…" at bounding box center [694, 318] width 359 height 367
click at [840, 190] on textarea "I strongly believe that schools should dedicate more time to teaching practical…" at bounding box center [694, 318] width 359 height 367
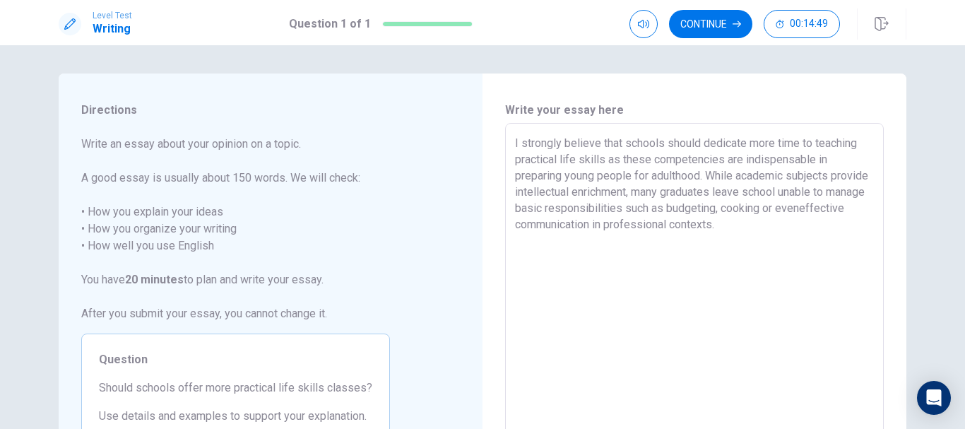
click at [534, 222] on textarea "I strongly believe that schools should dedicate more time to teaching practical…" at bounding box center [694, 318] width 359 height 367
click at [796, 233] on textarea "I strongly believe that schools should dedicate more time to teaching practical…" at bounding box center [694, 318] width 359 height 367
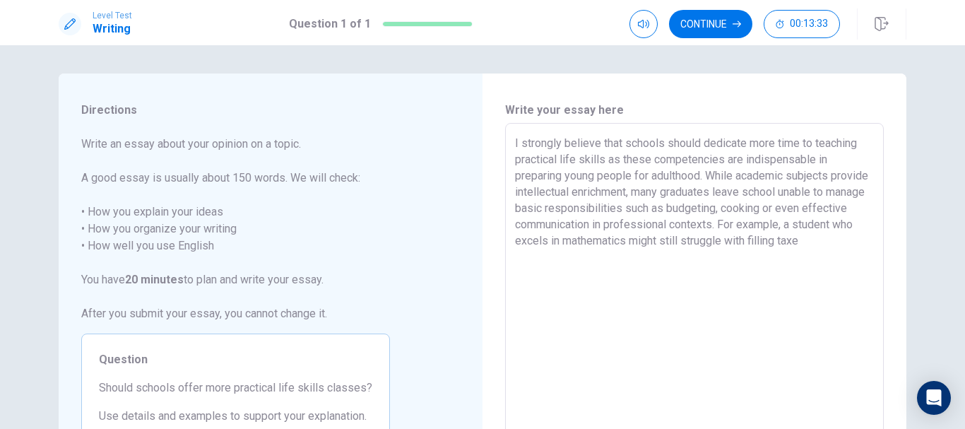
click at [823, 240] on textarea "I strongly believe that schools should dedicate more time to teaching practical…" at bounding box center [694, 318] width 359 height 367
click at [866, 241] on textarea "I strongly believe that schools should dedicate more time to teaching practical…" at bounding box center [694, 318] width 359 height 367
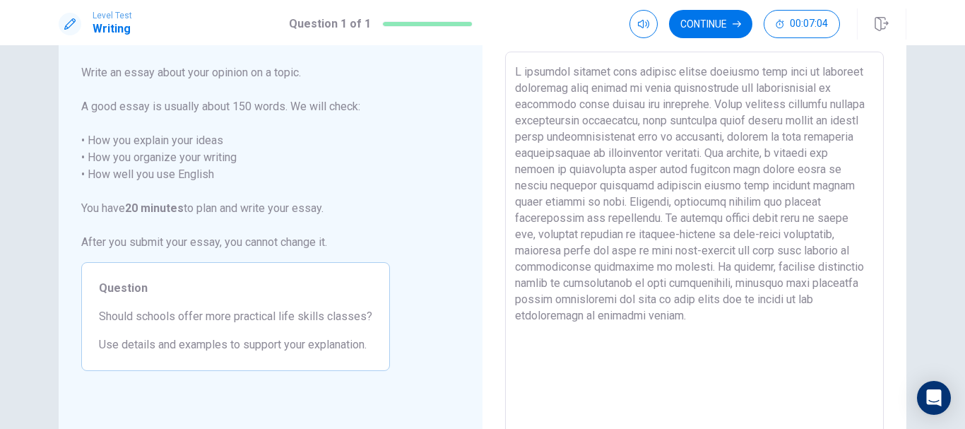
scroll to position [73, 0]
drag, startPoint x: 734, startPoint y: 266, endPoint x: 691, endPoint y: 270, distance: 42.6
click at [691, 270] on textarea at bounding box center [694, 245] width 359 height 367
click at [745, 264] on textarea at bounding box center [694, 245] width 359 height 367
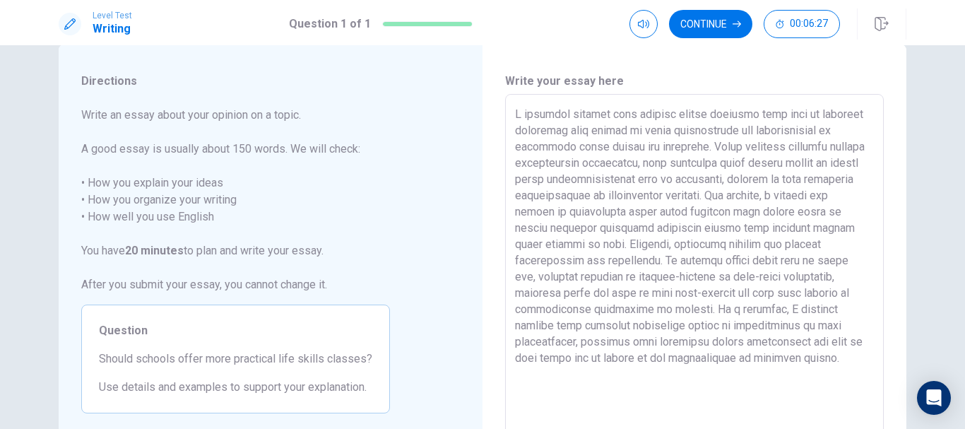
scroll to position [30, 0]
click at [805, 310] on textarea at bounding box center [694, 288] width 359 height 367
drag, startPoint x: 829, startPoint y: 307, endPoint x: 753, endPoint y: 307, distance: 75.6
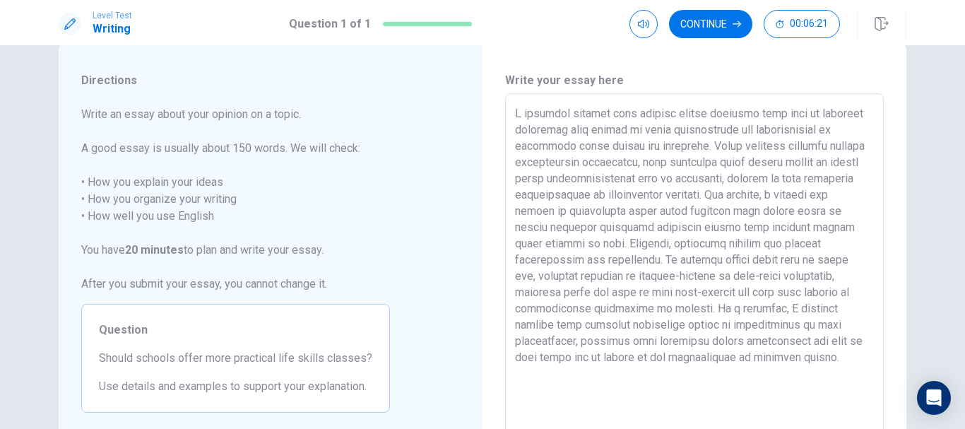
click at [753, 307] on textarea at bounding box center [694, 288] width 359 height 367
click at [751, 307] on textarea at bounding box center [694, 288] width 359 height 367
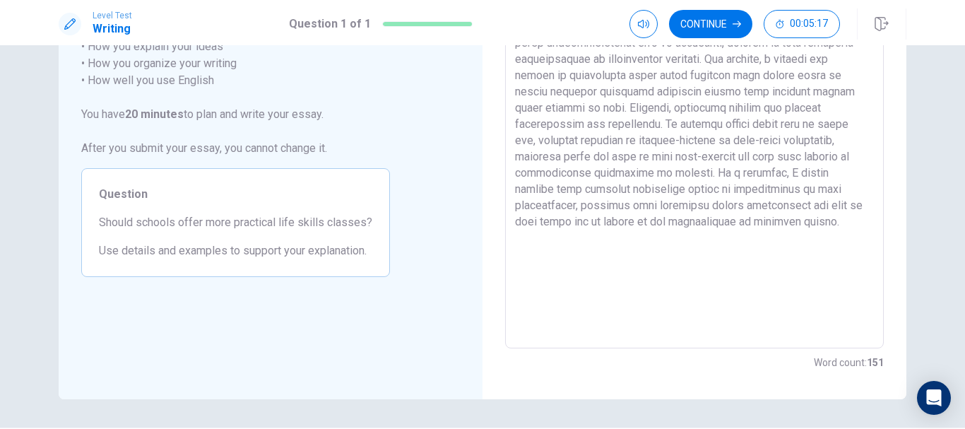
scroll to position [166, 0]
click at [722, 24] on button "Continue" at bounding box center [710, 24] width 83 height 28
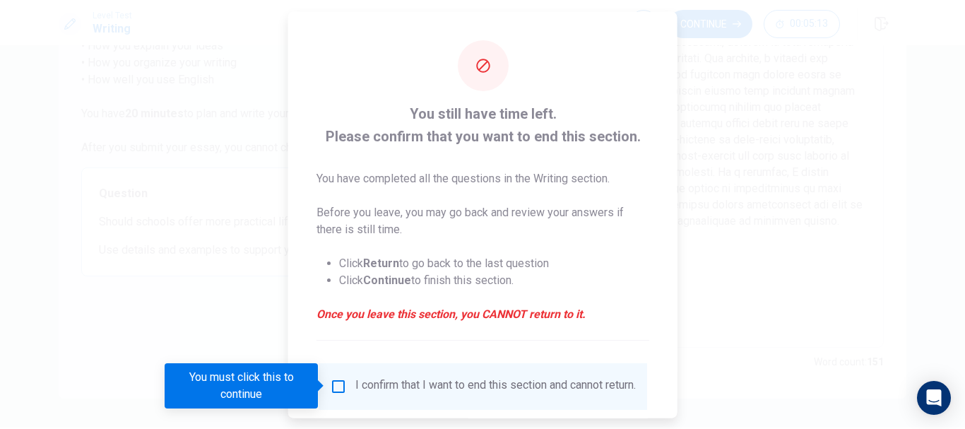
scroll to position [98, 0]
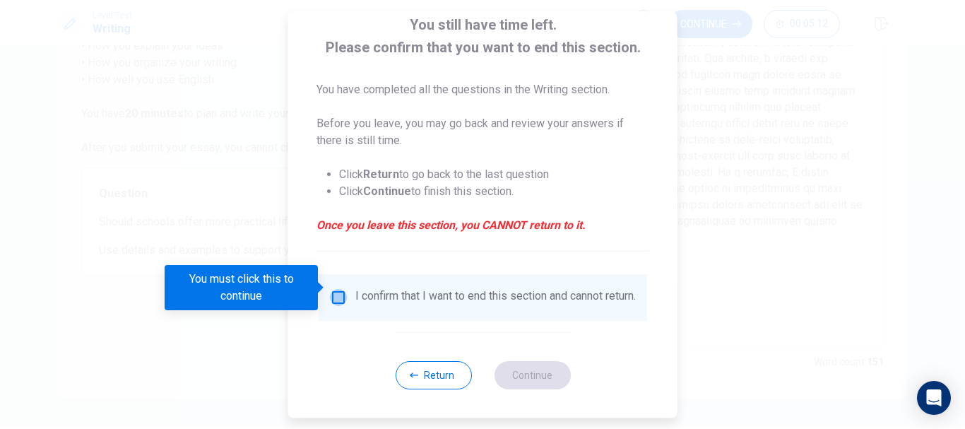
click at [341, 289] on input "You must click this to continue" at bounding box center [338, 297] width 17 height 17
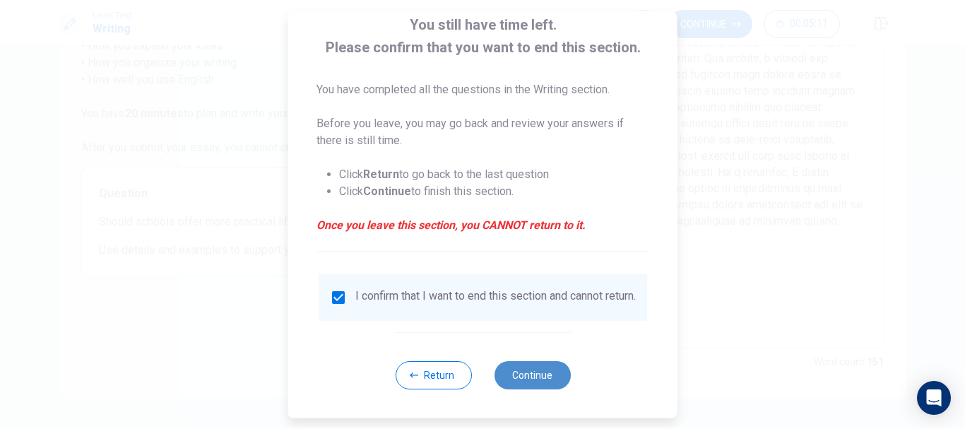
click at [503, 371] on button "Continue" at bounding box center [532, 375] width 76 height 28
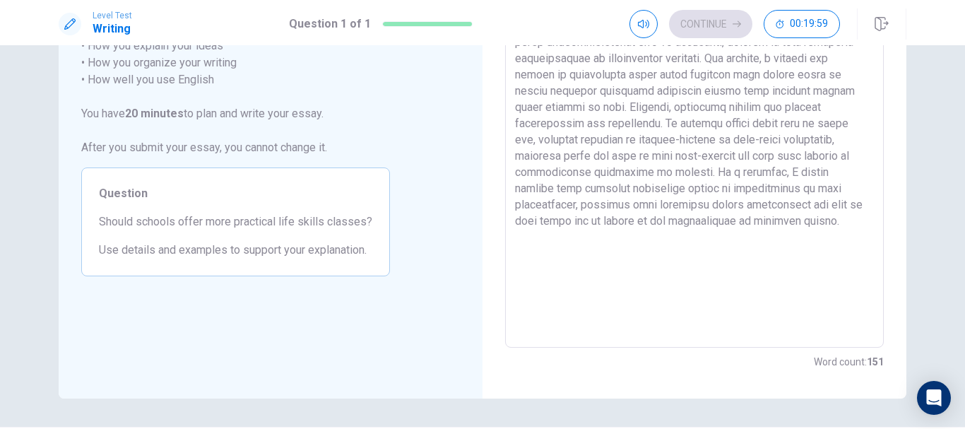
scroll to position [86, 0]
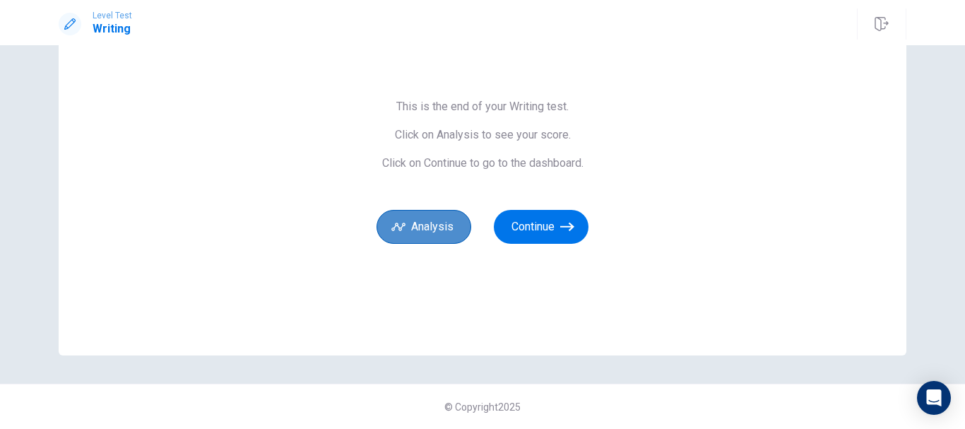
click at [418, 220] on button "Analysis" at bounding box center [424, 227] width 95 height 34
